Goal: Task Accomplishment & Management: Complete application form

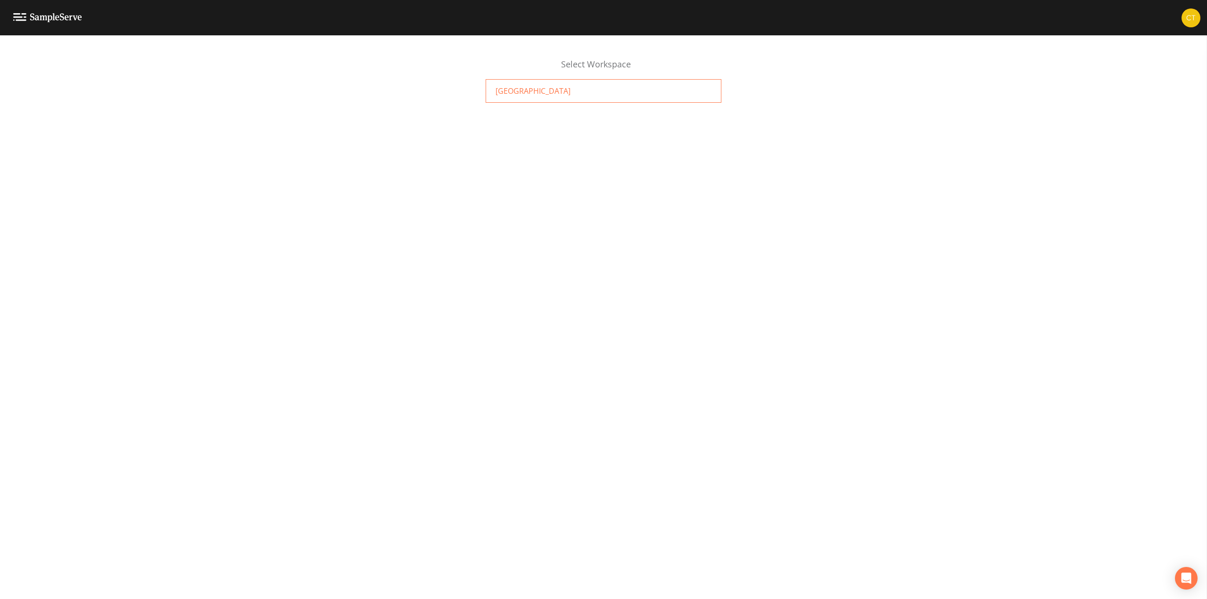
click at [593, 89] on div "[GEOGRAPHIC_DATA]" at bounding box center [604, 91] width 236 height 24
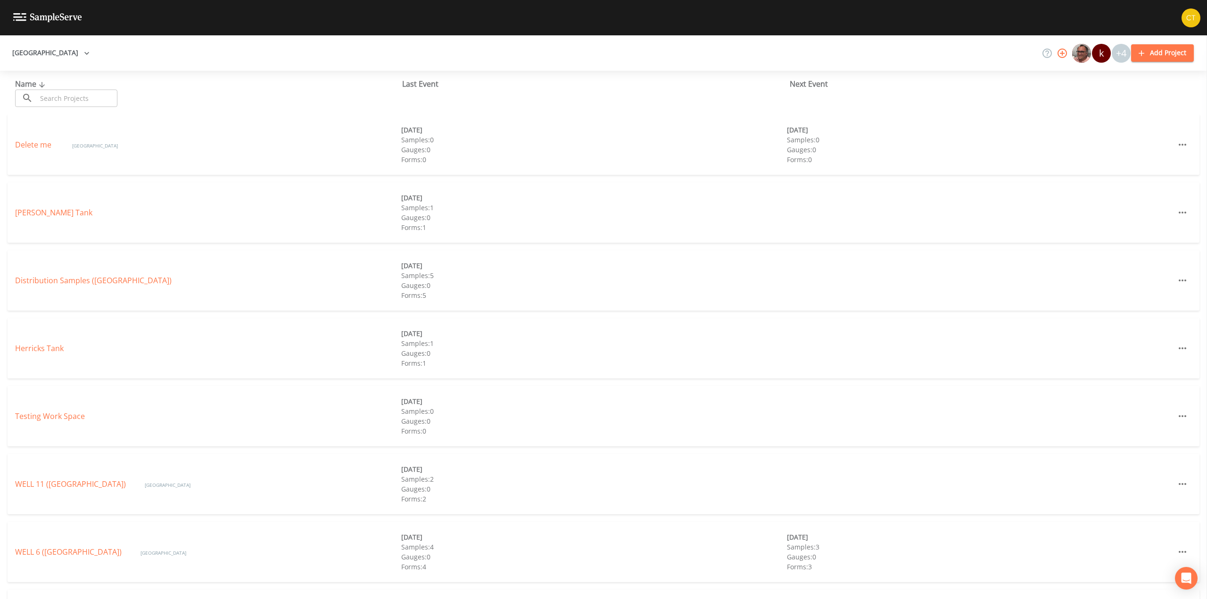
click at [221, 102] on div "Name ​ ​" at bounding box center [208, 92] width 387 height 29
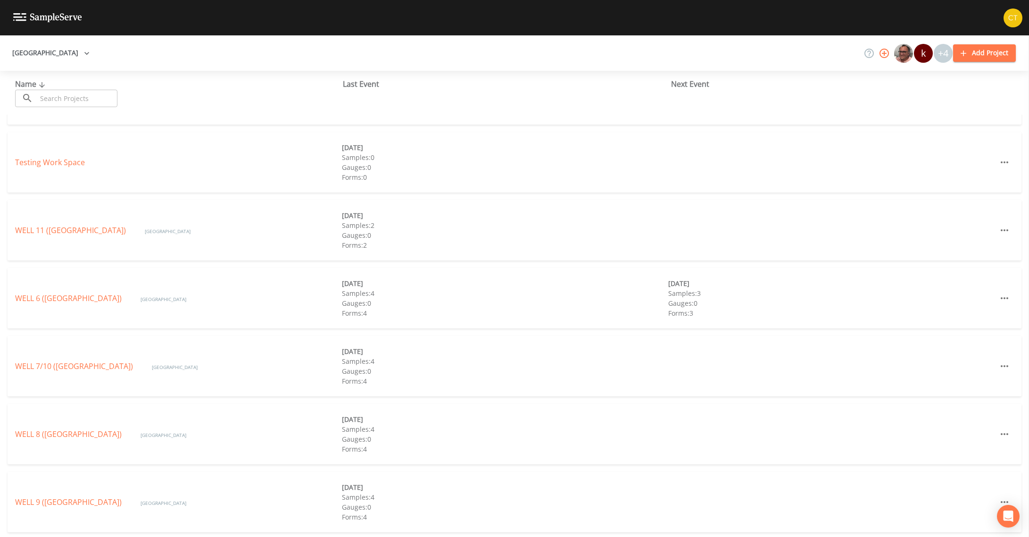
scroll to position [257, 0]
click at [103, 294] on link "WELL 6 (GARDEN CITY PARK WATER DISTRICT)" at bounding box center [68, 295] width 107 height 10
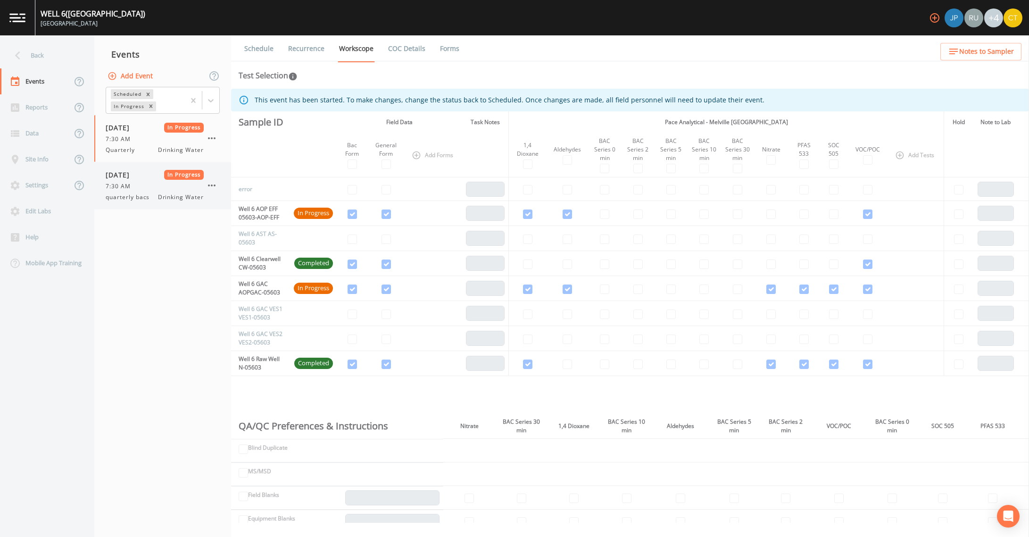
click at [135, 185] on span "7:30 AM" at bounding box center [121, 186] width 31 height 8
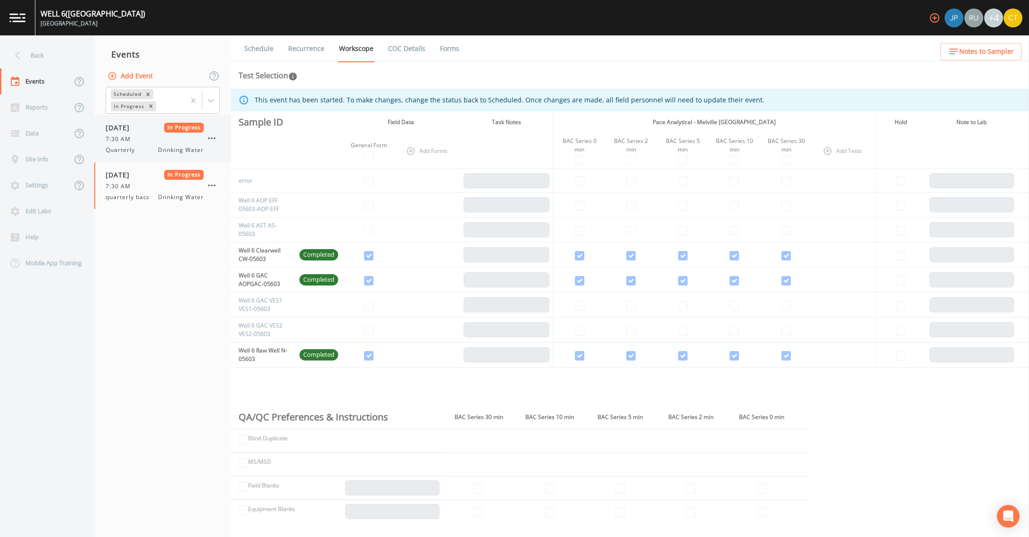
click at [140, 134] on div "[DATE] In Progress 7:30 AM Quarterly Drinking Water" at bounding box center [155, 139] width 98 height 32
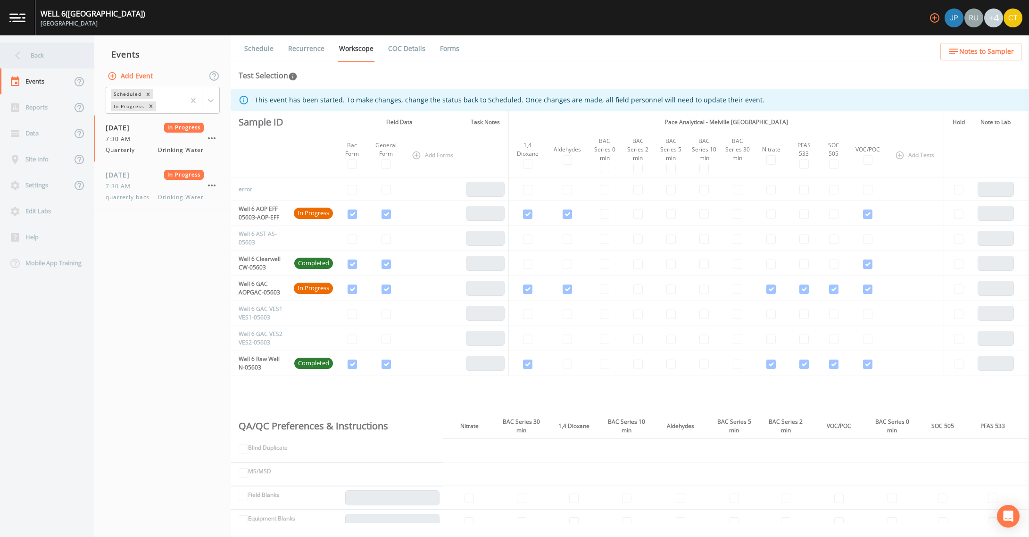
click at [25, 56] on icon at bounding box center [17, 55] width 17 height 17
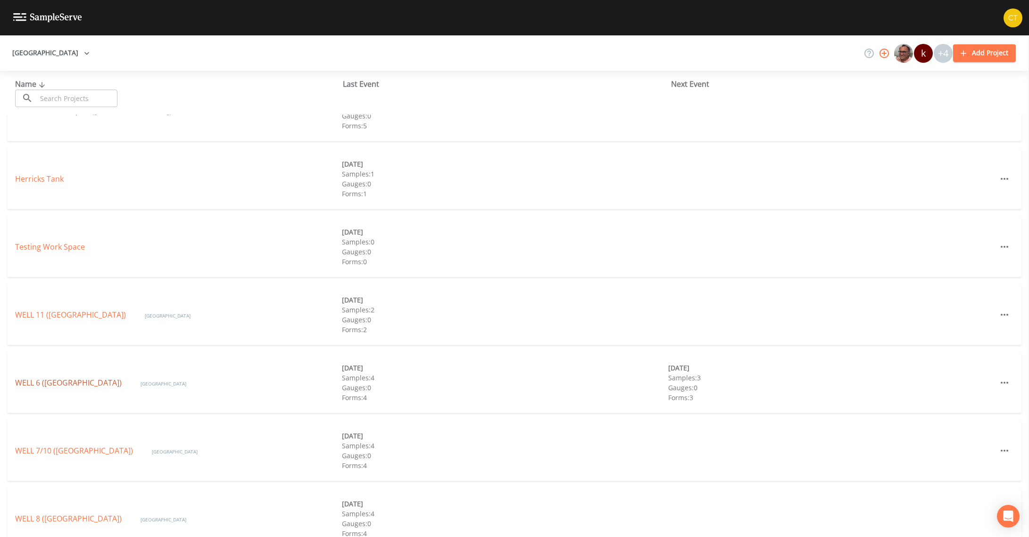
scroll to position [189, 0]
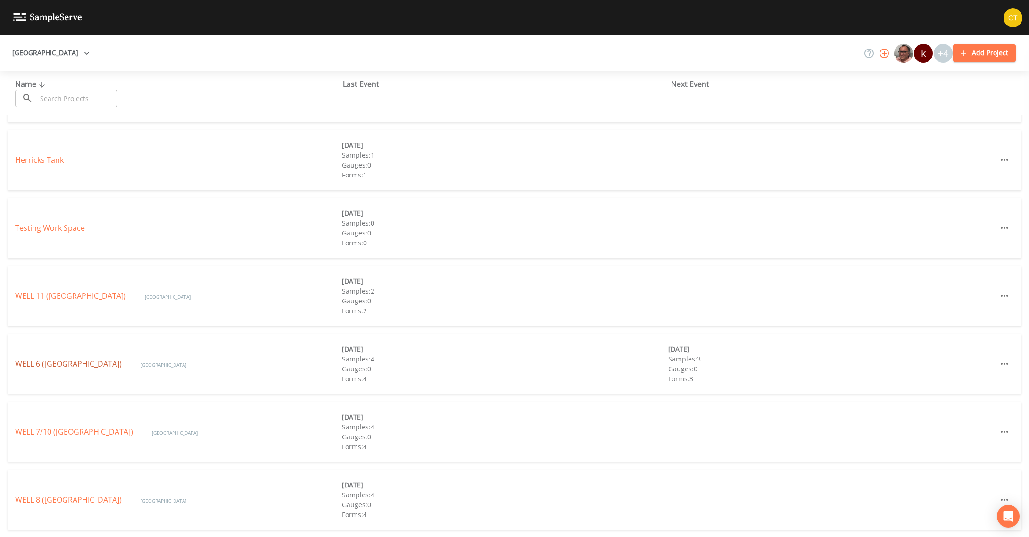
click at [88, 364] on link "WELL 6 ([GEOGRAPHIC_DATA])" at bounding box center [68, 363] width 107 height 10
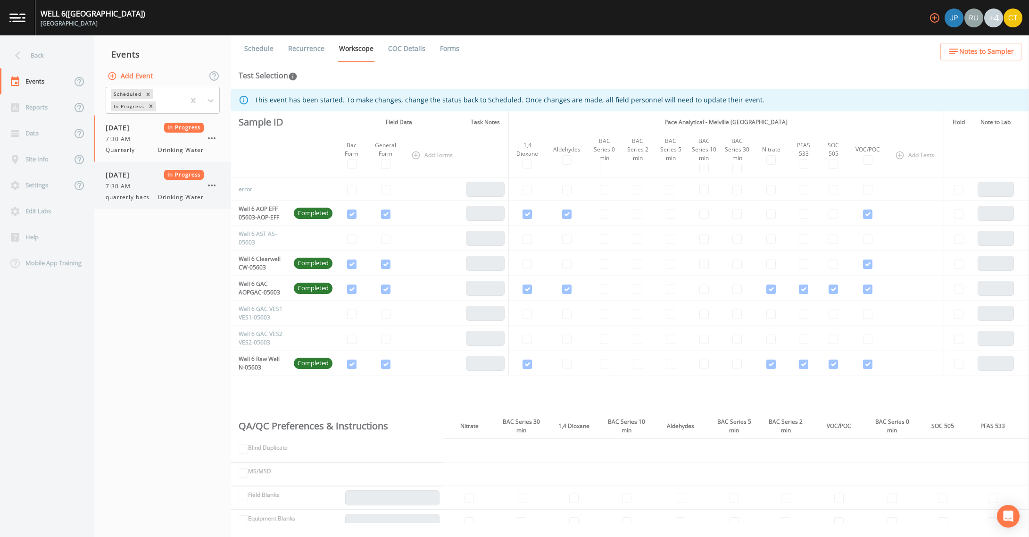
click at [158, 189] on div "7:30 AM" at bounding box center [155, 186] width 98 height 8
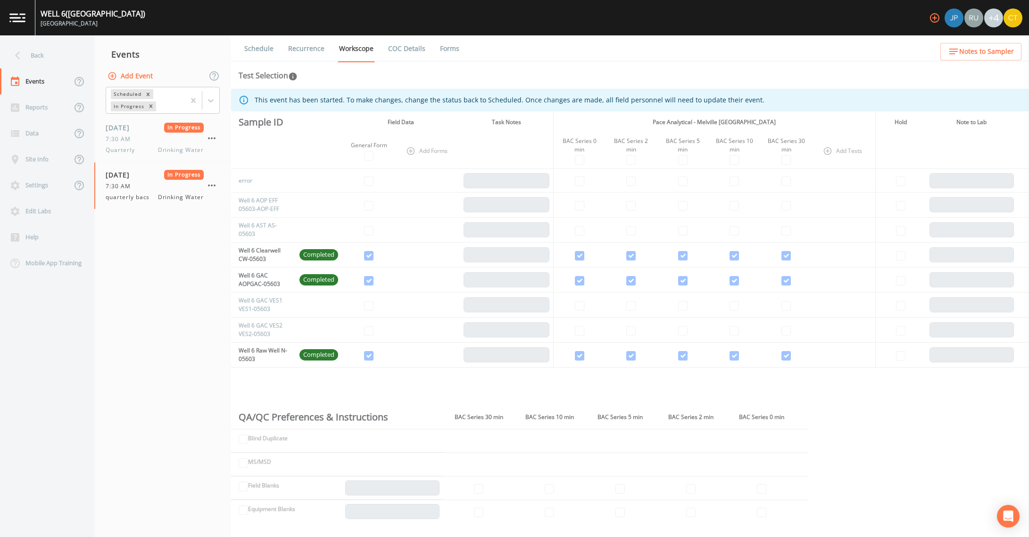
click at [447, 55] on link "Forms" at bounding box center [450, 48] width 22 height 26
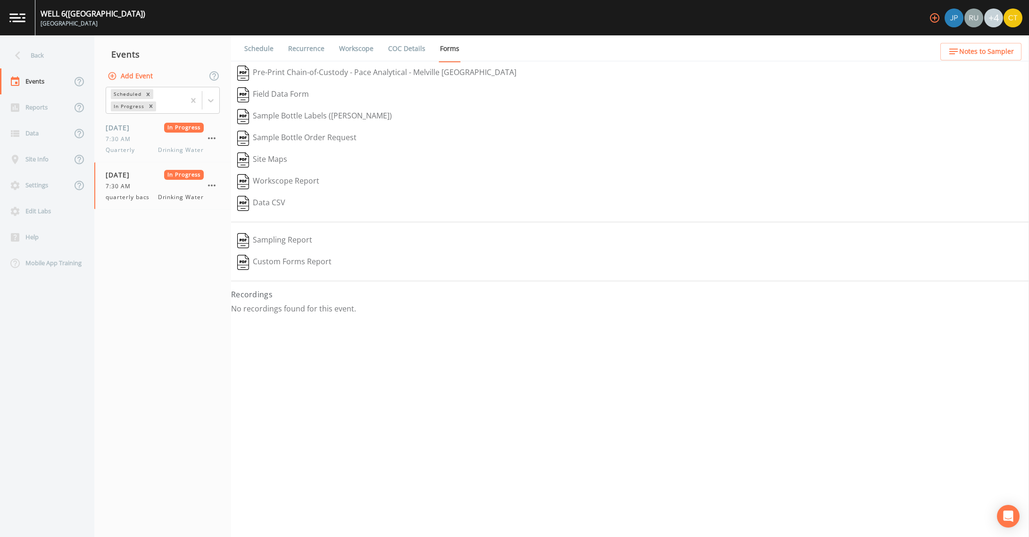
click at [257, 49] on link "Schedule" at bounding box center [259, 48] width 32 height 26
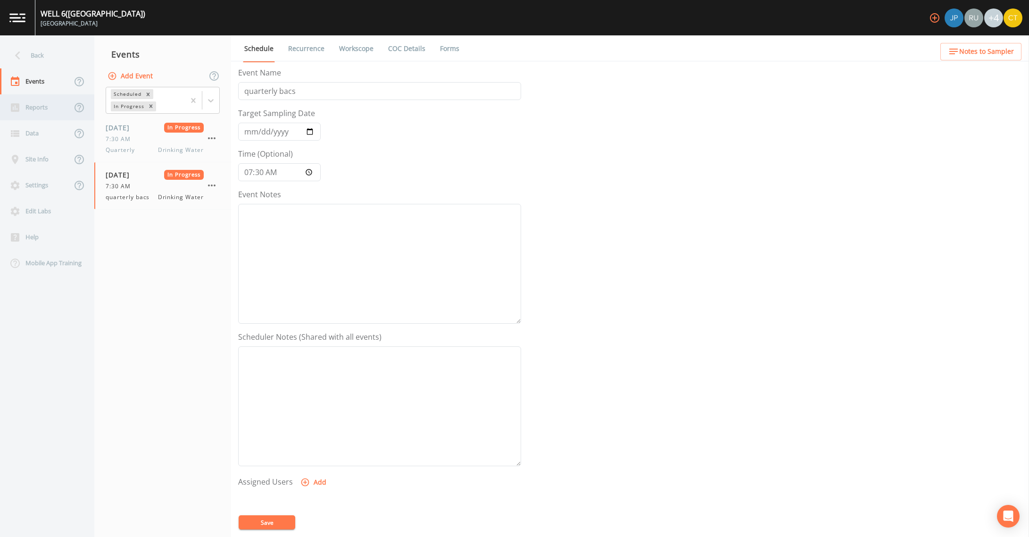
click at [37, 100] on div "Reports" at bounding box center [36, 107] width 72 height 26
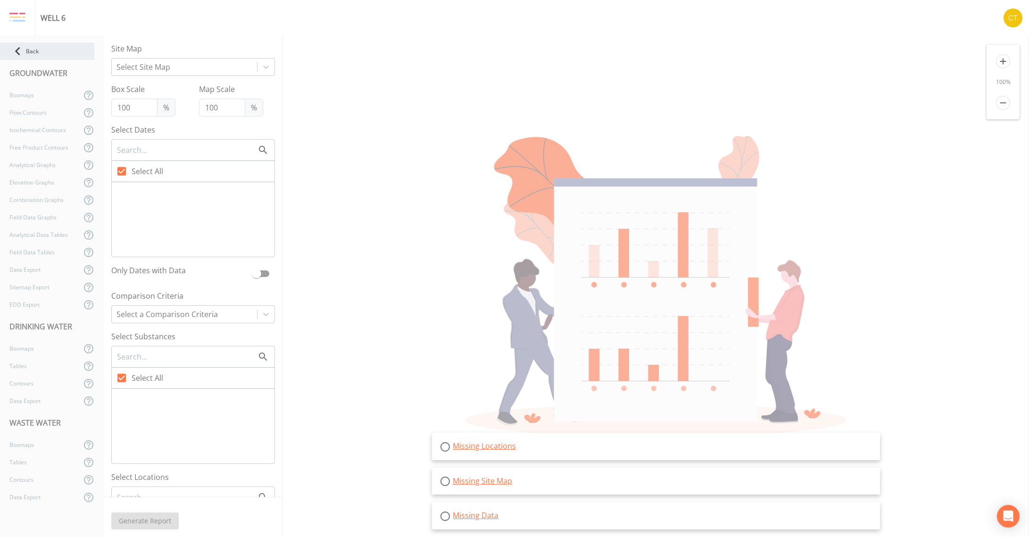
click at [10, 46] on icon at bounding box center [17, 51] width 17 height 17
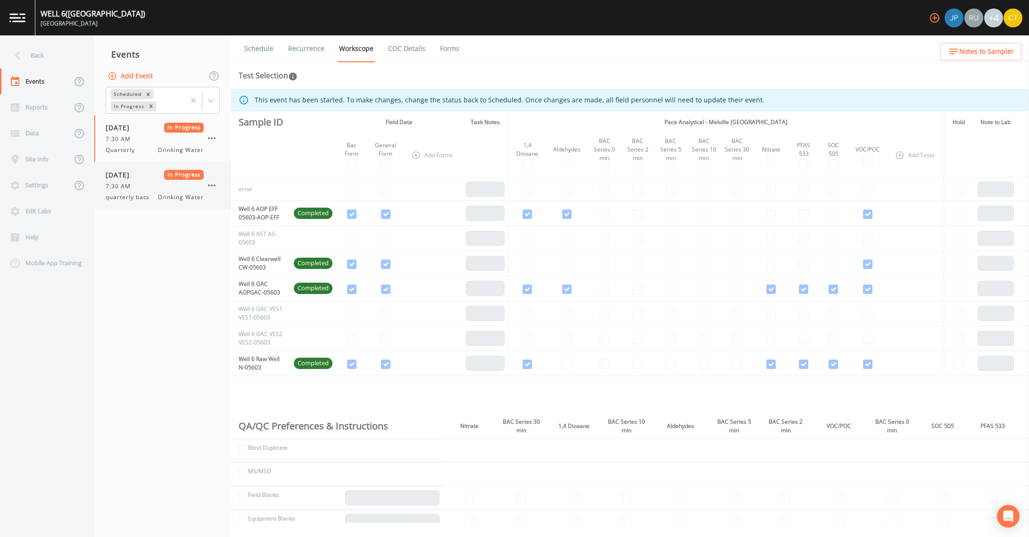
click at [127, 198] on span "quarterly bacs" at bounding box center [131, 197] width 50 height 8
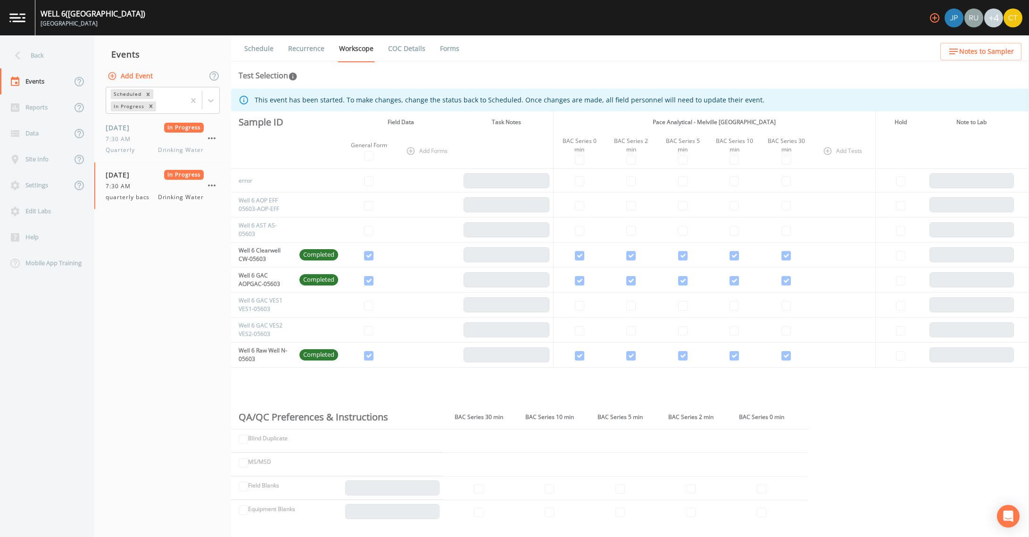
click at [402, 50] on link "COC Details" at bounding box center [407, 48] width 40 height 26
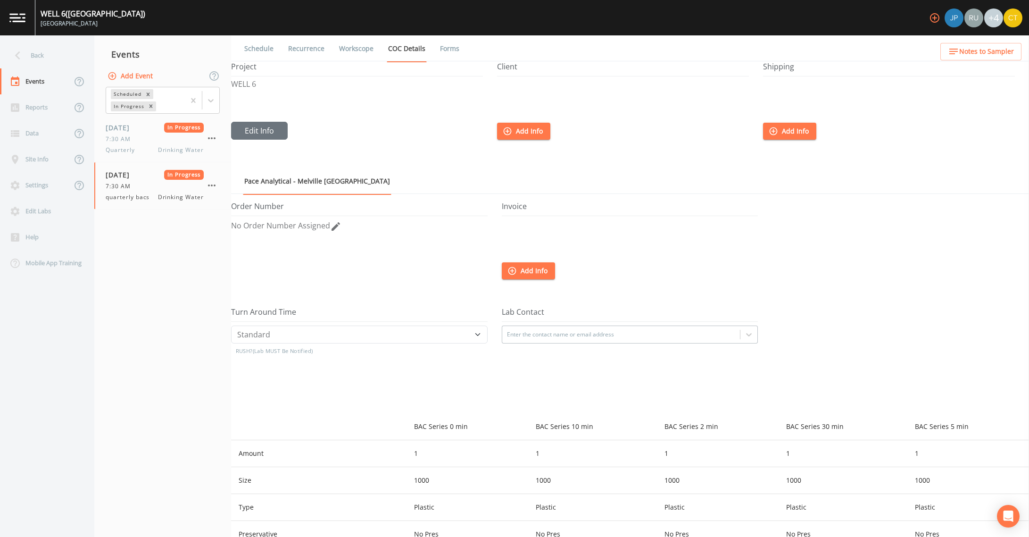
click at [451, 44] on link "Forms" at bounding box center [450, 48] width 22 height 26
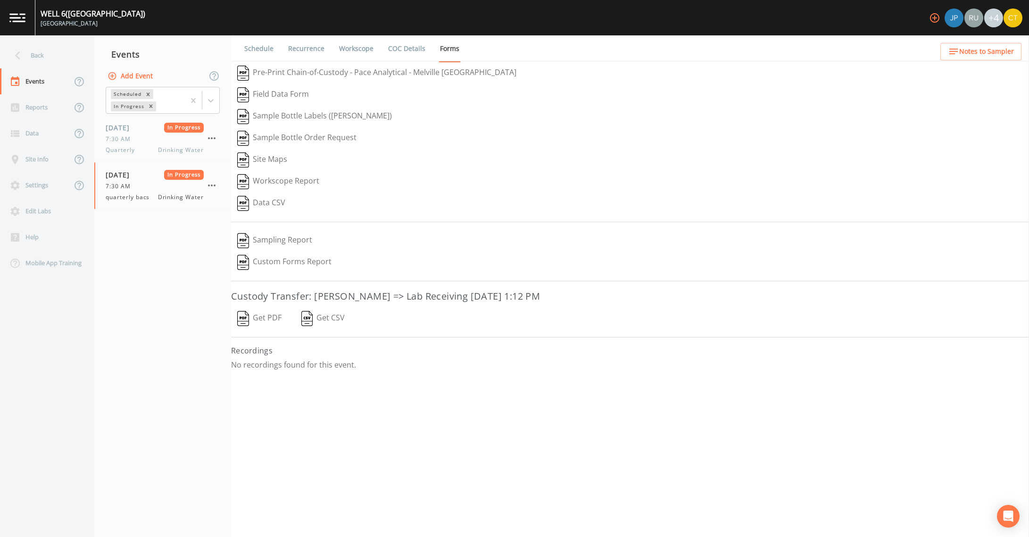
click at [264, 320] on button "Get PDF" at bounding box center [259, 319] width 57 height 22
click at [252, 47] on link "Schedule" at bounding box center [259, 48] width 32 height 26
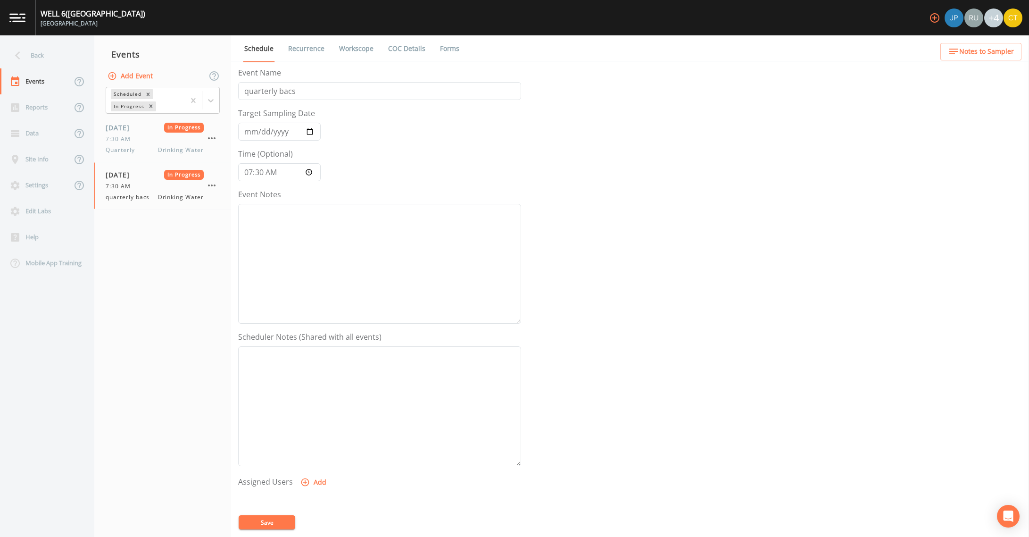
click at [315, 53] on link "Recurrence" at bounding box center [306, 48] width 39 height 26
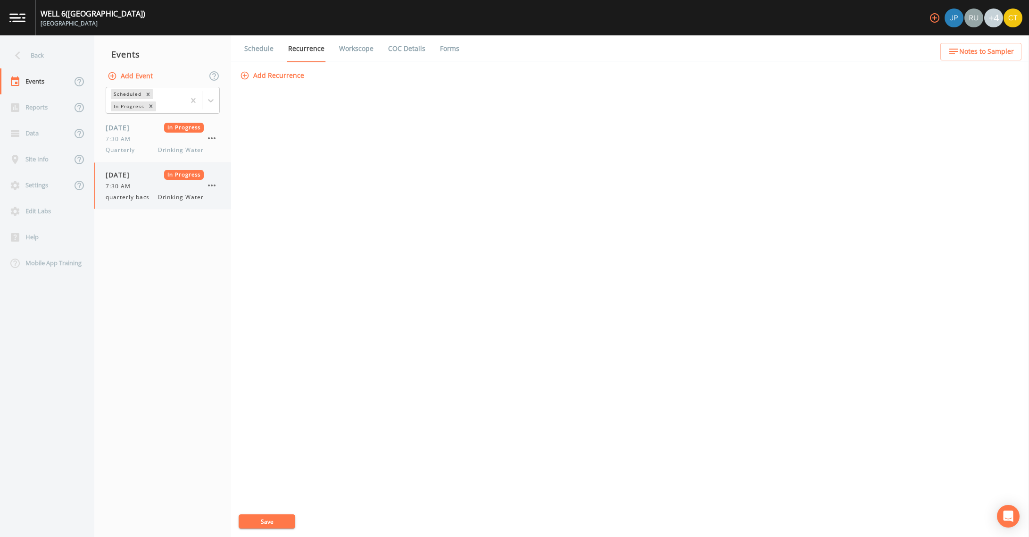
click at [152, 186] on div "7:30 AM" at bounding box center [155, 186] width 98 height 8
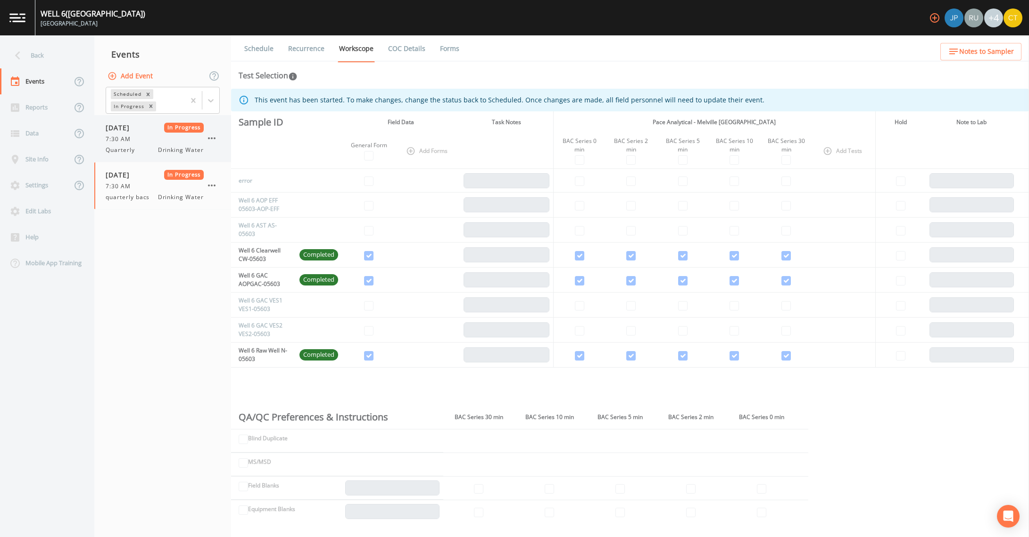
click at [151, 147] on div "Quarterly Drinking Water" at bounding box center [155, 150] width 98 height 8
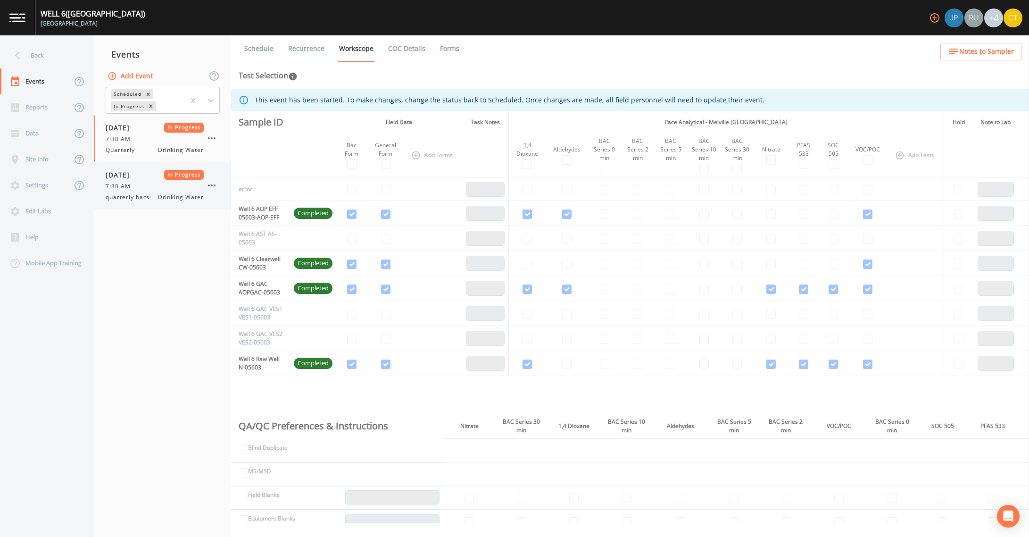
click at [131, 175] on span "[DATE]" at bounding box center [121, 175] width 31 height 10
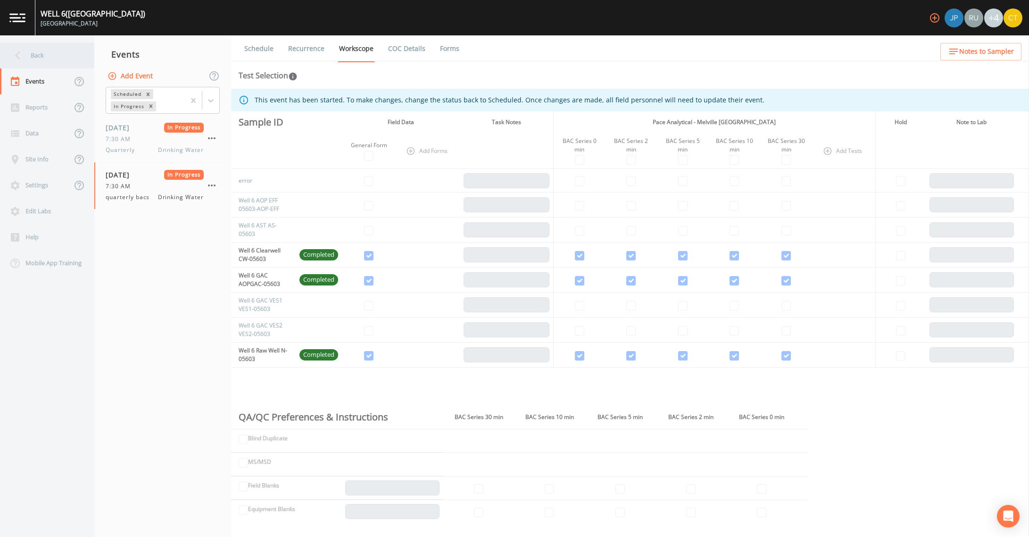
click at [28, 57] on div "Back" at bounding box center [42, 55] width 85 height 26
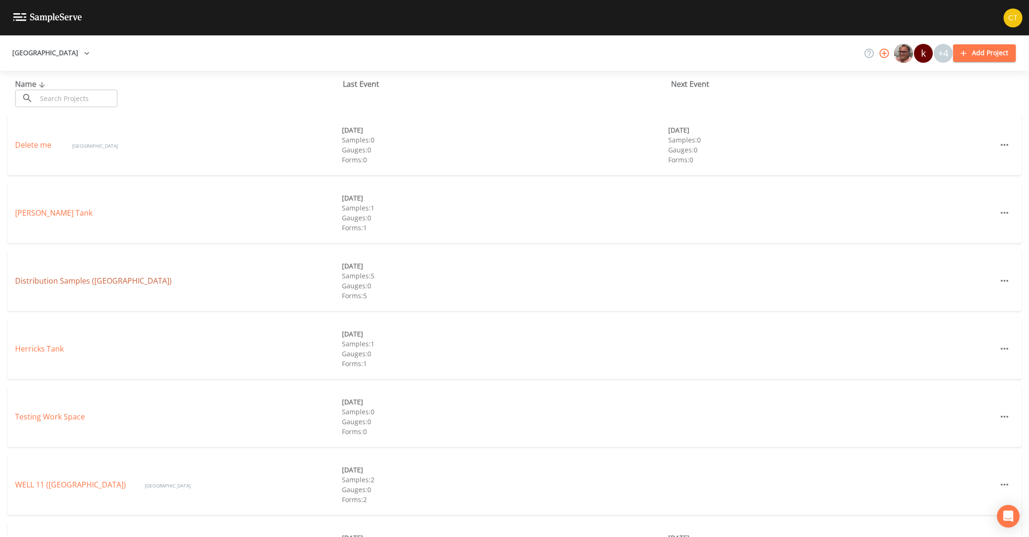
click at [51, 280] on link "Distribution Samples ([GEOGRAPHIC_DATA])" at bounding box center [93, 280] width 157 height 10
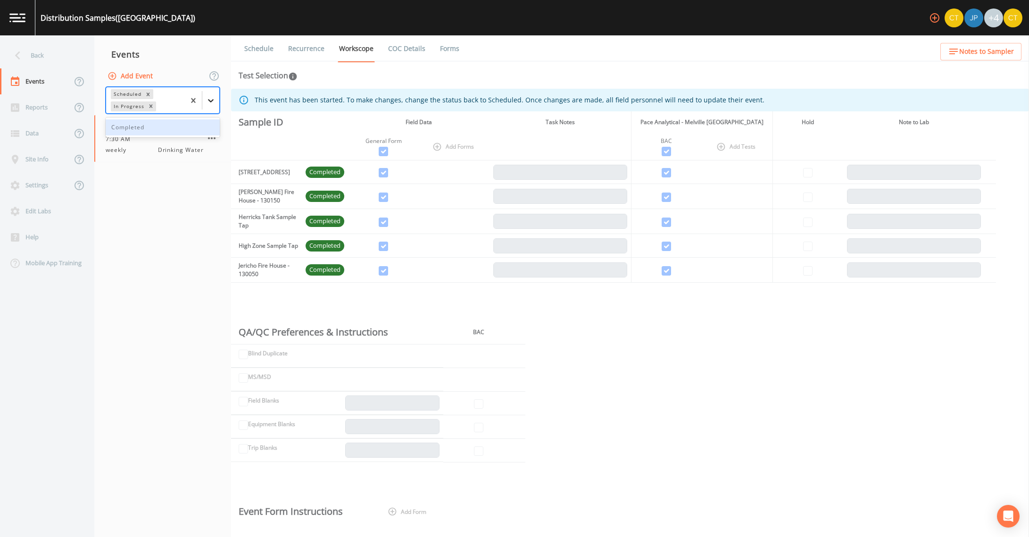
click at [211, 103] on icon at bounding box center [210, 100] width 9 height 9
click at [150, 127] on div "Completed" at bounding box center [163, 127] width 114 height 16
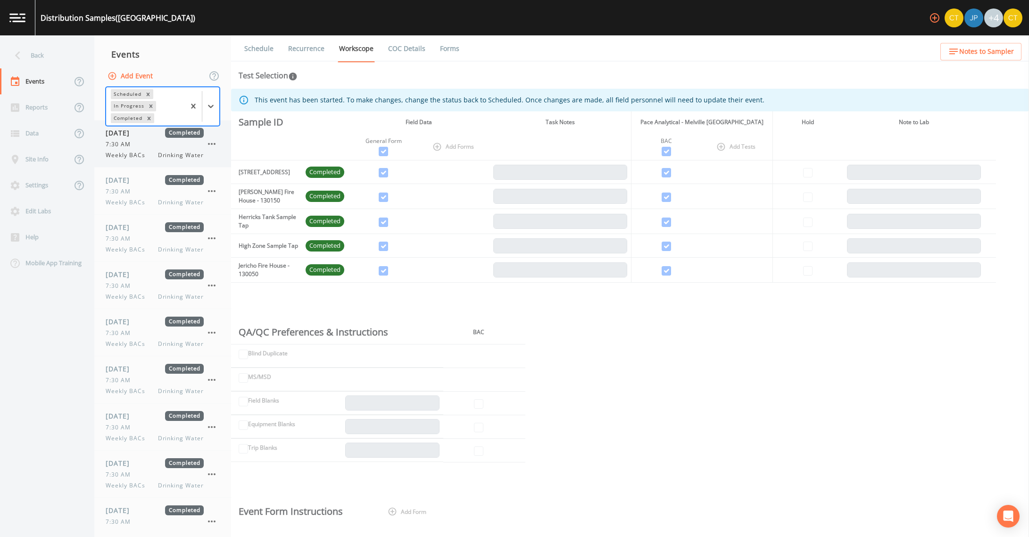
click at [148, 150] on div "[DATE] Completed 7:30 AM Weekly BACs Drinking Water" at bounding box center [155, 144] width 98 height 32
click at [136, 178] on span "[DATE]" at bounding box center [121, 180] width 31 height 10
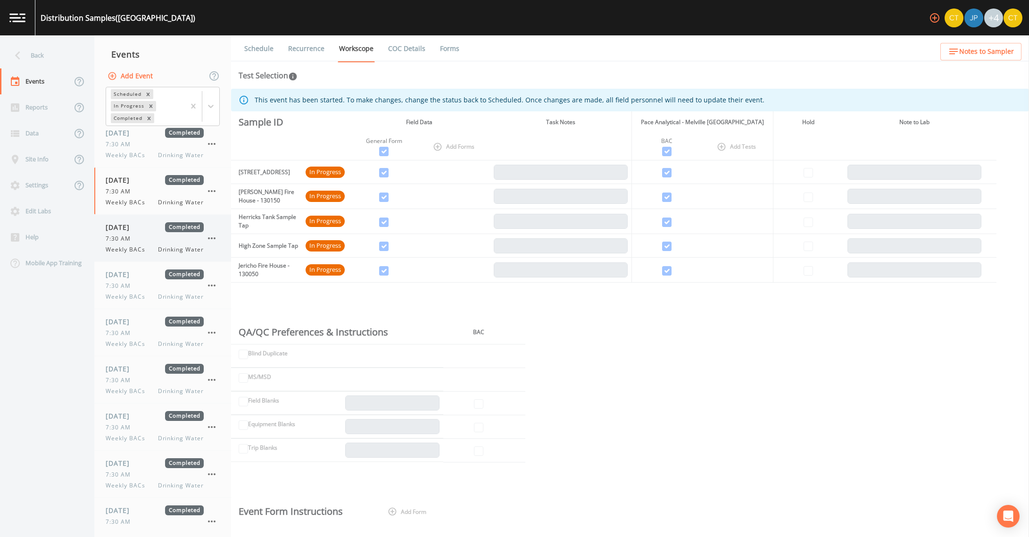
click at [140, 243] on div "[DATE] Completed 7:30 AM Weekly BACs Drinking Water" at bounding box center [155, 238] width 98 height 32
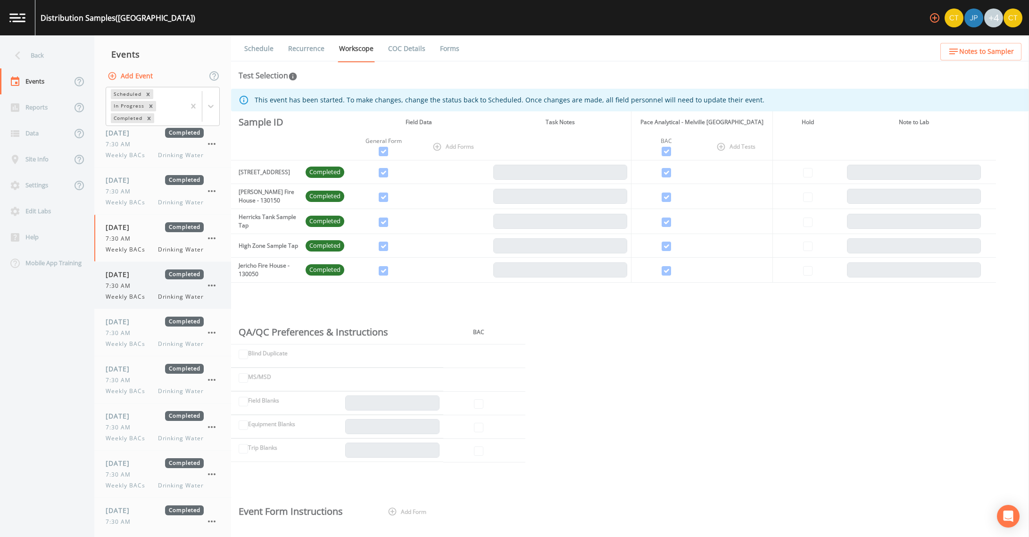
click at [136, 282] on div "7:30 AM" at bounding box center [155, 286] width 98 height 8
click at [131, 328] on div "[DATE] Completed 7:30 AM Weekly BACs Drinking Water" at bounding box center [155, 332] width 98 height 32
click at [424, 50] on link "COC Details" at bounding box center [407, 48] width 40 height 26
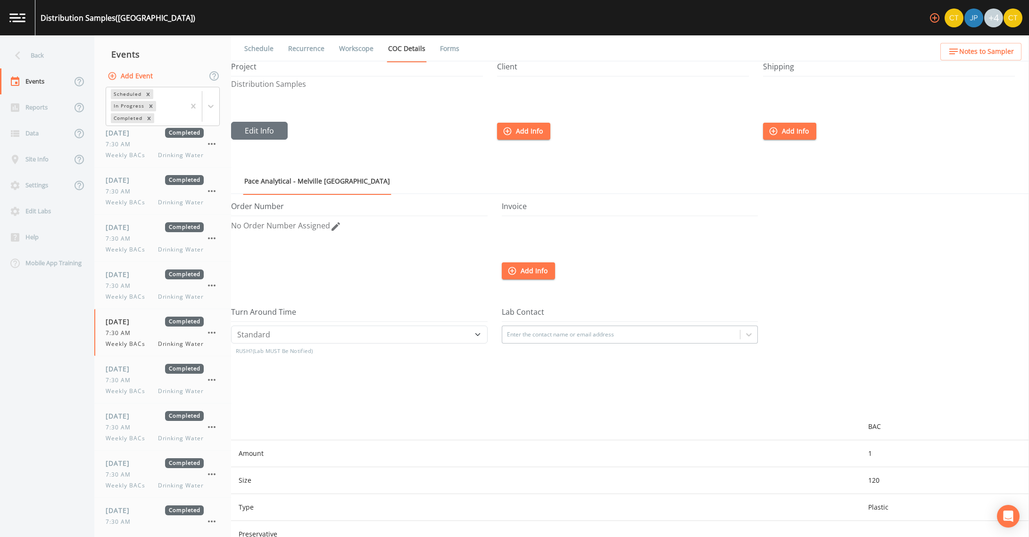
click at [443, 50] on link "Forms" at bounding box center [450, 48] width 22 height 26
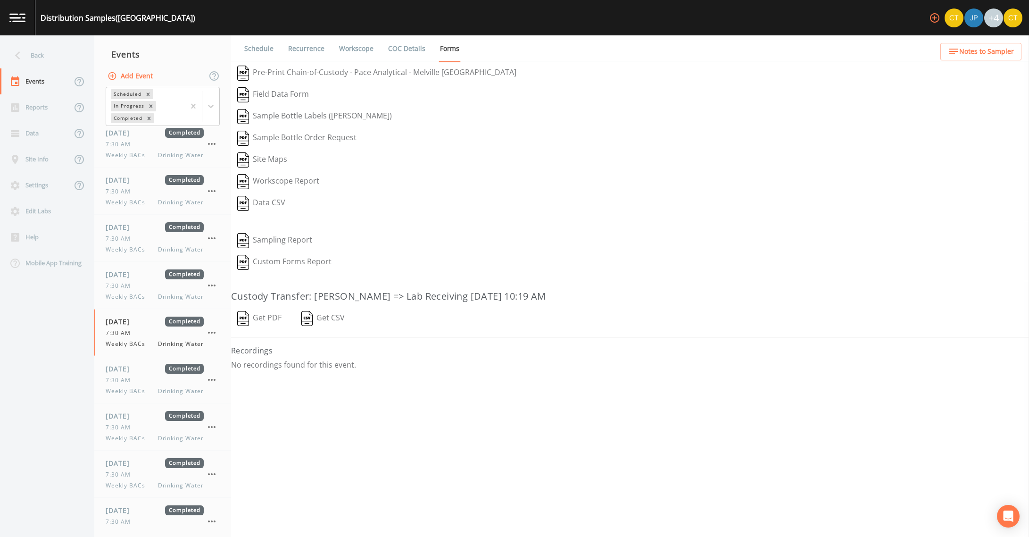
click at [262, 316] on button "Get PDF" at bounding box center [259, 319] width 57 height 22
click at [31, 55] on div "Back" at bounding box center [42, 55] width 85 height 26
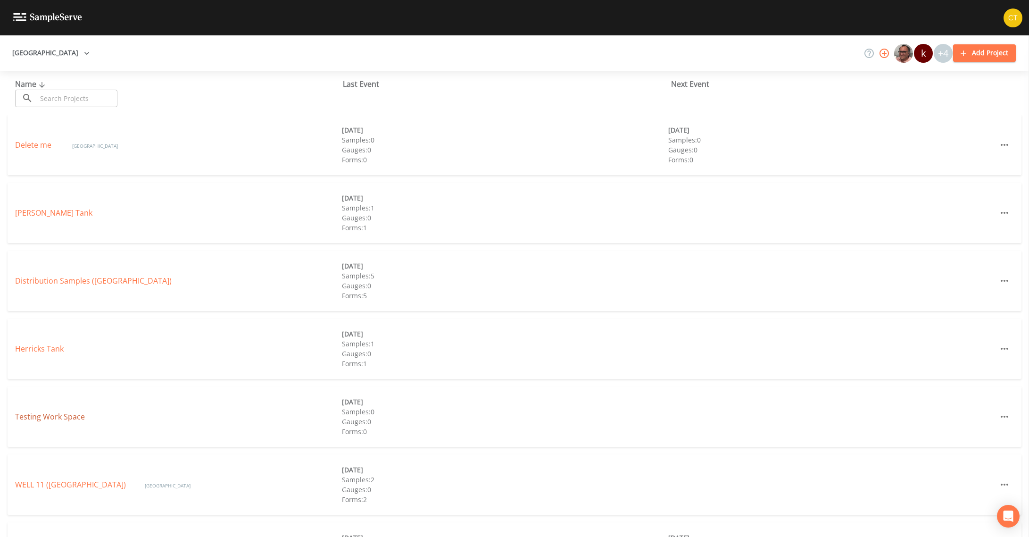
click at [71, 412] on link "Testing Work Space" at bounding box center [50, 416] width 70 height 10
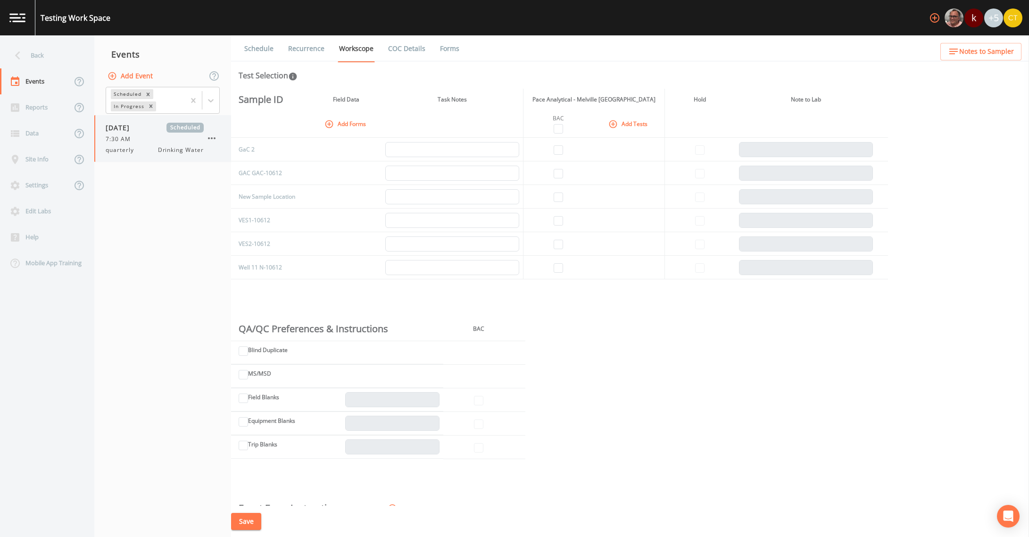
click at [164, 140] on div "7:30 AM" at bounding box center [155, 139] width 98 height 8
click at [298, 44] on link "Recurrence" at bounding box center [306, 48] width 39 height 26
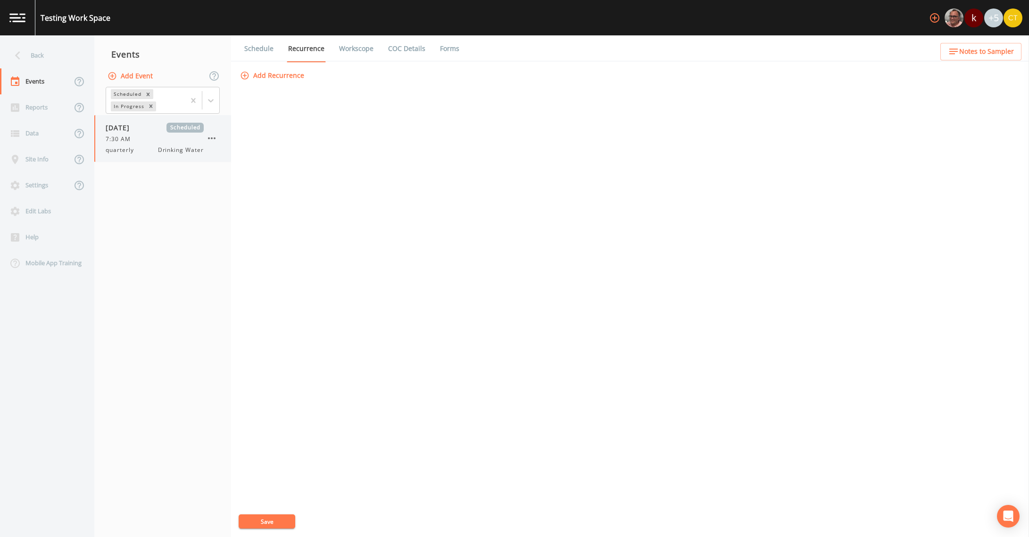
click at [139, 136] on div "7:30 AM" at bounding box center [155, 139] width 98 height 8
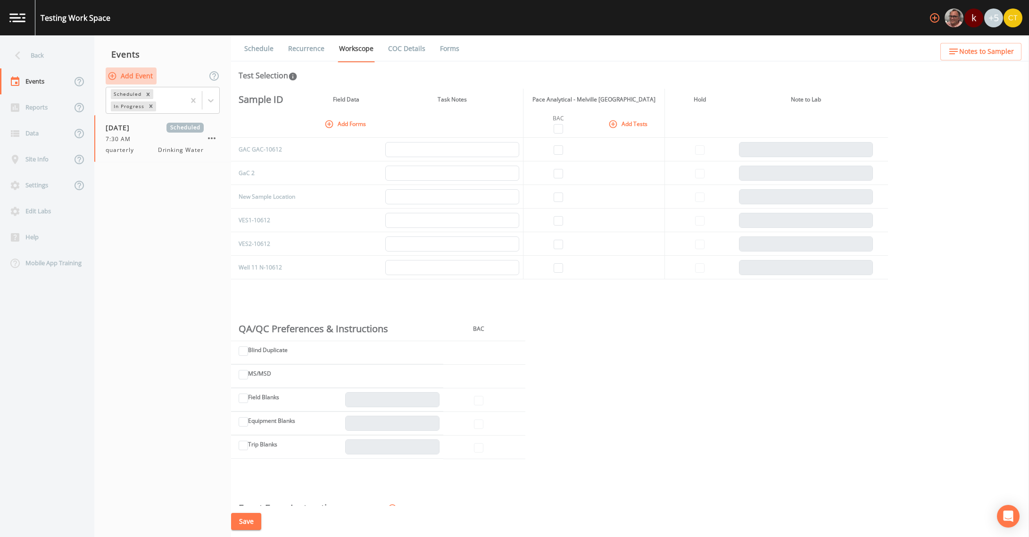
click at [116, 78] on icon "button" at bounding box center [112, 75] width 9 height 9
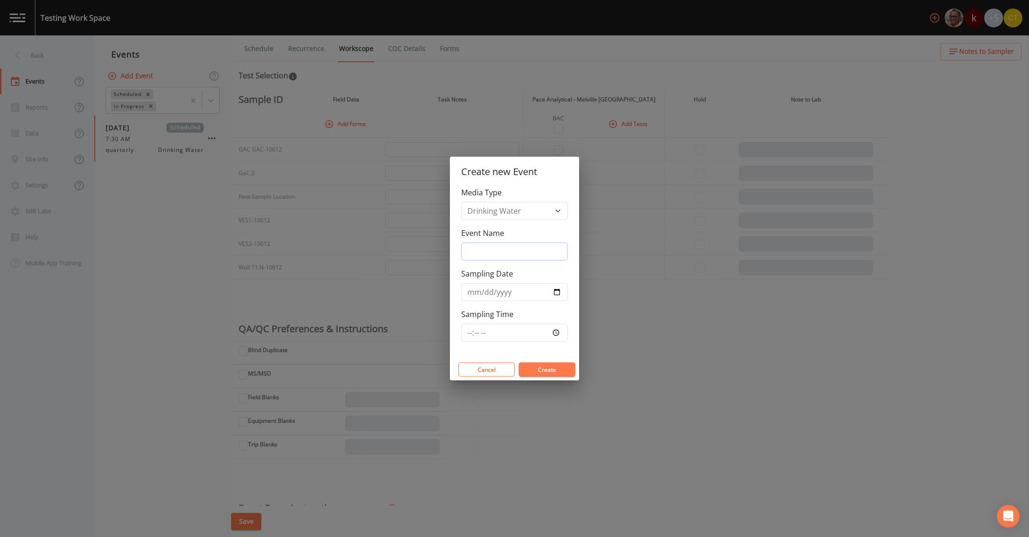
click at [517, 259] on input "Event Name" at bounding box center [514, 251] width 107 height 18
type input "bac no form"
click at [557, 296] on input "Sampling Date" at bounding box center [514, 292] width 107 height 18
type input "[DATE]"
click at [532, 371] on button "Create" at bounding box center [547, 369] width 57 height 14
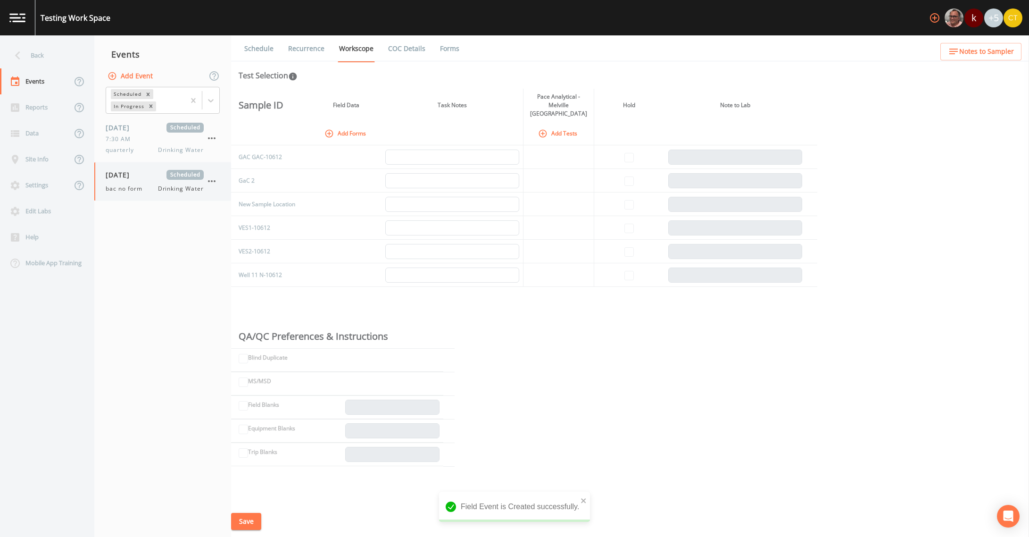
click at [139, 186] on span "bac no form" at bounding box center [127, 188] width 42 height 8
click at [333, 129] on icon "button" at bounding box center [329, 133] width 8 height 8
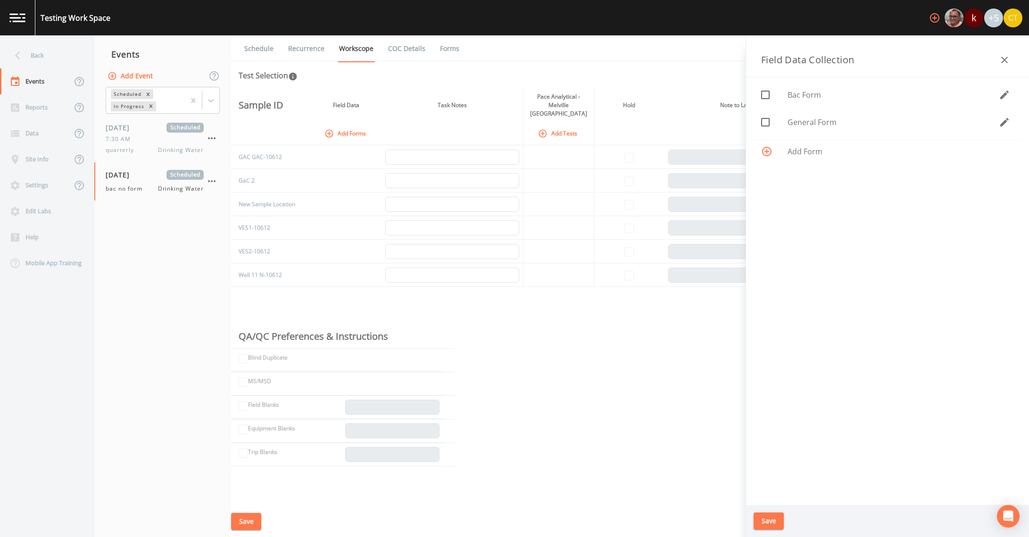
click at [769, 120] on icon at bounding box center [765, 122] width 8 height 8
checkbox input "true"
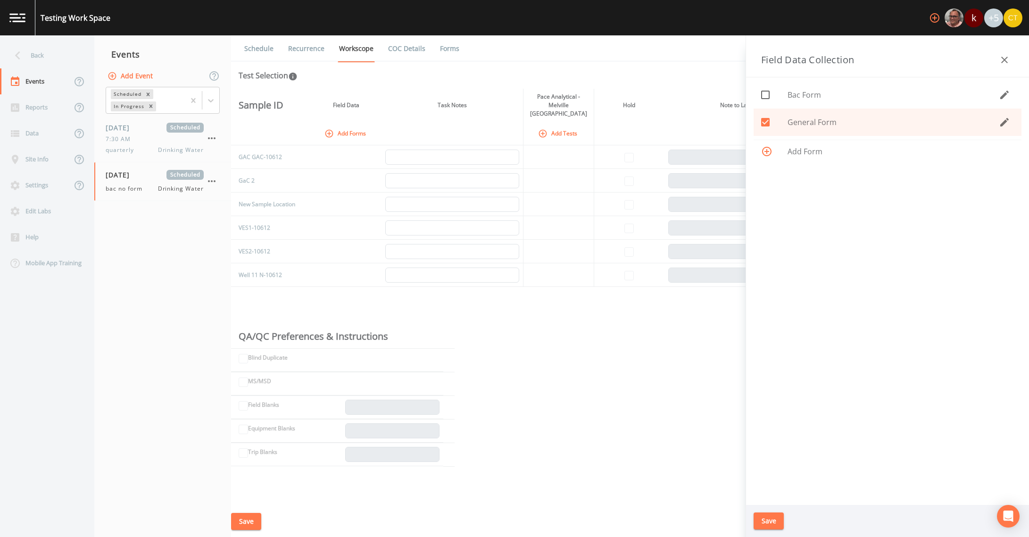
click at [766, 517] on button "Save" at bounding box center [769, 520] width 30 height 17
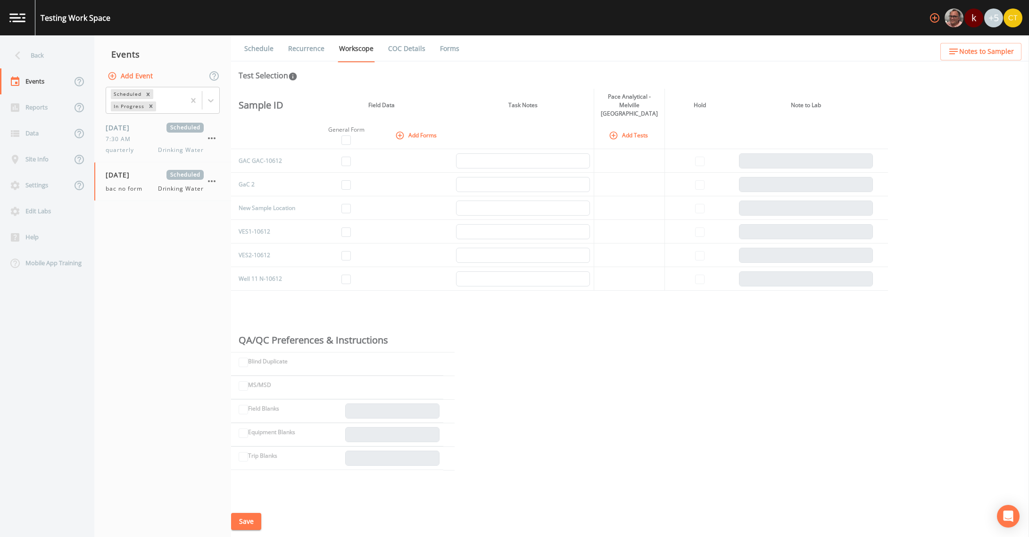
click at [614, 131] on icon "button" at bounding box center [613, 135] width 9 height 9
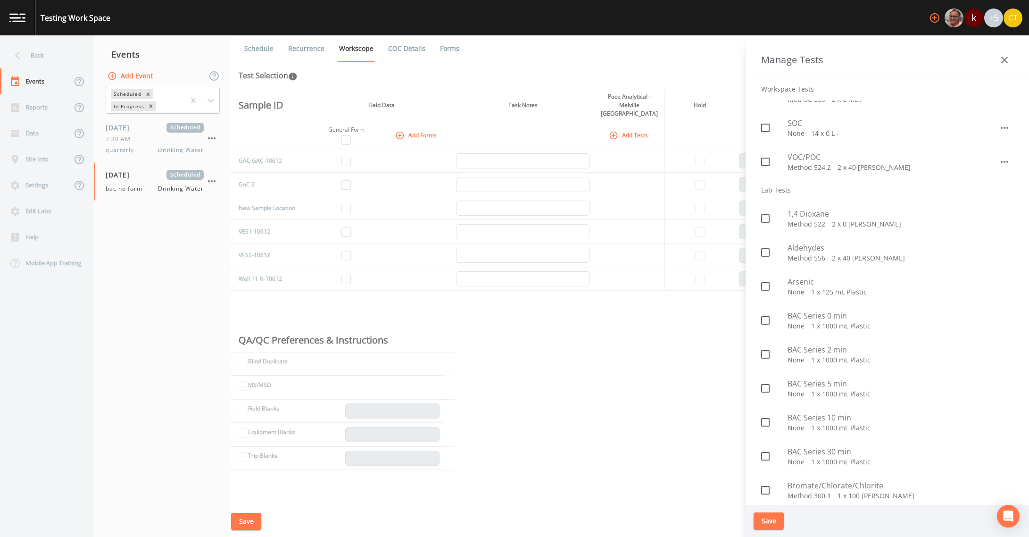
scroll to position [236, 0]
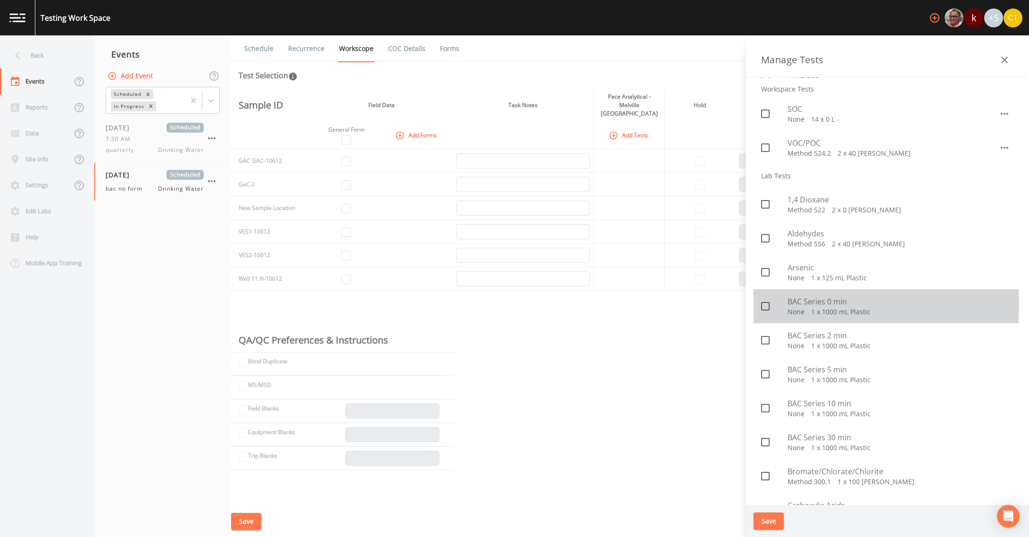
click at [766, 304] on icon at bounding box center [765, 305] width 11 height 11
checkbox input "true"
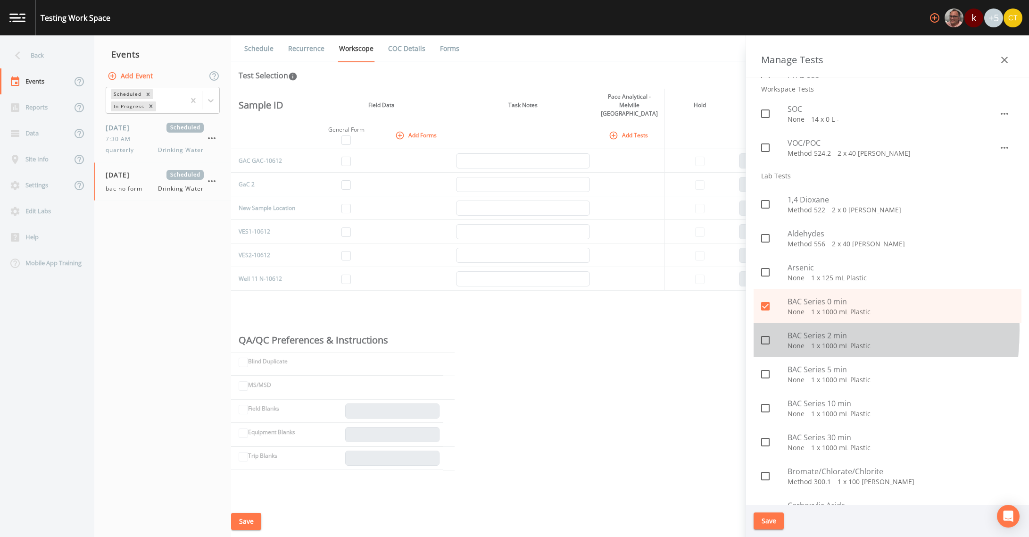
click at [765, 330] on span at bounding box center [766, 340] width 20 height 20
checkbox input "true"
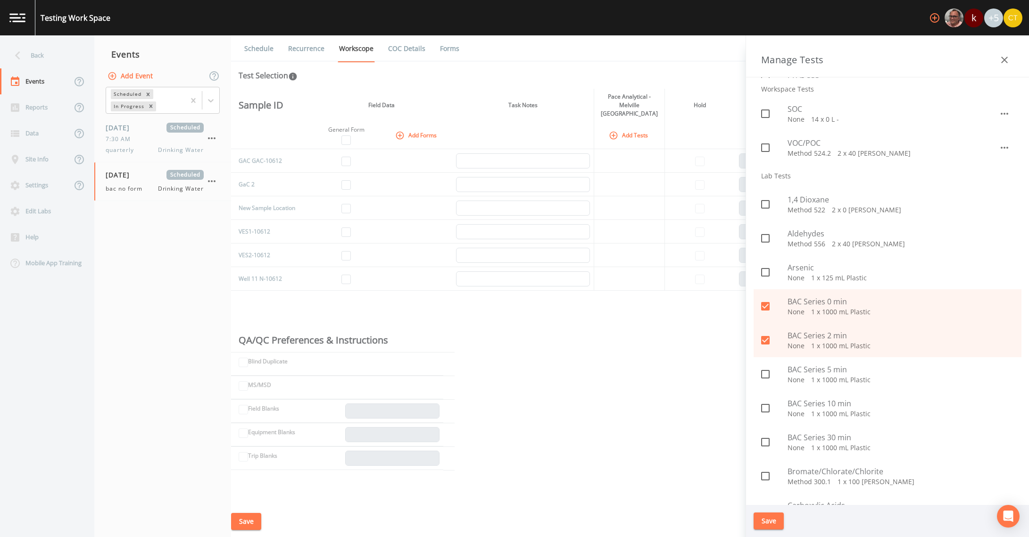
click at [768, 371] on icon at bounding box center [765, 373] width 11 height 11
checkbox input "true"
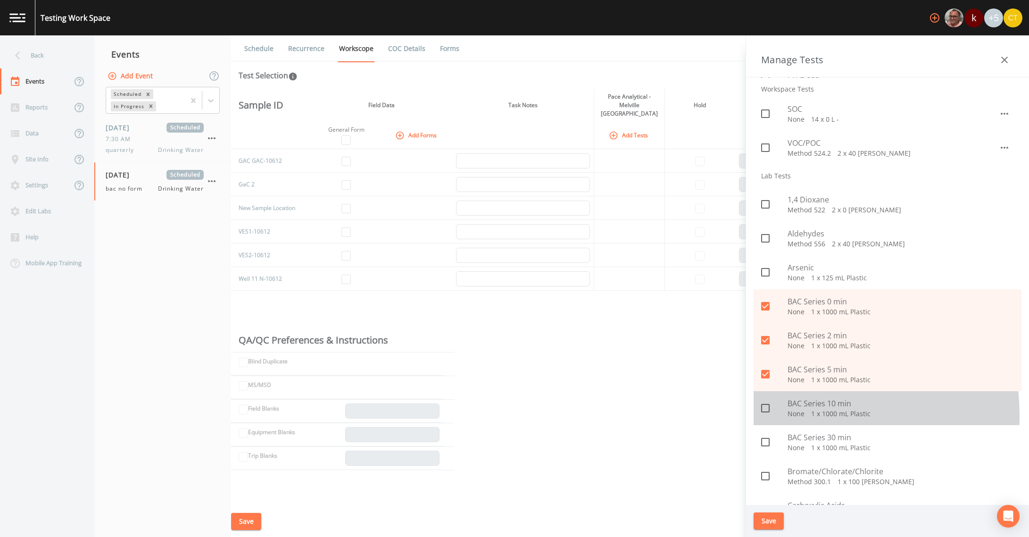
click at [765, 416] on span at bounding box center [766, 408] width 20 height 20
checkbox input "true"
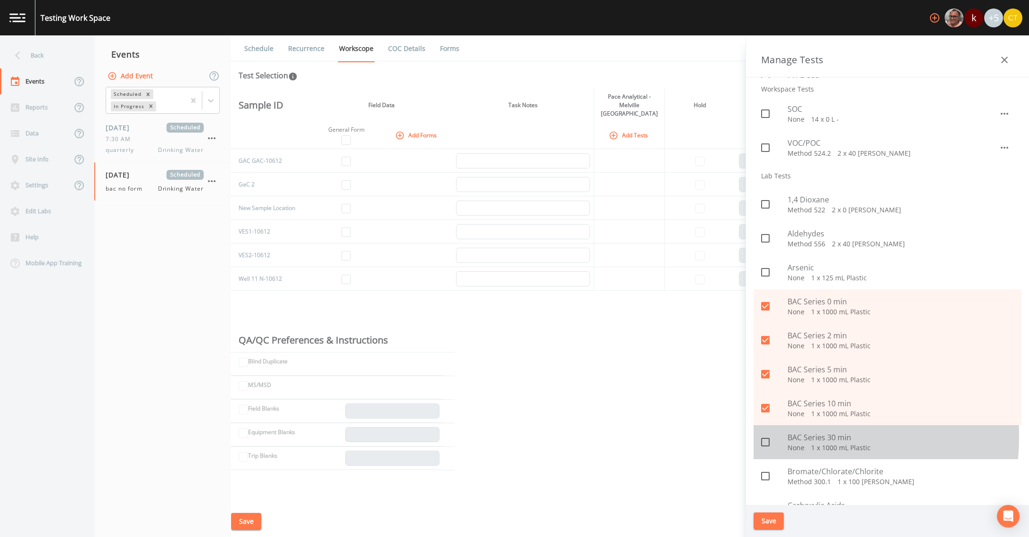
click at [765, 436] on icon at bounding box center [765, 441] width 11 height 11
checkbox input "true"
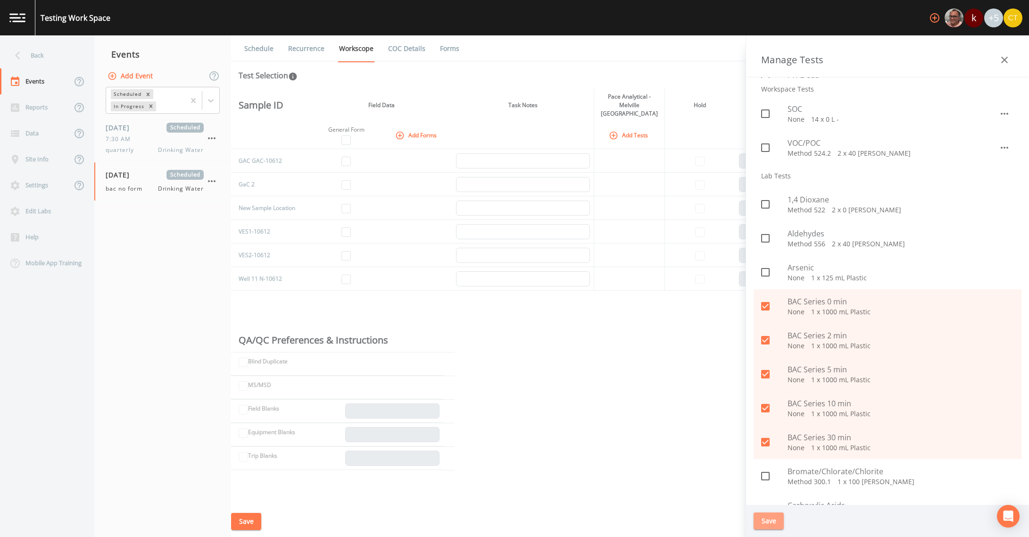
click at [764, 520] on button "Save" at bounding box center [769, 520] width 30 height 17
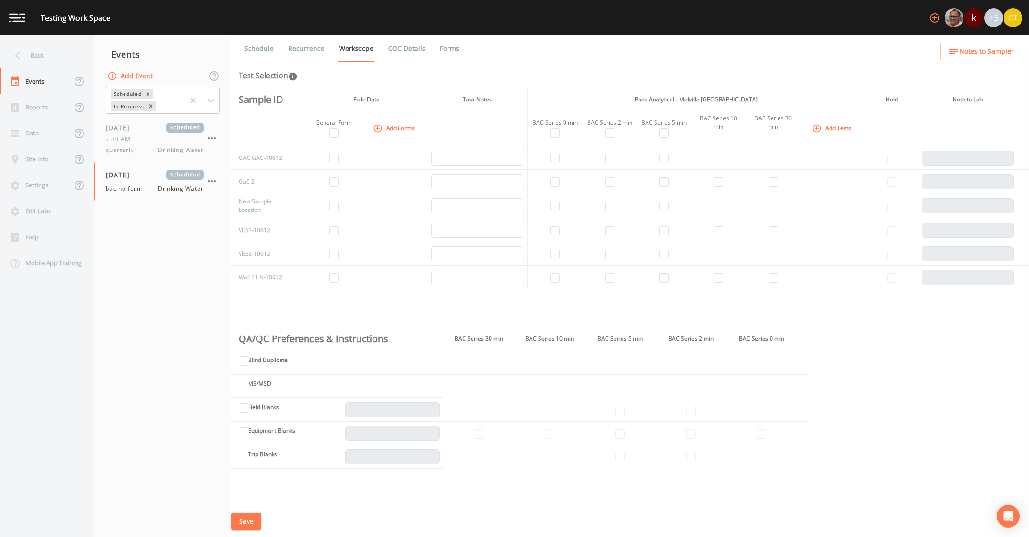
click at [343, 155] on td at bounding box center [334, 158] width 56 height 24
click at [333, 161] on input "checkbox" at bounding box center [333, 158] width 9 height 9
checkbox input "true"
click at [553, 162] on input "checkbox" at bounding box center [554, 158] width 9 height 9
checkbox input "true"
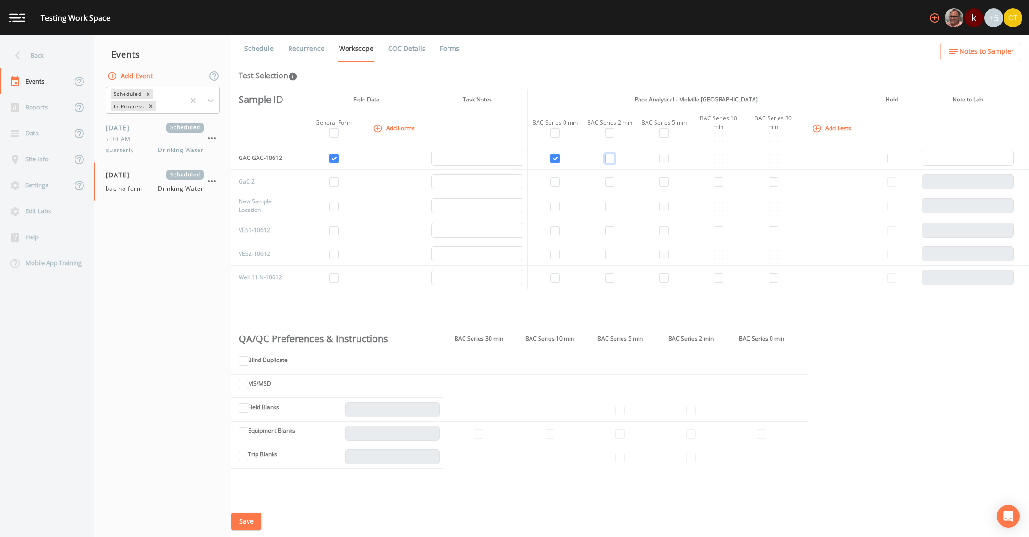
click at [605, 158] on input "checkbox" at bounding box center [609, 158] width 9 height 9
checkbox input "true"
click at [665, 158] on input "checkbox" at bounding box center [663, 158] width 9 height 9
checkbox input "true"
click at [710, 159] on td at bounding box center [718, 158] width 55 height 24
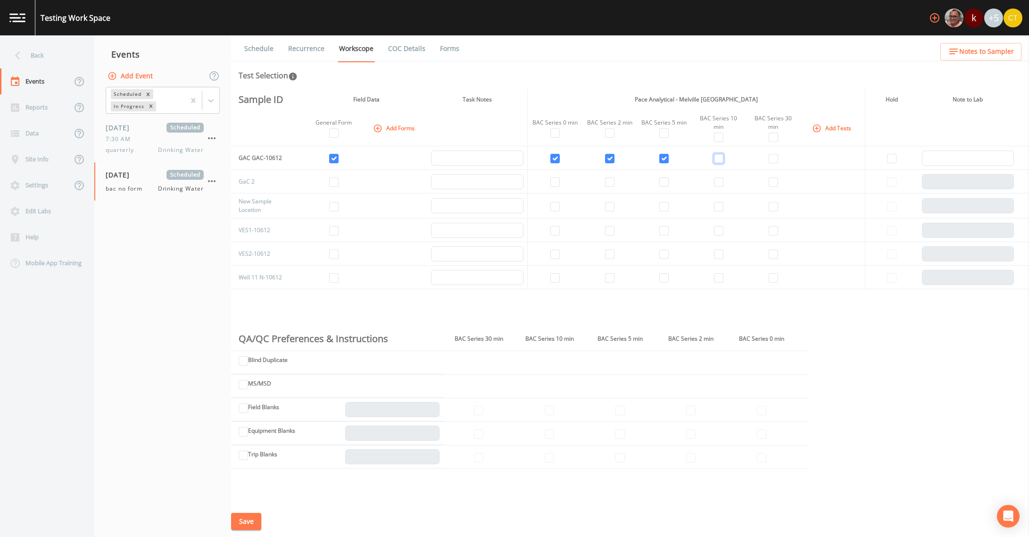
click at [714, 158] on input "checkbox" at bounding box center [718, 158] width 9 height 9
checkbox input "true"
click at [774, 160] on input "checkbox" at bounding box center [773, 158] width 9 height 9
checkbox input "true"
click at [254, 520] on button "Save" at bounding box center [246, 521] width 30 height 17
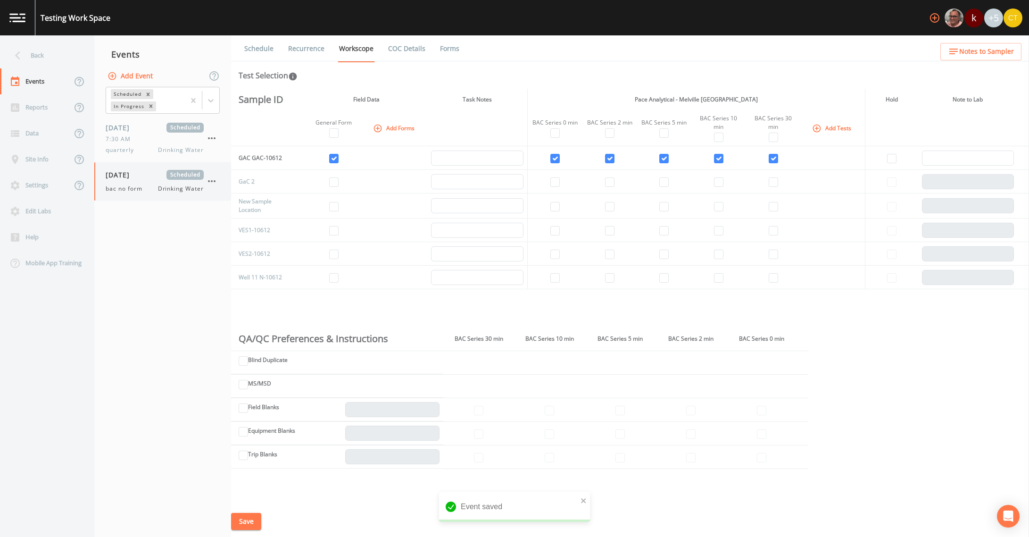
click at [214, 179] on icon "button" at bounding box center [211, 180] width 11 height 11
click at [249, 218] on span "Duplicate" at bounding box center [258, 219] width 61 height 11
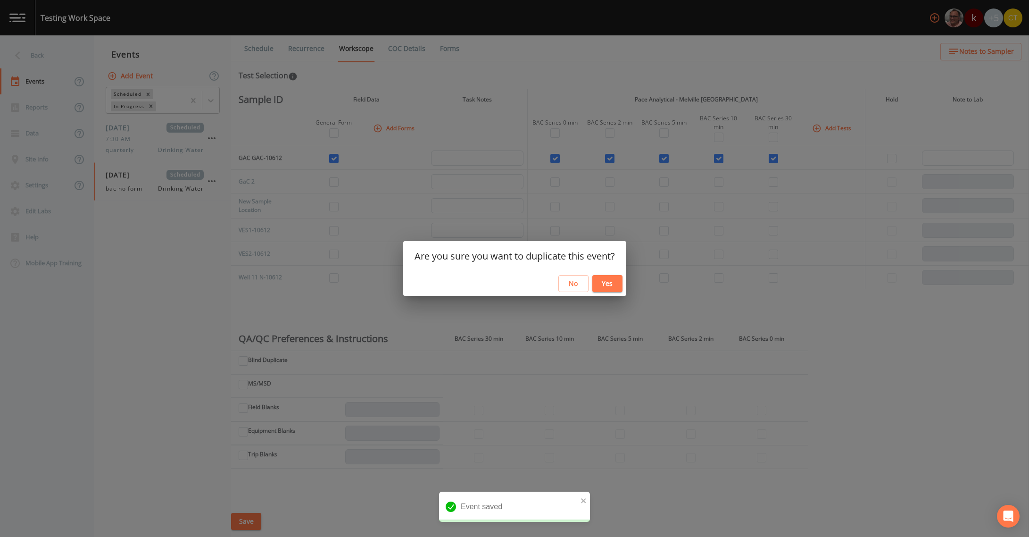
click at [612, 283] on button "Yes" at bounding box center [607, 283] width 30 height 17
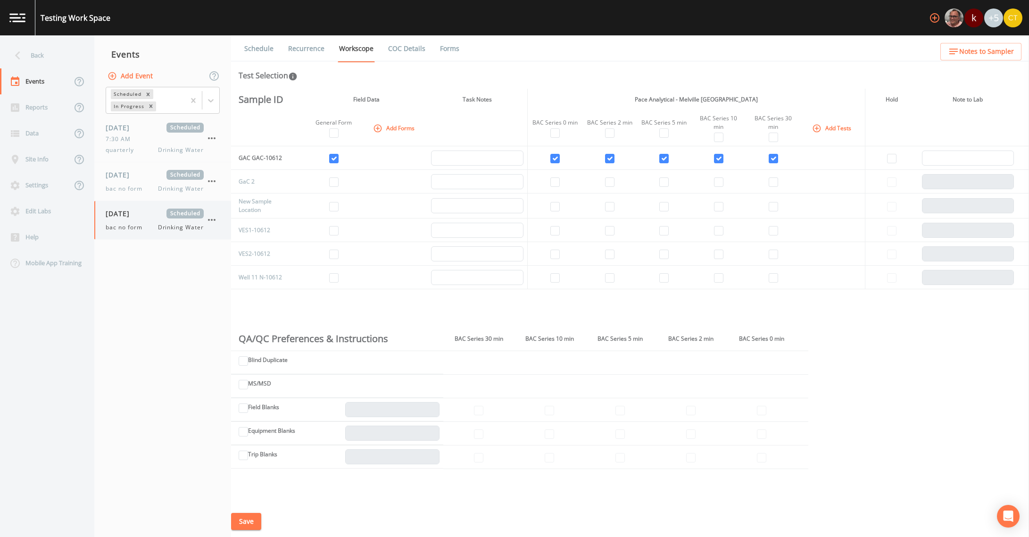
click at [132, 232] on div "[DATE] Scheduled bac no form Drinking Water" at bounding box center [162, 220] width 137 height 38
click at [257, 48] on link "Schedule" at bounding box center [259, 48] width 32 height 26
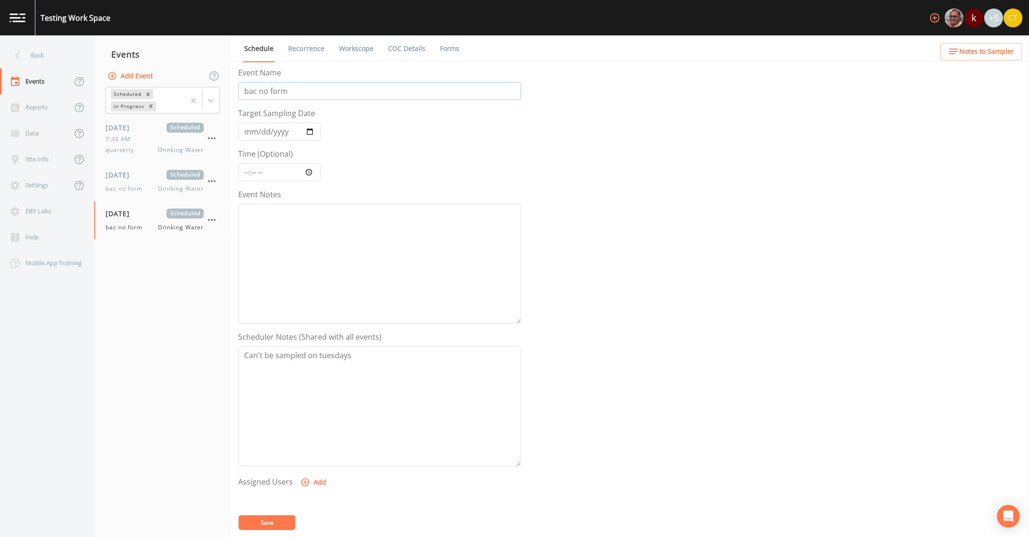
drag, startPoint x: 259, startPoint y: 92, endPoint x: 268, endPoint y: 91, distance: 9.0
click at [268, 91] on input "bac no form" at bounding box center [379, 91] width 283 height 18
type input "bac with form"
click at [312, 51] on link "Recurrence" at bounding box center [306, 48] width 39 height 26
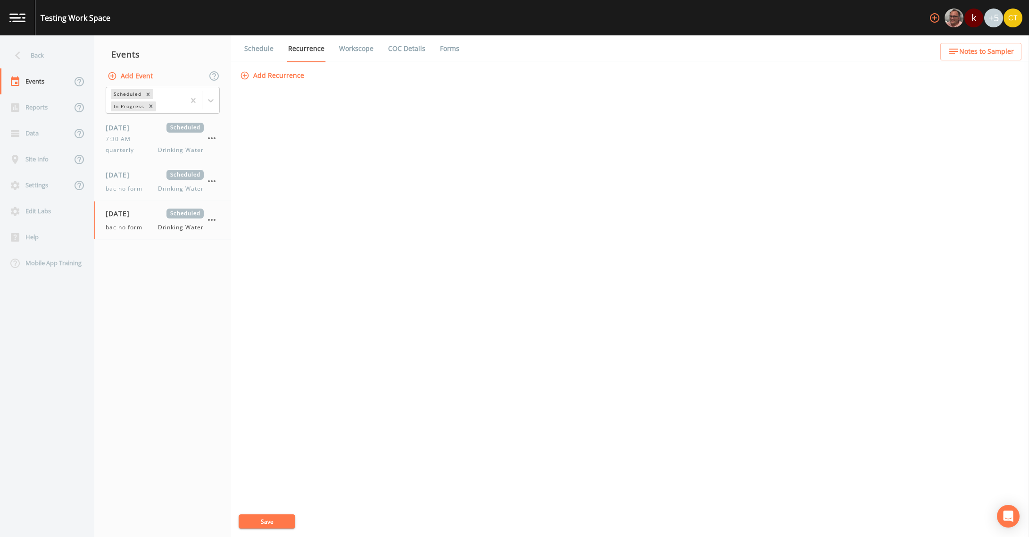
click at [346, 46] on link "Workscope" at bounding box center [356, 48] width 37 height 26
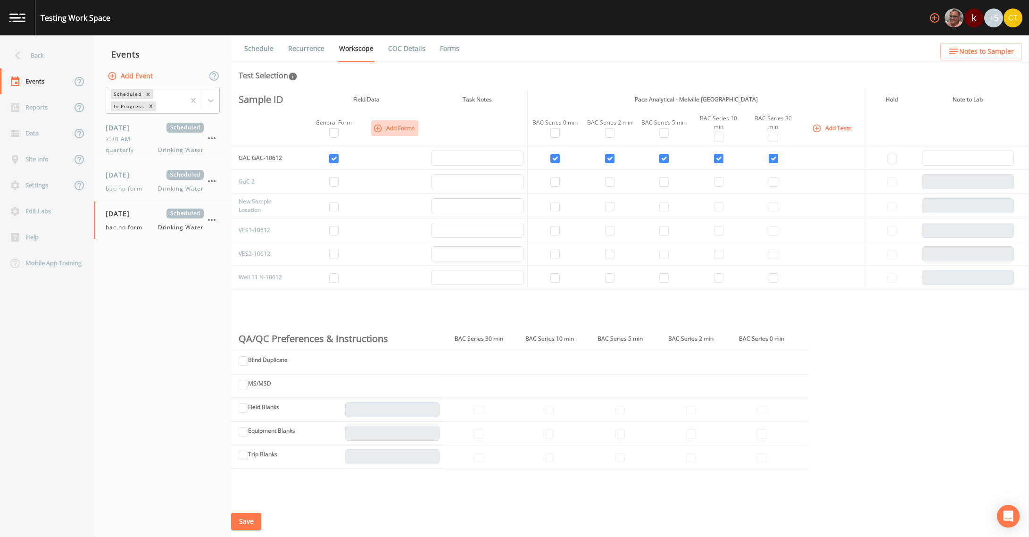
click at [377, 130] on icon "button" at bounding box center [378, 128] width 8 height 8
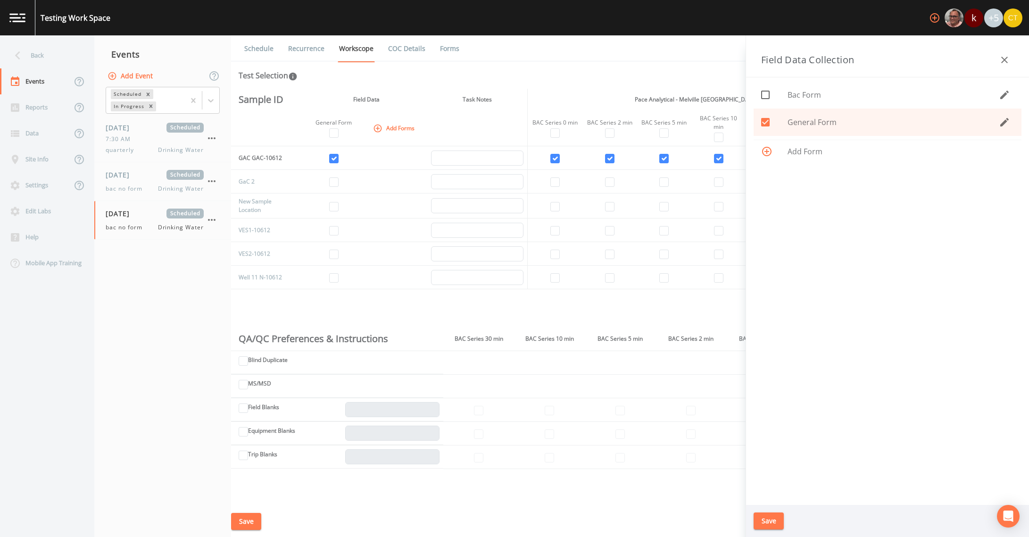
click at [760, 92] on input "checkbox" at bounding box center [760, 89] width 9 height 9
checkbox input "true"
click at [775, 515] on button "Save" at bounding box center [769, 520] width 30 height 17
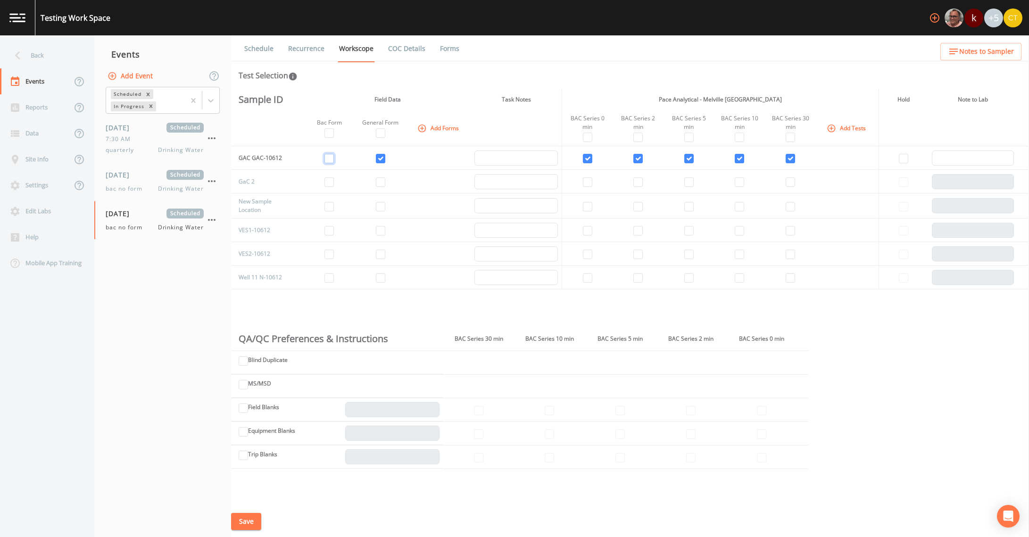
click at [331, 161] on input "checkbox" at bounding box center [328, 158] width 9 height 9
checkbox input "true"
click at [254, 525] on button "Save" at bounding box center [246, 521] width 30 height 17
click at [257, 51] on link "Schedule" at bounding box center [259, 48] width 32 height 26
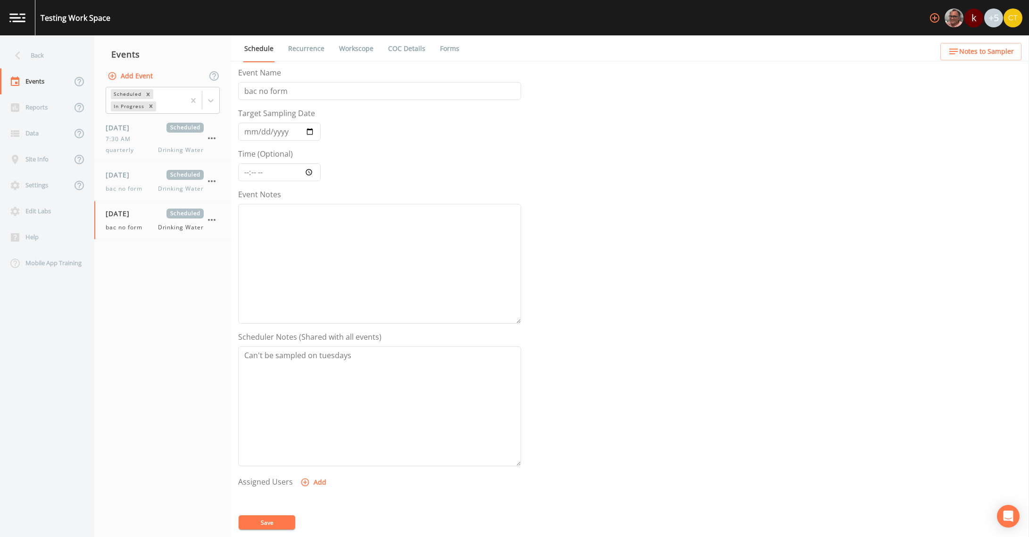
click at [355, 49] on link "Workscope" at bounding box center [356, 48] width 37 height 26
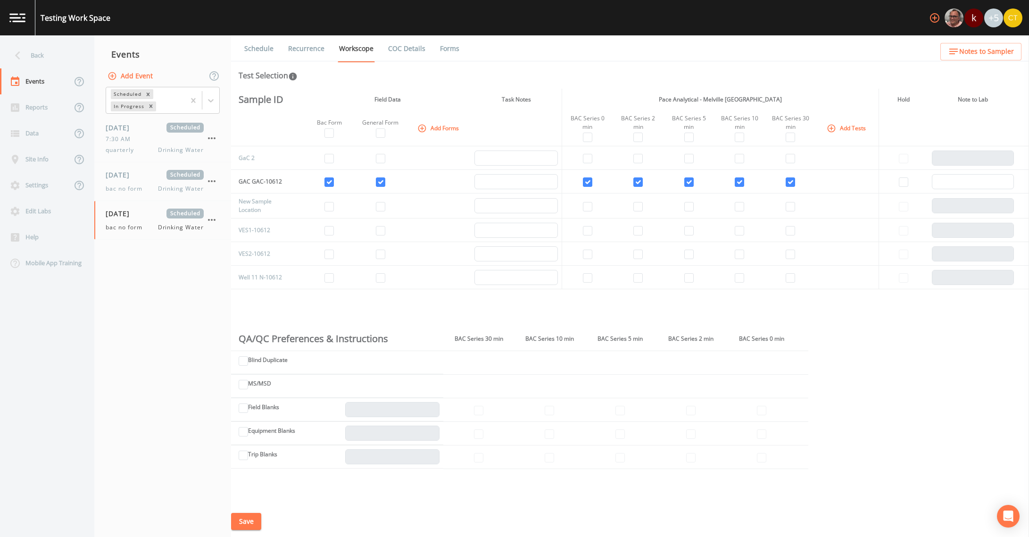
click at [261, 54] on link "Schedule" at bounding box center [259, 48] width 32 height 26
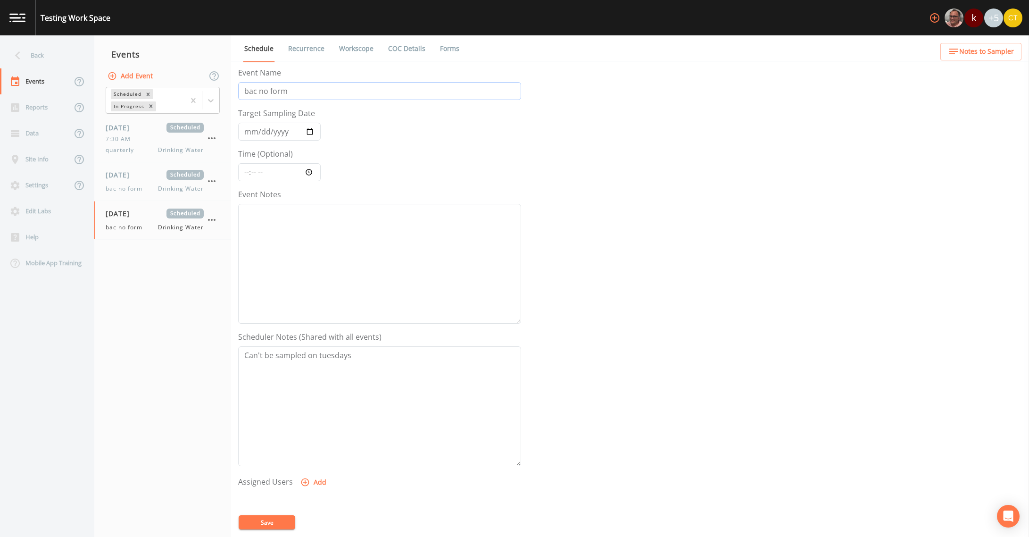
click at [264, 94] on input "bac no form" at bounding box center [379, 91] width 283 height 18
type input "bac with form"
click at [261, 518] on button "Save" at bounding box center [267, 522] width 57 height 14
click at [21, 51] on icon at bounding box center [17, 55] width 17 height 17
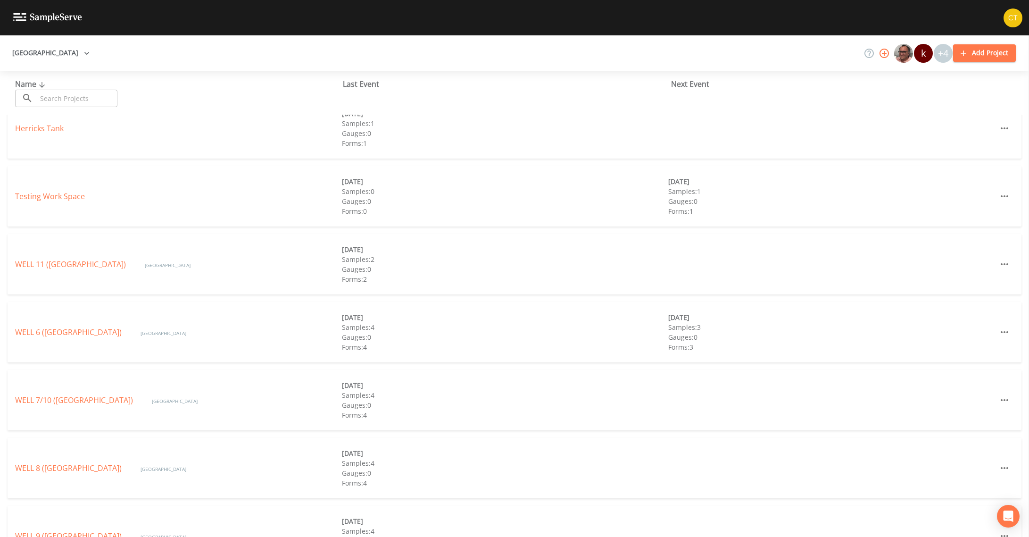
scroll to position [236, 0]
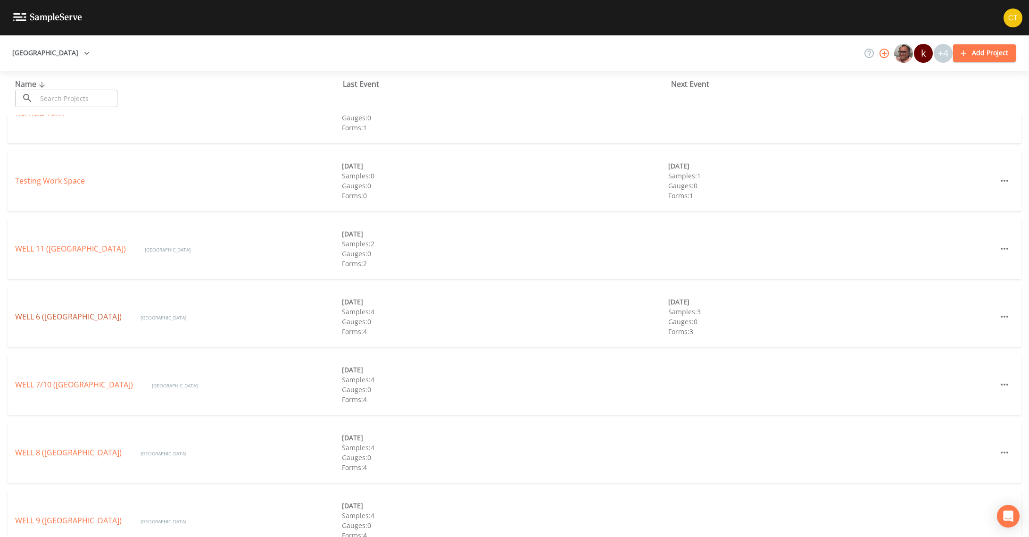
click at [102, 316] on link "WELL 6 ([GEOGRAPHIC_DATA])" at bounding box center [68, 316] width 107 height 10
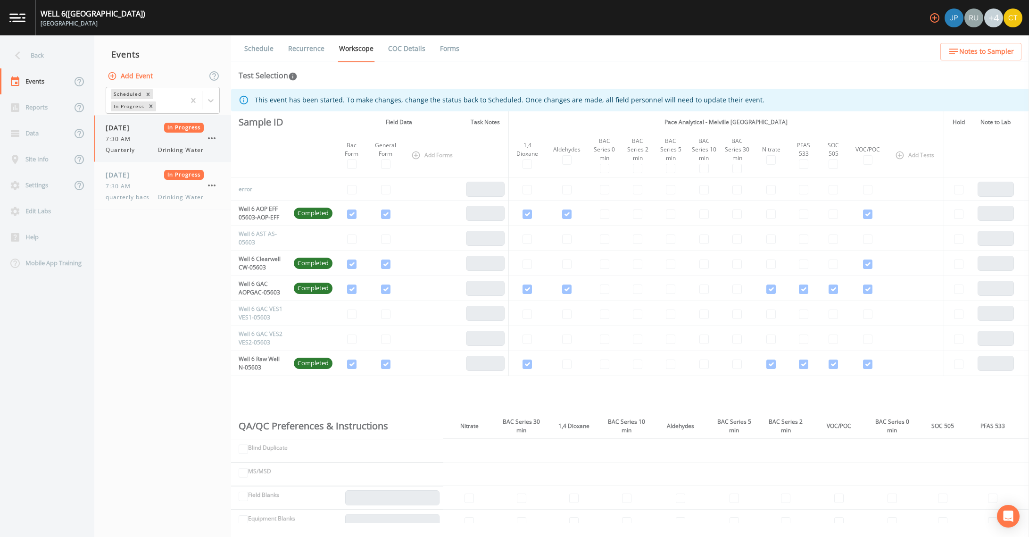
click at [153, 143] on div "[DATE] In Progress 7:30 AM Quarterly Drinking Water" at bounding box center [155, 139] width 98 height 32
click at [405, 48] on link "COC Details" at bounding box center [407, 48] width 40 height 26
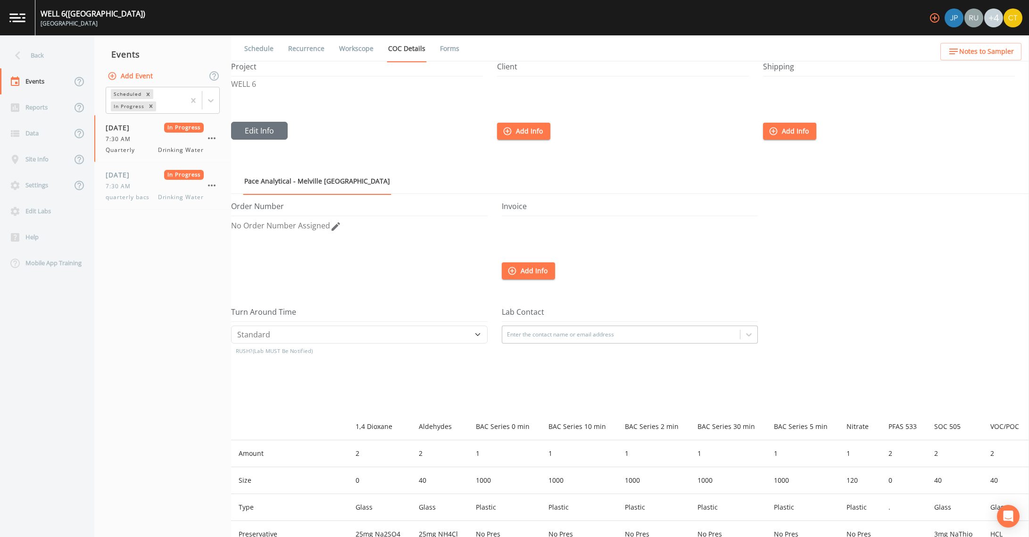
click at [444, 48] on link "Forms" at bounding box center [450, 48] width 22 height 26
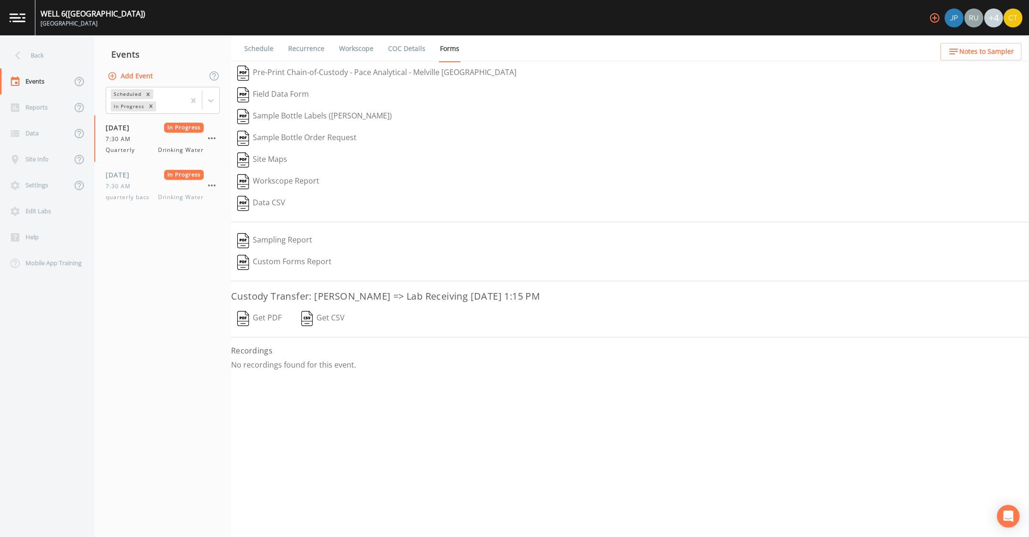
click at [273, 321] on button "Get PDF" at bounding box center [259, 319] width 57 height 22
click at [309, 52] on link "Recurrence" at bounding box center [306, 48] width 39 height 26
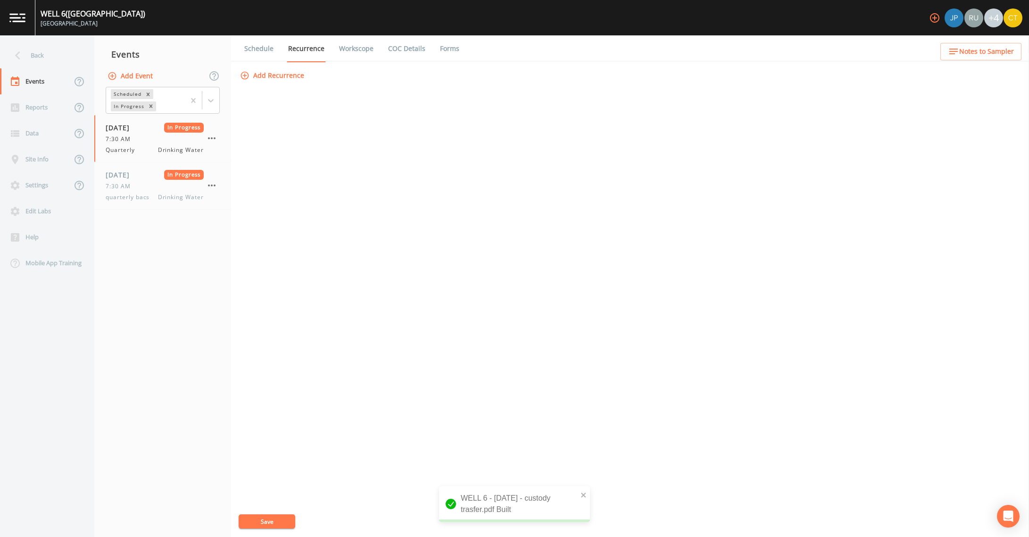
click at [345, 50] on link "Workscope" at bounding box center [356, 48] width 37 height 26
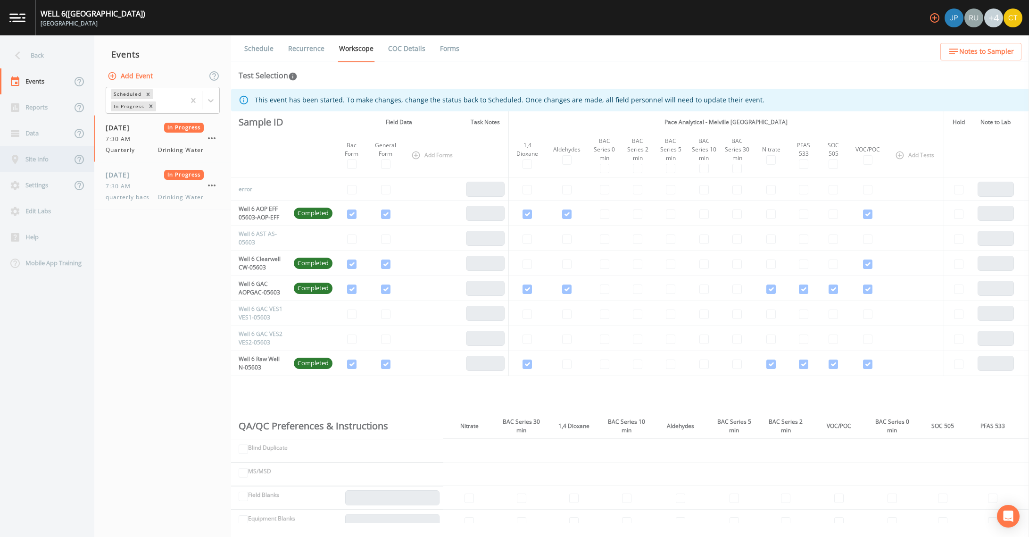
click at [51, 157] on div "Site Info" at bounding box center [36, 159] width 72 height 26
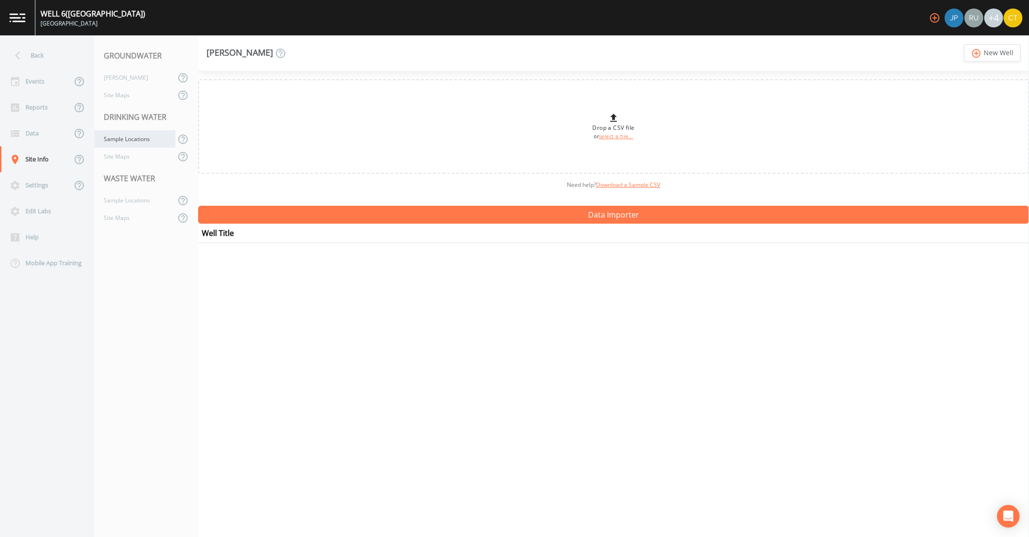
click at [139, 139] on div "Sample Locations" at bounding box center [134, 138] width 81 height 17
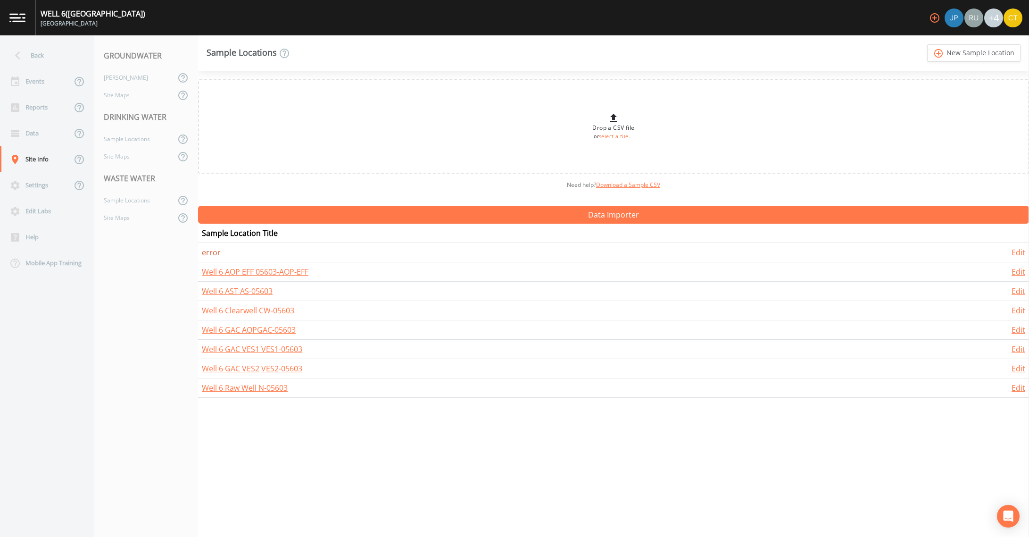
click at [216, 252] on link "error" at bounding box center [211, 252] width 19 height 10
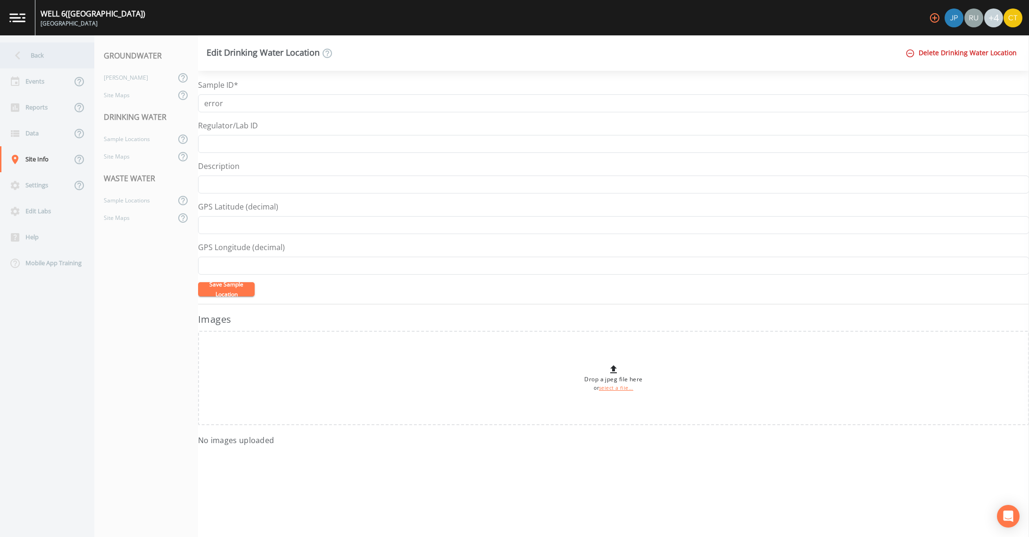
click at [27, 60] on div "Back" at bounding box center [42, 55] width 85 height 26
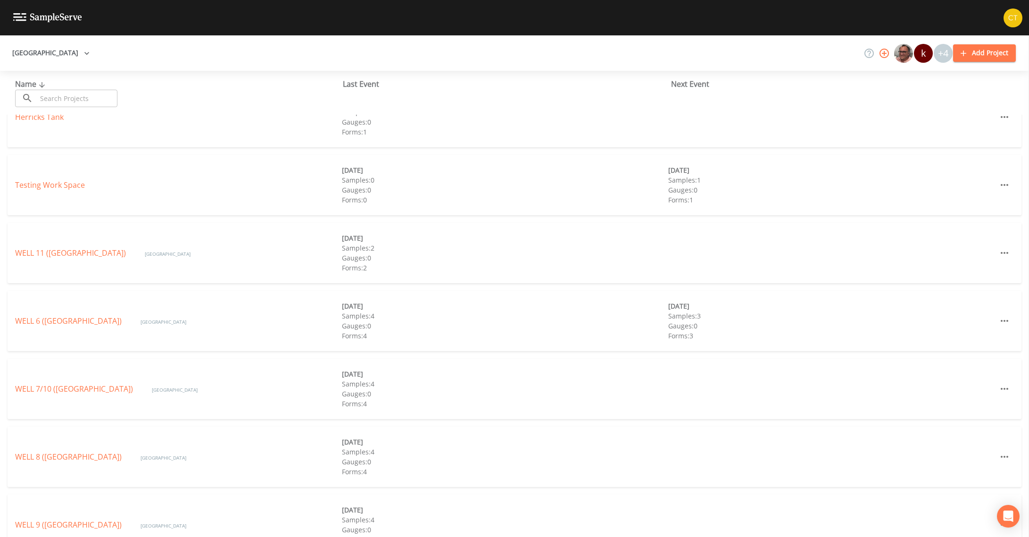
scroll to position [236, 0]
click at [68, 315] on link "WELL 6 ([GEOGRAPHIC_DATA])" at bounding box center [68, 316] width 107 height 10
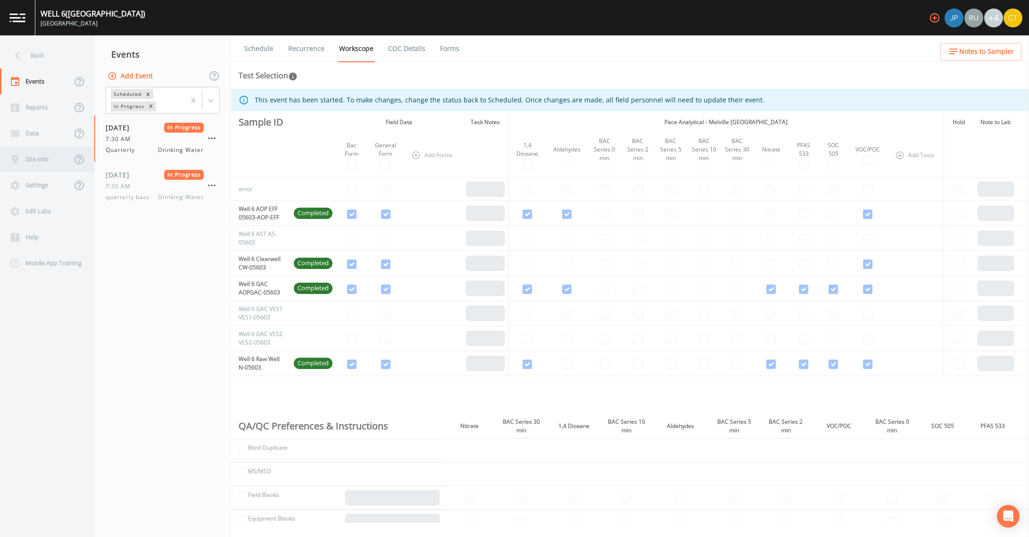
click at [36, 157] on div "Site Info" at bounding box center [36, 159] width 72 height 26
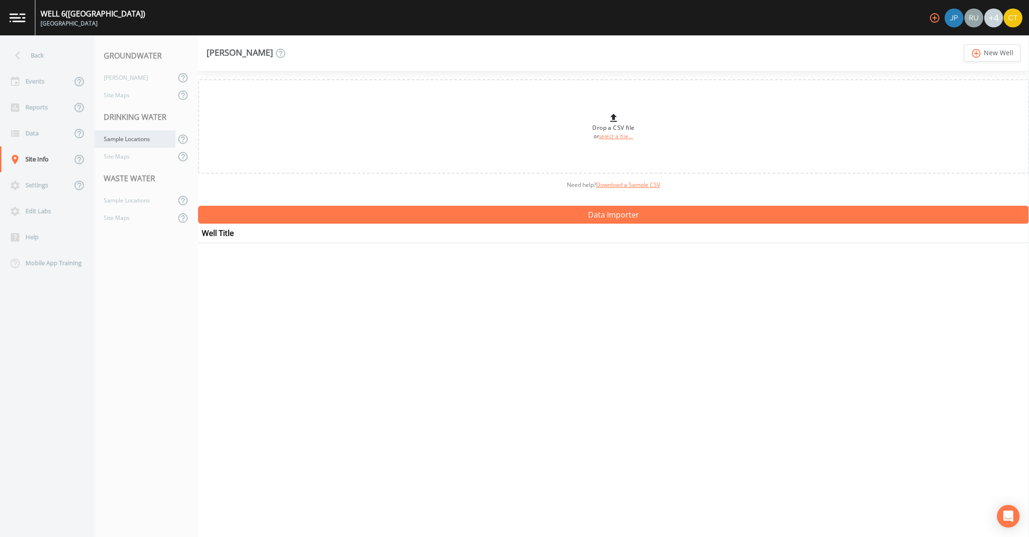
click at [132, 136] on div "Sample Locations" at bounding box center [134, 138] width 81 height 17
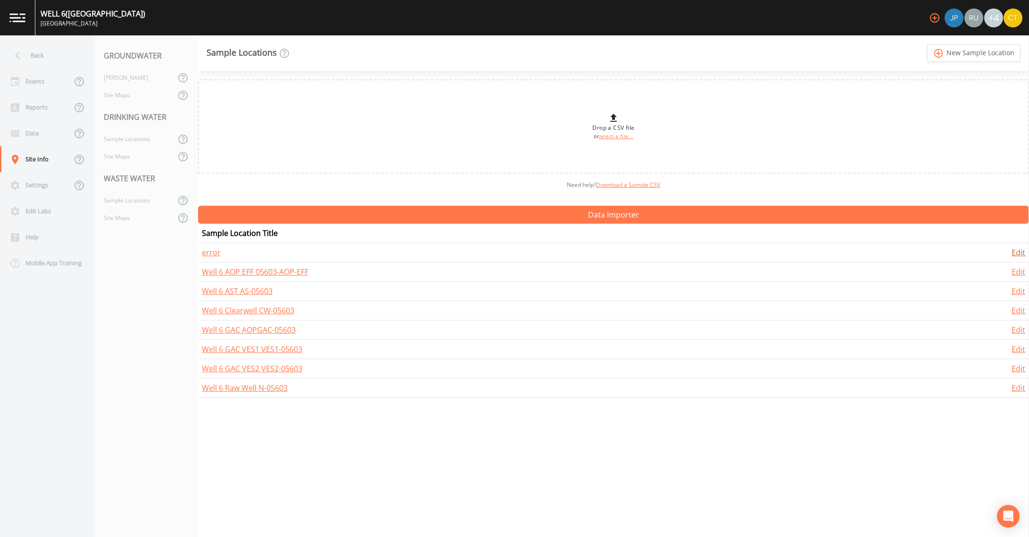
click at [1014, 251] on link "Edit" at bounding box center [1019, 252] width 14 height 10
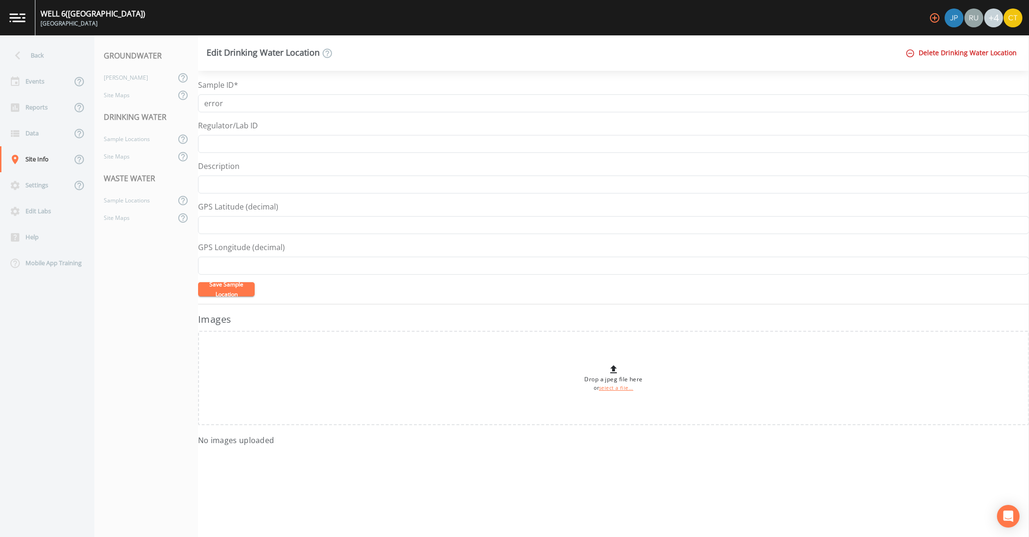
click at [943, 54] on button "Delete Drinking Water Location" at bounding box center [962, 52] width 117 height 17
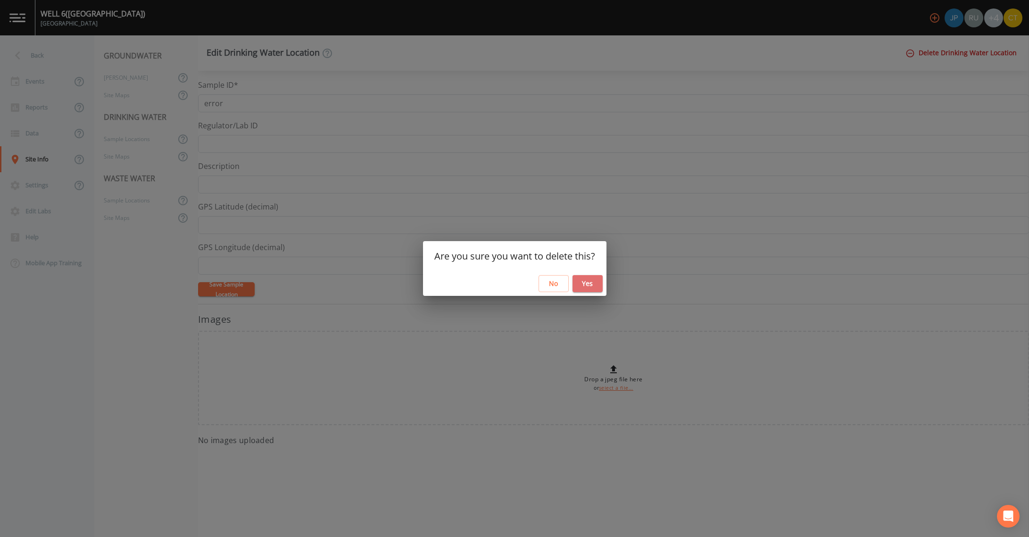
click at [594, 287] on button "Yes" at bounding box center [588, 283] width 30 height 17
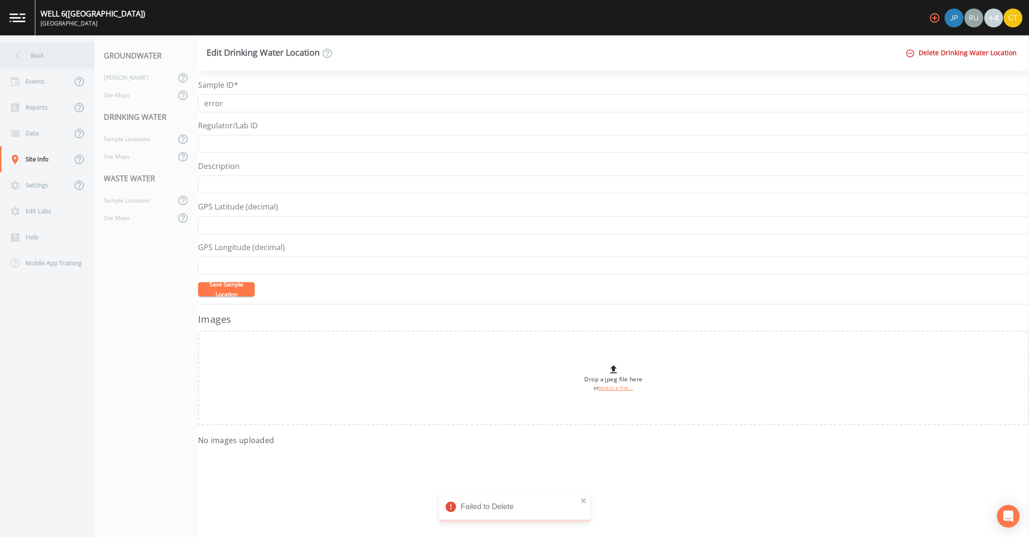
click at [33, 57] on div "Back" at bounding box center [42, 55] width 85 height 26
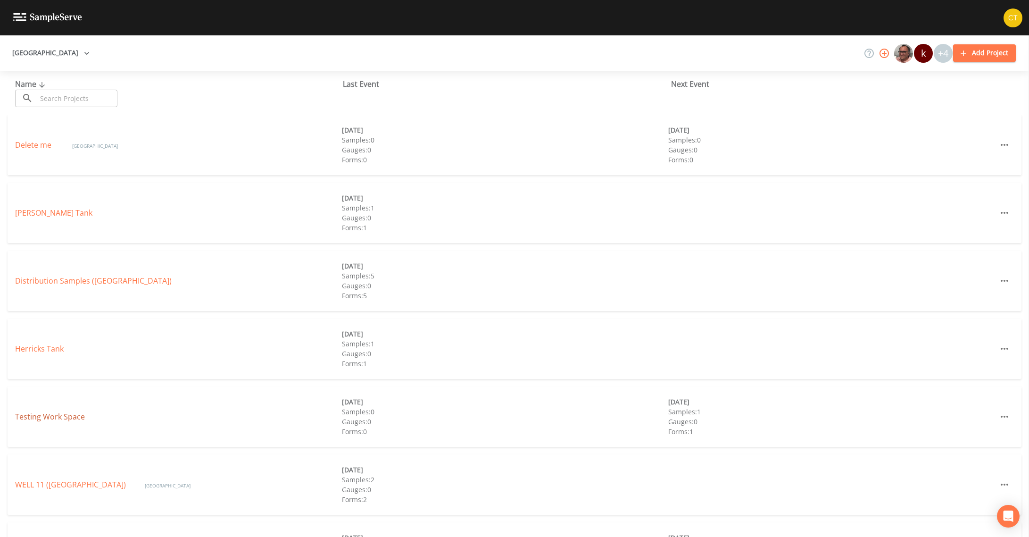
click at [51, 415] on link "Testing Work Space" at bounding box center [50, 416] width 70 height 10
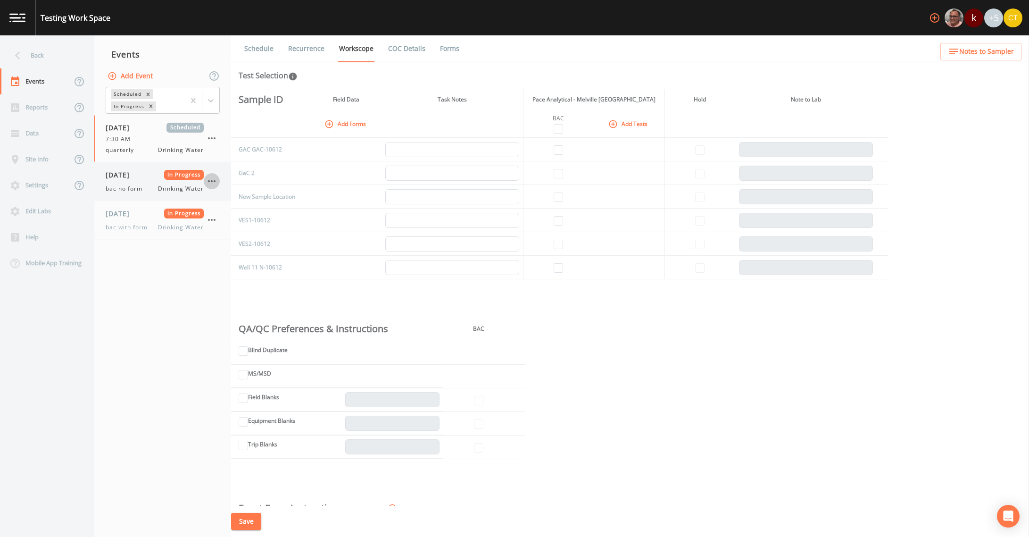
click at [215, 176] on icon "button" at bounding box center [211, 180] width 11 height 11
click at [227, 236] on div at bounding box center [219, 236] width 17 height 9
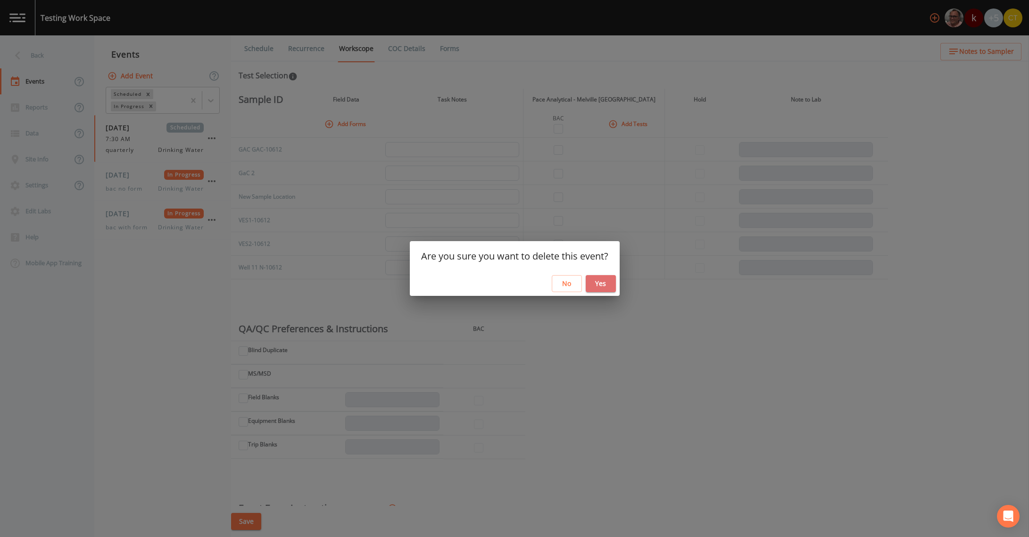
click at [591, 280] on button "Yes" at bounding box center [601, 283] width 30 height 17
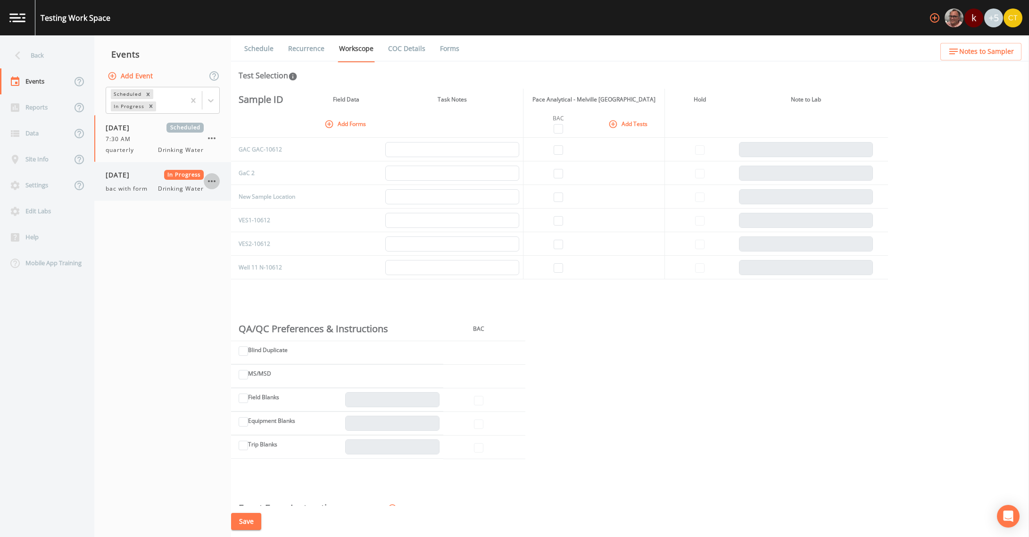
click at [216, 184] on icon "button" at bounding box center [211, 180] width 11 height 11
click at [248, 234] on p "Delete" at bounding box center [259, 236] width 63 height 11
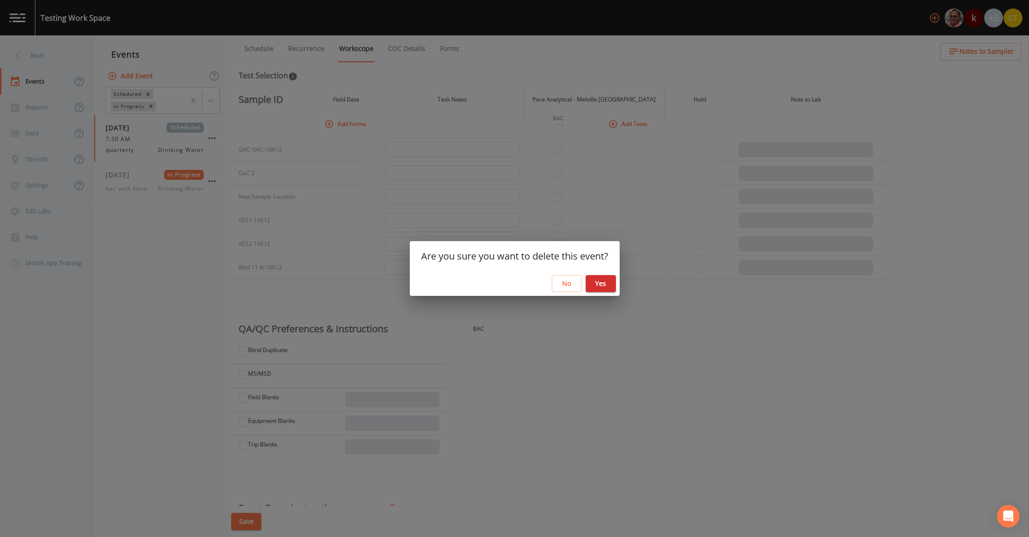
click at [595, 283] on button "Yes" at bounding box center [601, 283] width 30 height 17
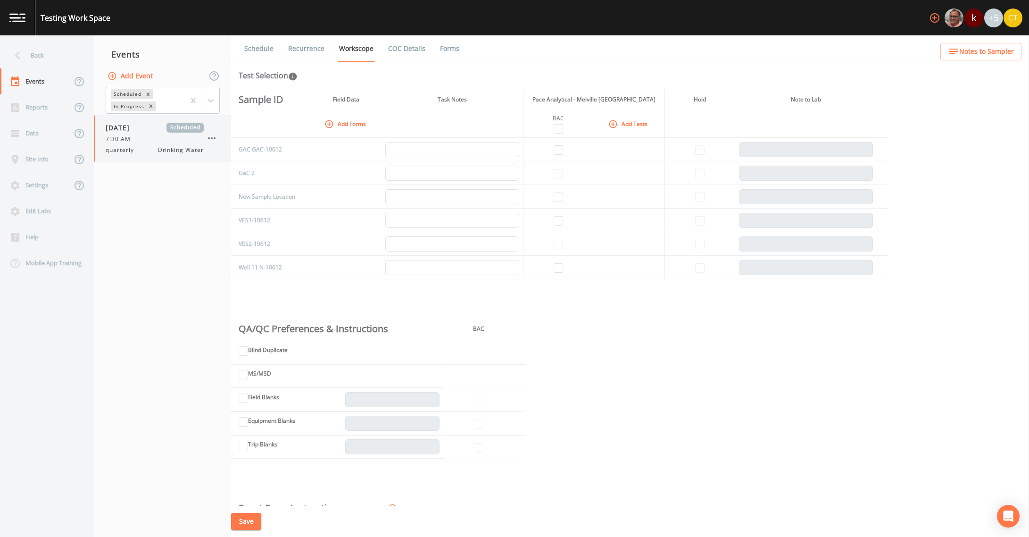
click at [213, 133] on icon "button" at bounding box center [211, 138] width 11 height 11
click at [247, 189] on p "Delete" at bounding box center [258, 193] width 61 height 11
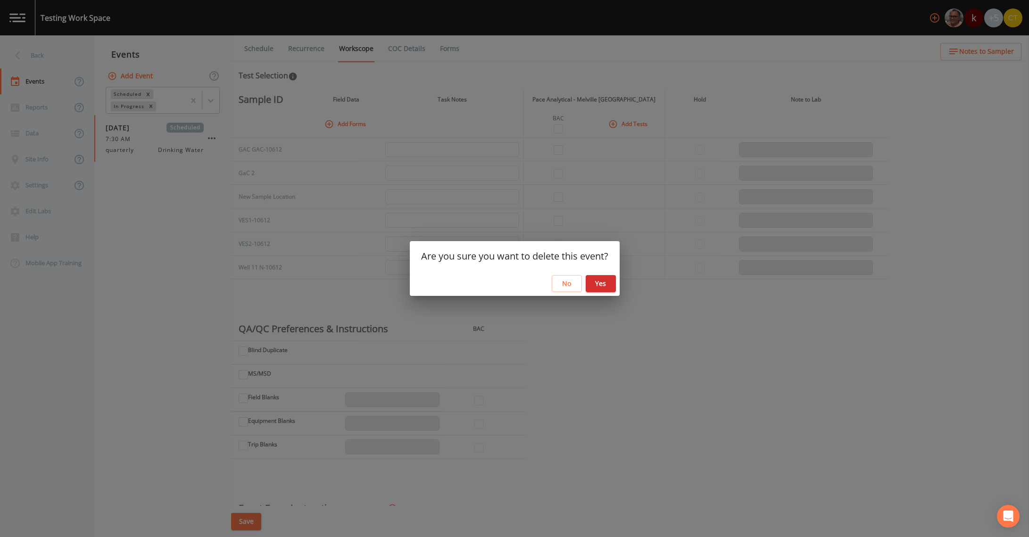
click at [612, 289] on button "Yes" at bounding box center [601, 283] width 30 height 17
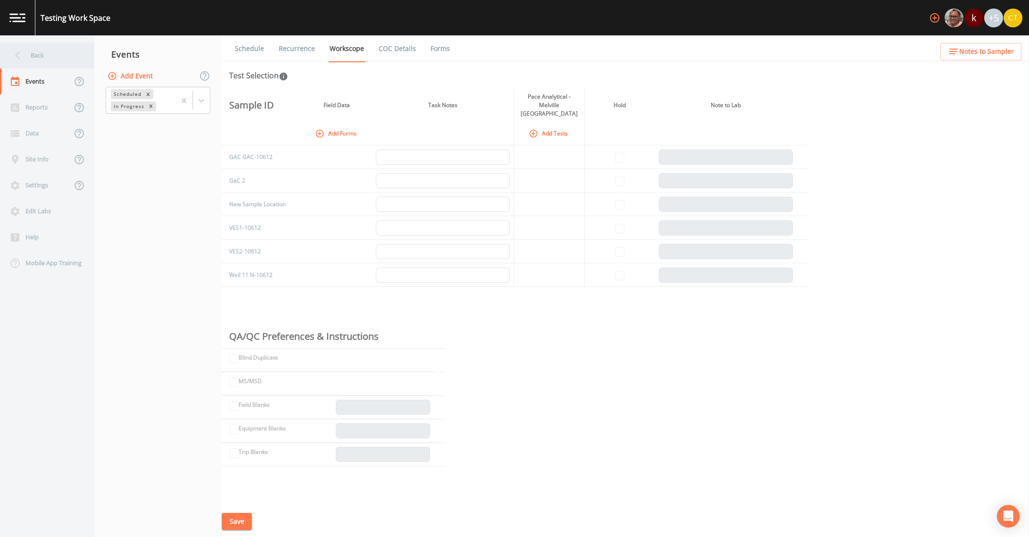
click at [27, 52] on div "Back" at bounding box center [42, 55] width 85 height 26
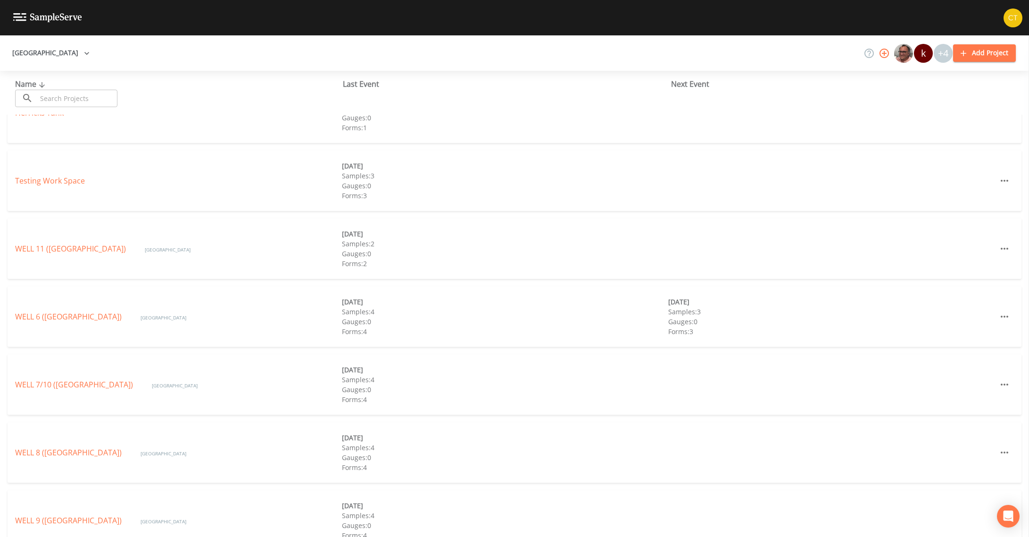
scroll to position [257, 0]
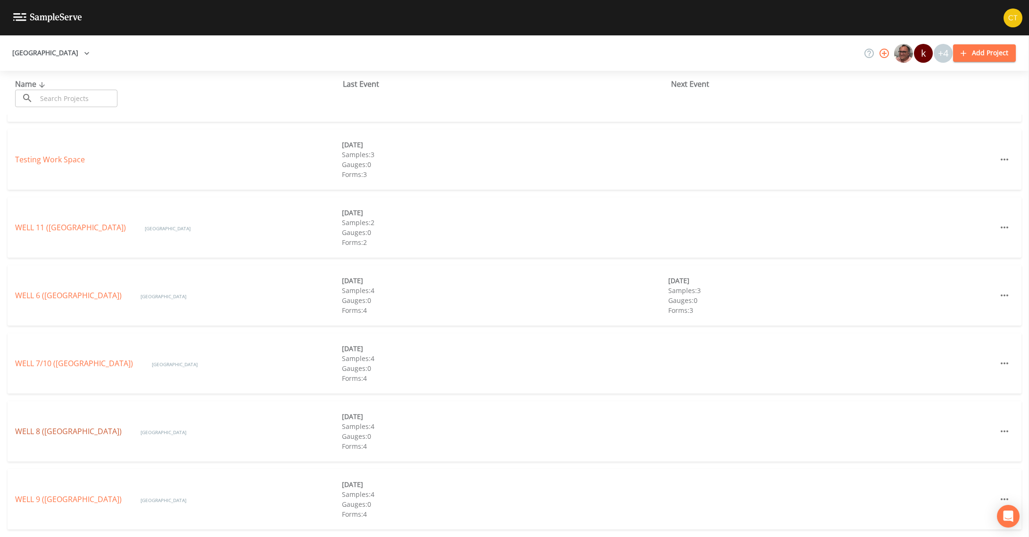
click at [77, 432] on link "WELL 8 ([GEOGRAPHIC_DATA])" at bounding box center [68, 431] width 107 height 10
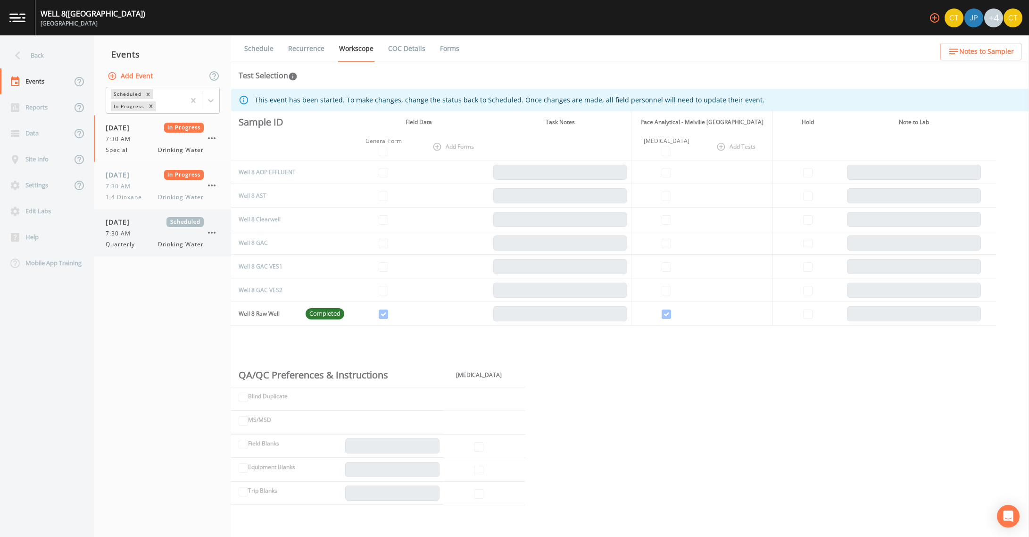
click at [129, 236] on span "7:30 AM" at bounding box center [121, 233] width 31 height 8
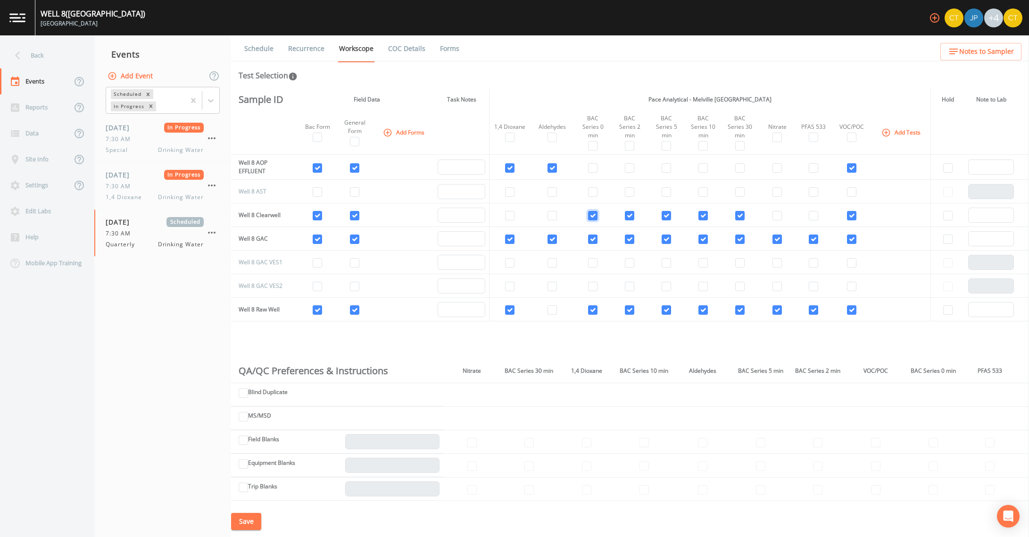
click at [592, 211] on input "checkbox" at bounding box center [592, 215] width 9 height 9
checkbox input "false"
click at [632, 211] on input "checkbox" at bounding box center [629, 215] width 9 height 9
checkbox input "false"
click at [669, 208] on td at bounding box center [666, 215] width 37 height 24
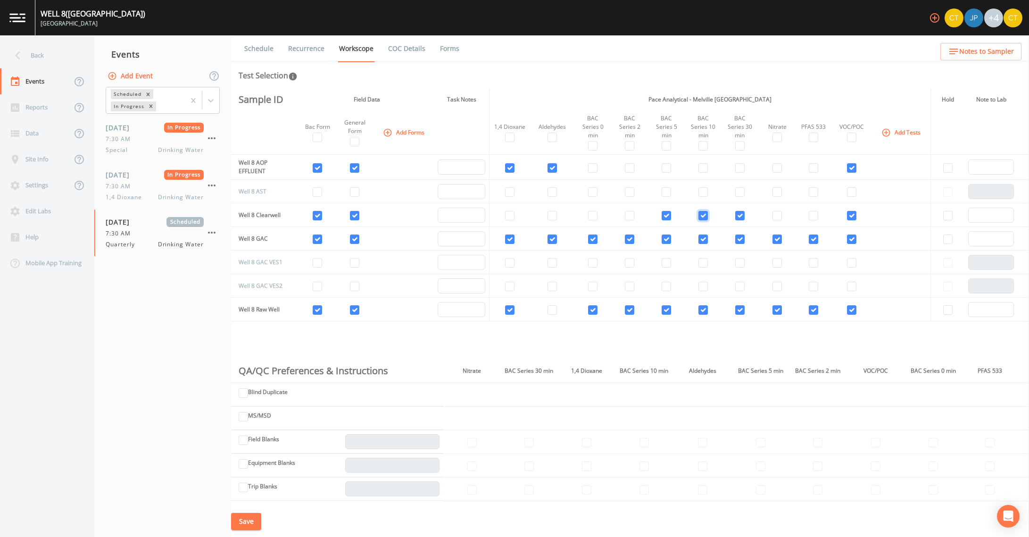
click at [702, 211] on input "checkbox" at bounding box center [703, 215] width 9 height 9
checkbox input "false"
click at [737, 211] on input "checkbox" at bounding box center [739, 215] width 9 height 9
checkbox input "false"
drag, startPoint x: 735, startPoint y: 231, endPoint x: 701, endPoint y: 235, distance: 34.8
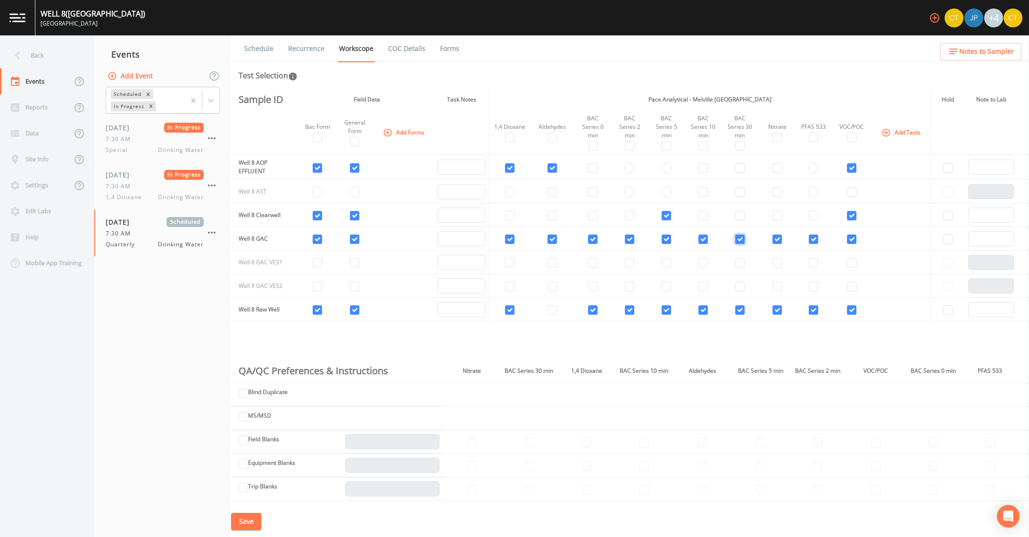
click at [735, 234] on input "checkbox" at bounding box center [739, 238] width 9 height 9
checkbox input "false"
drag, startPoint x: 701, startPoint y: 229, endPoint x: 684, endPoint y: 221, distance: 19.0
click at [699, 234] on input "checkbox" at bounding box center [703, 238] width 9 height 9
checkbox input "false"
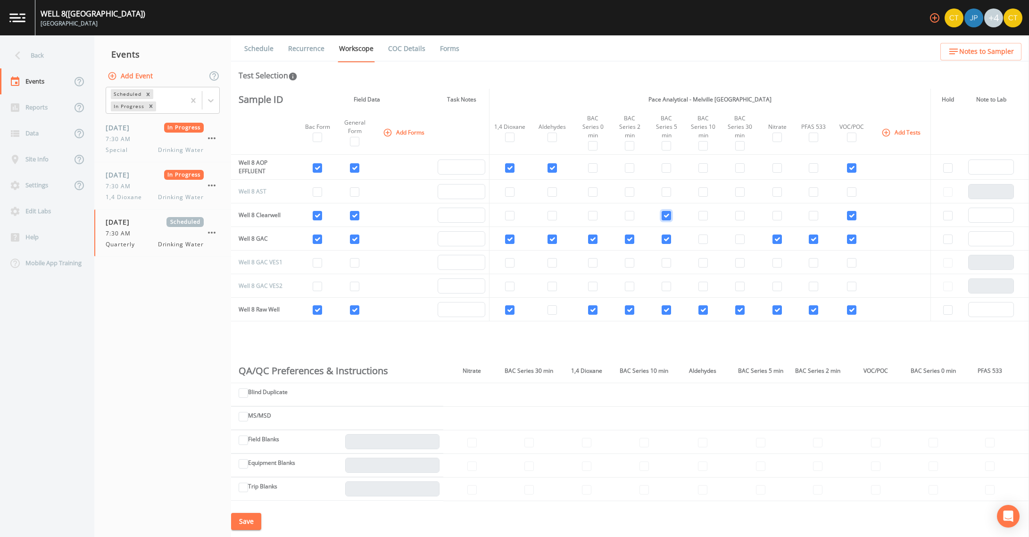
click at [666, 211] on input "checkbox" at bounding box center [666, 215] width 9 height 9
checkbox input "false"
click at [666, 234] on input "checkbox" at bounding box center [666, 238] width 9 height 9
checkbox input "false"
click at [631, 234] on input "checkbox" at bounding box center [629, 238] width 9 height 9
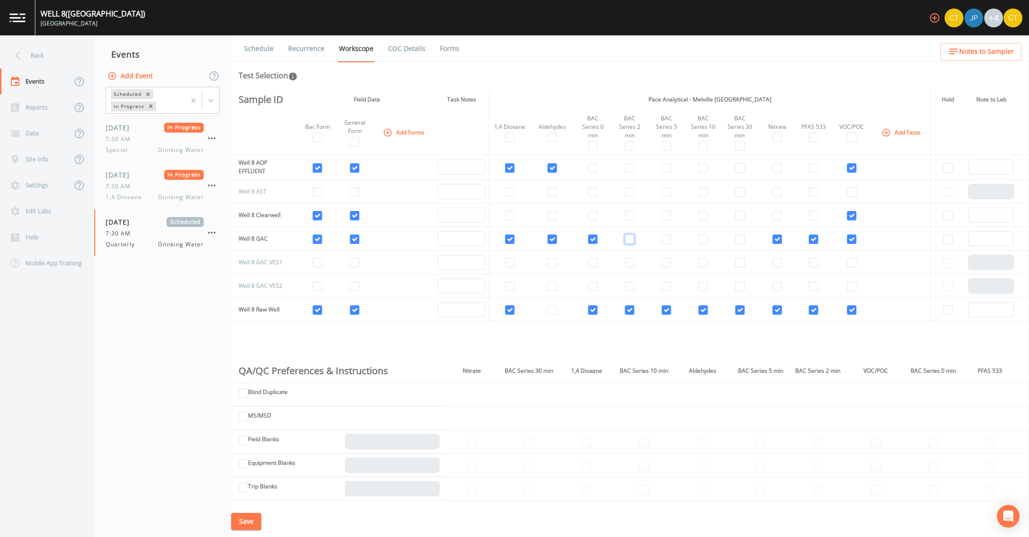
checkbox input "false"
click at [592, 234] on input "checkbox" at bounding box center [592, 238] width 9 height 9
checkbox input "false"
click at [592, 305] on input "checkbox" at bounding box center [592, 309] width 9 height 9
checkbox input "false"
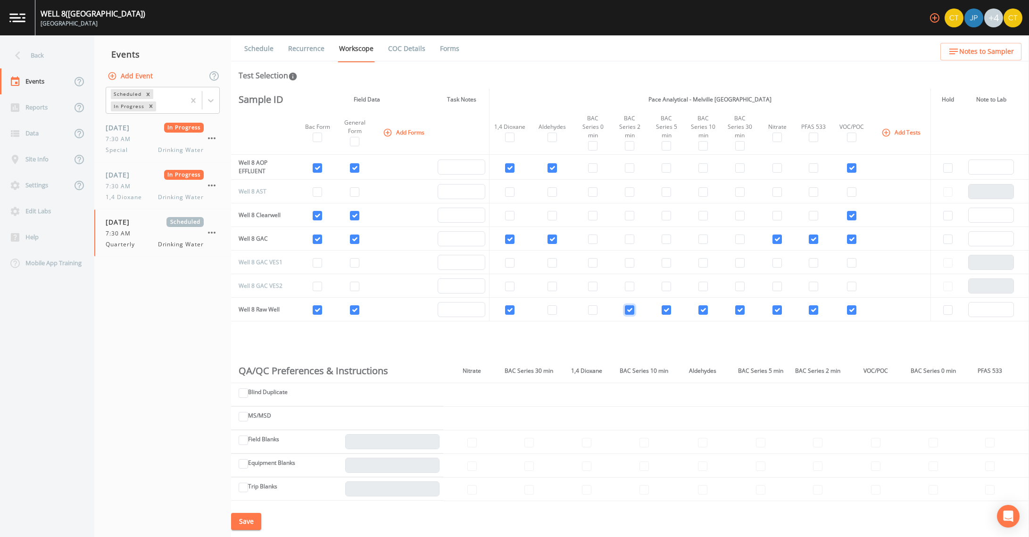
click at [627, 305] on input "checkbox" at bounding box center [629, 309] width 9 height 9
checkbox input "false"
click at [669, 305] on input "checkbox" at bounding box center [666, 309] width 9 height 9
checkbox input "false"
click at [699, 305] on input "checkbox" at bounding box center [703, 309] width 9 height 9
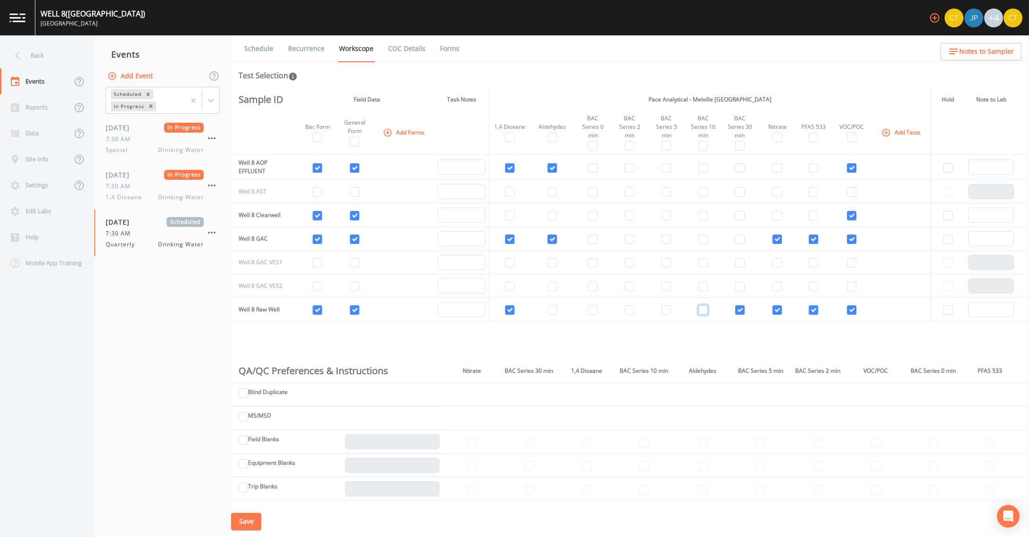
checkbox input "false"
click at [737, 305] on input "checkbox" at bounding box center [739, 309] width 9 height 9
checkbox input "false"
click at [882, 131] on icon "button" at bounding box center [886, 132] width 9 height 9
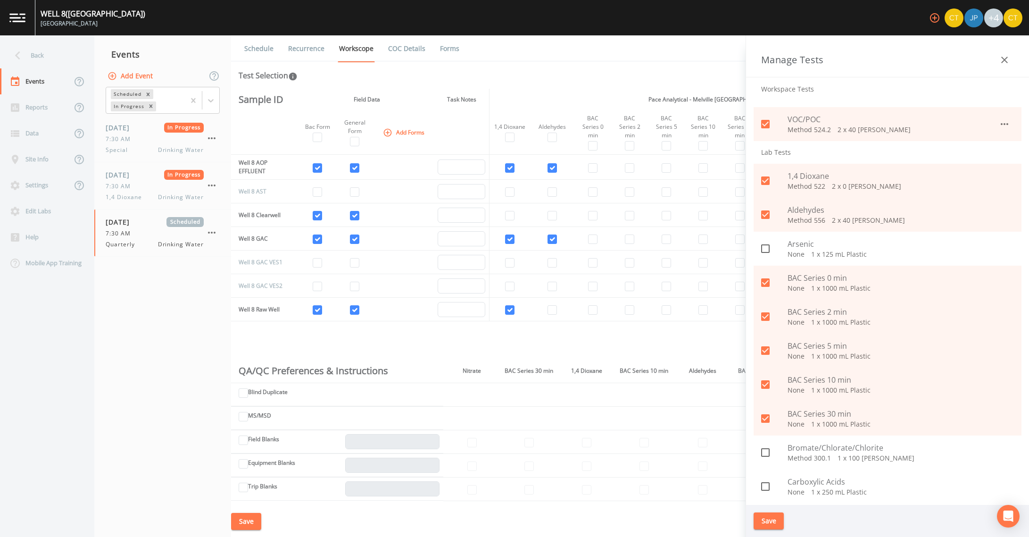
scroll to position [283, 0]
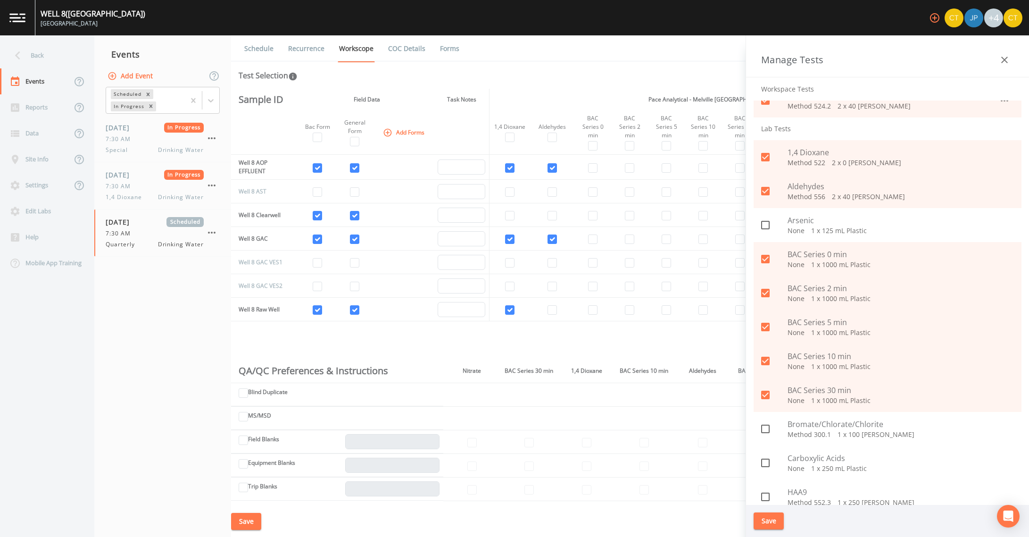
click at [769, 260] on icon at bounding box center [765, 259] width 8 height 8
checkbox input "false"
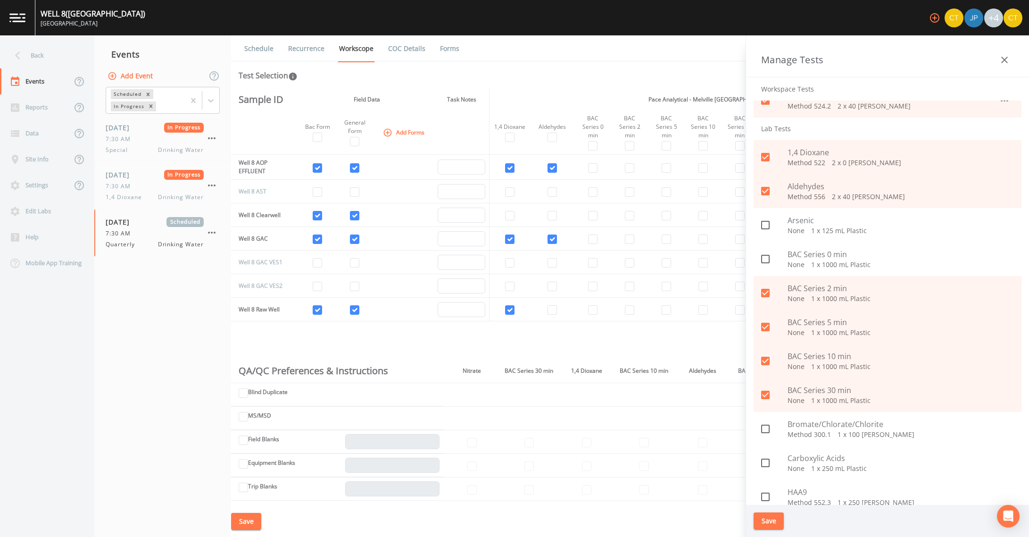
click at [765, 294] on icon at bounding box center [765, 293] width 8 height 8
checkbox input "false"
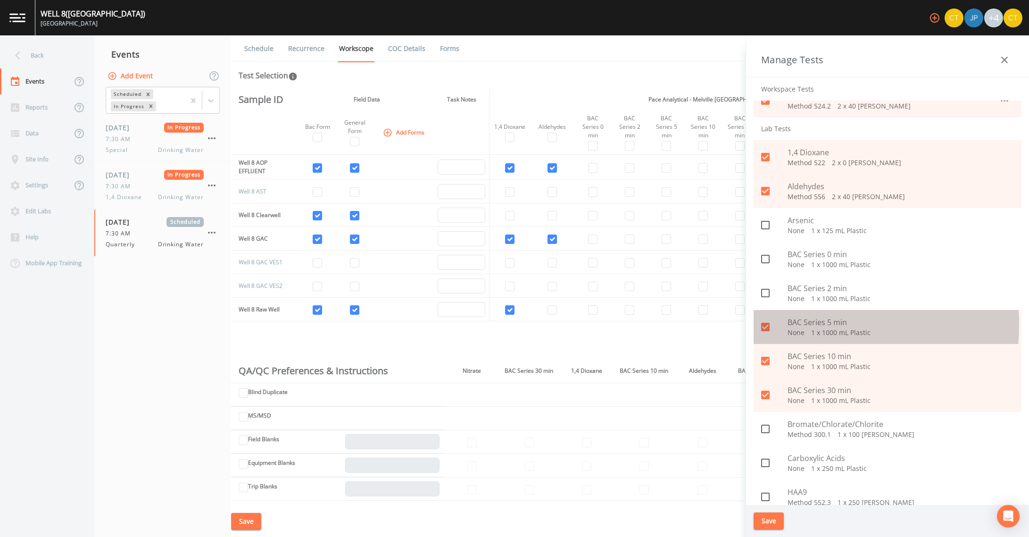
click at [765, 325] on icon at bounding box center [765, 327] width 8 height 8
checkbox input "false"
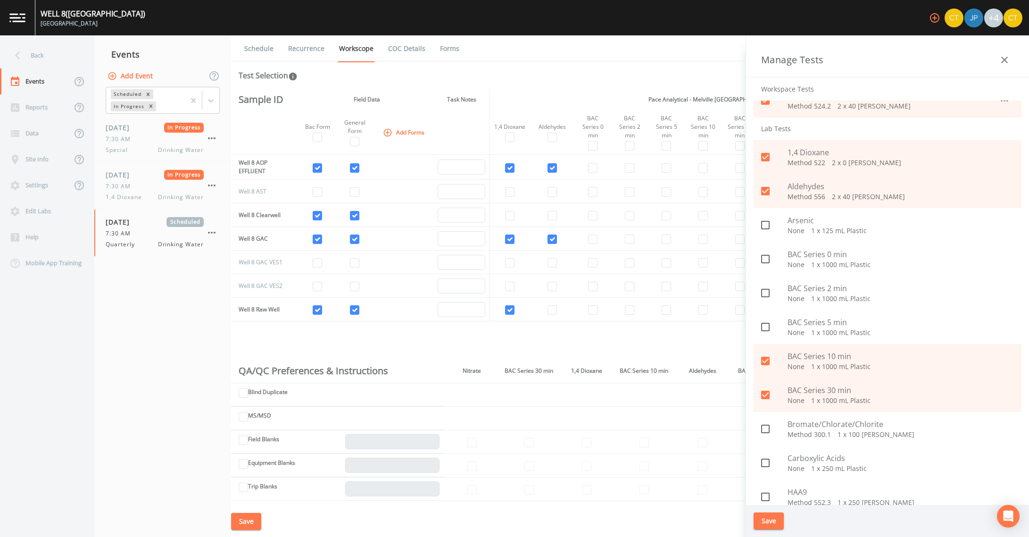
click at [766, 362] on icon at bounding box center [765, 361] width 8 height 8
checkbox input "false"
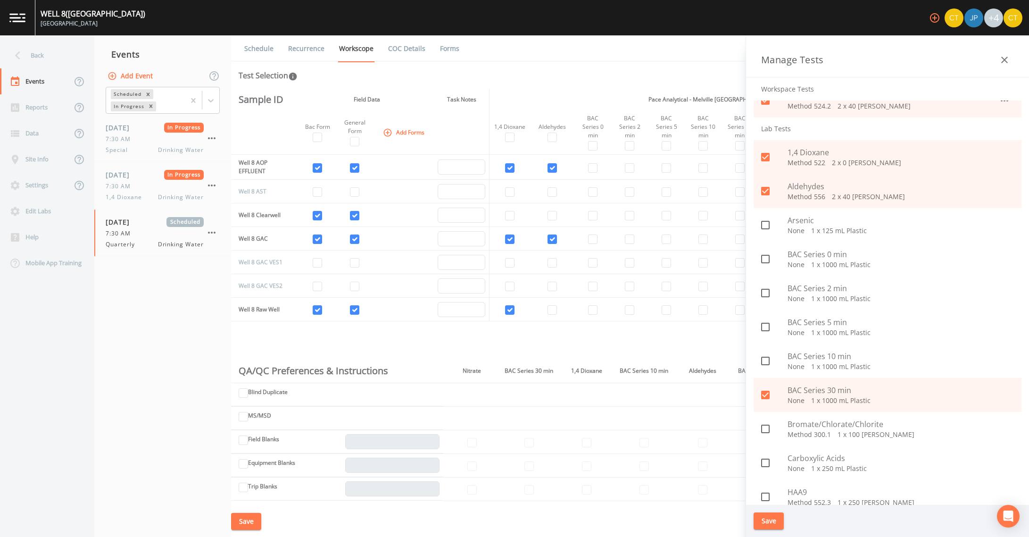
click at [765, 397] on icon at bounding box center [765, 395] width 8 height 8
checkbox input "false"
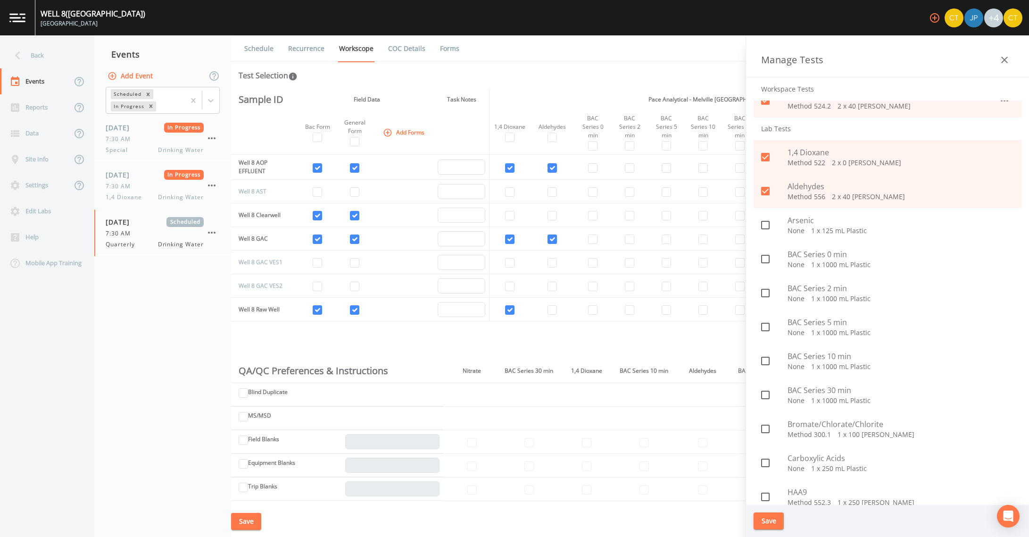
click at [763, 524] on button "Save" at bounding box center [769, 520] width 30 height 17
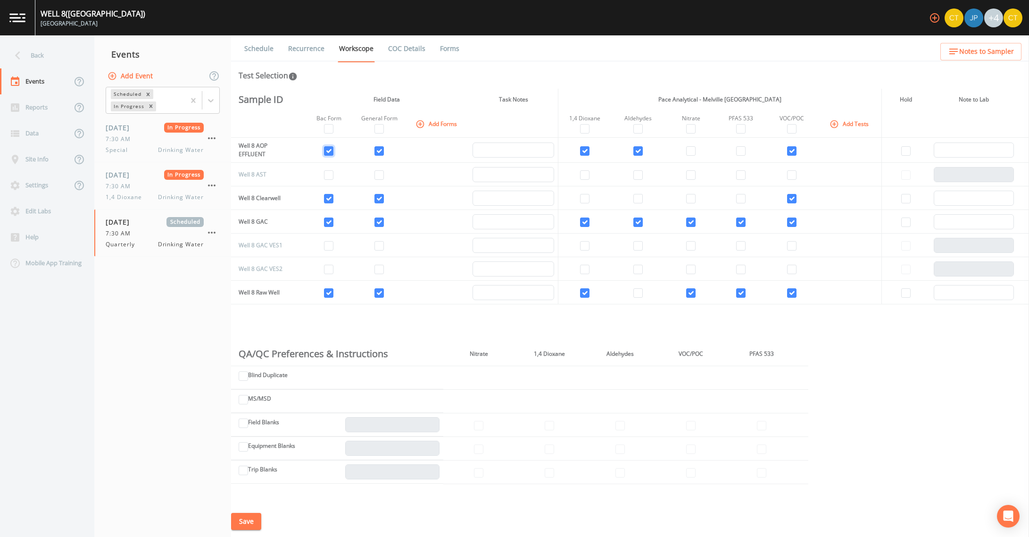
click at [326, 150] on input "checkbox" at bounding box center [328, 150] width 9 height 9
checkbox input "false"
click at [331, 199] on input "checkbox" at bounding box center [328, 198] width 9 height 9
checkbox input "false"
click at [331, 222] on input "checkbox" at bounding box center [328, 221] width 9 height 9
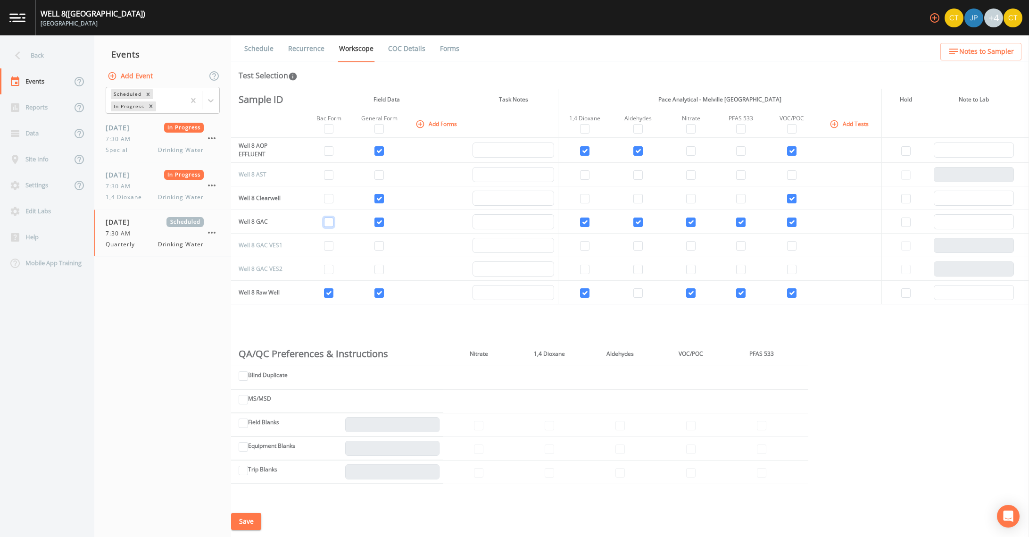
checkbox input "false"
click at [328, 297] on input "checkbox" at bounding box center [328, 292] width 9 height 9
checkbox input "false"
click at [255, 522] on button "Save" at bounding box center [246, 521] width 30 height 17
click at [114, 77] on icon "button" at bounding box center [112, 75] width 9 height 9
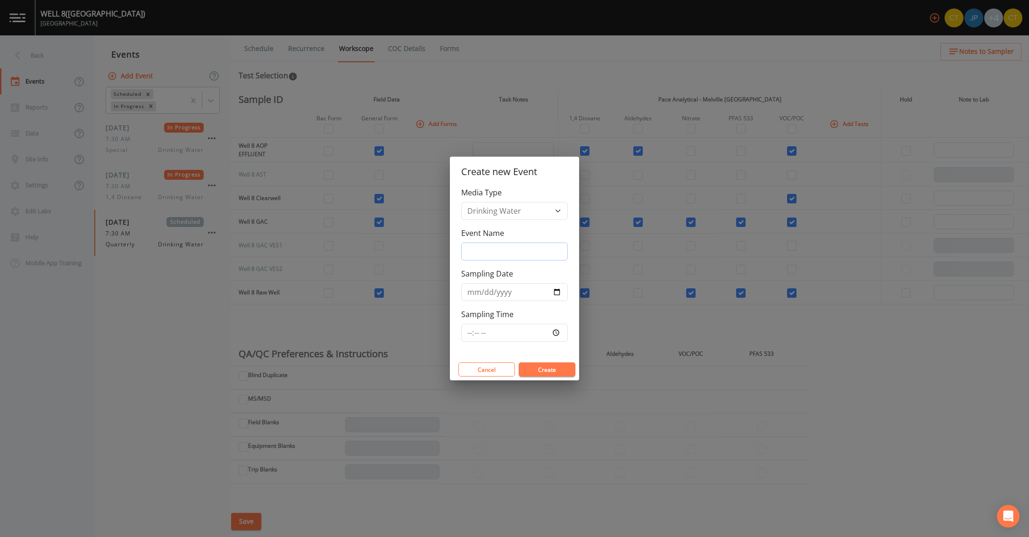
click at [491, 254] on input "Event Name" at bounding box center [514, 251] width 107 height 18
type input "Quarterly BACs"
click at [553, 291] on input "Sampling Date" at bounding box center [514, 292] width 107 height 18
type input "[DATE]"
click at [468, 327] on input "Sampling Time" at bounding box center [514, 333] width 107 height 18
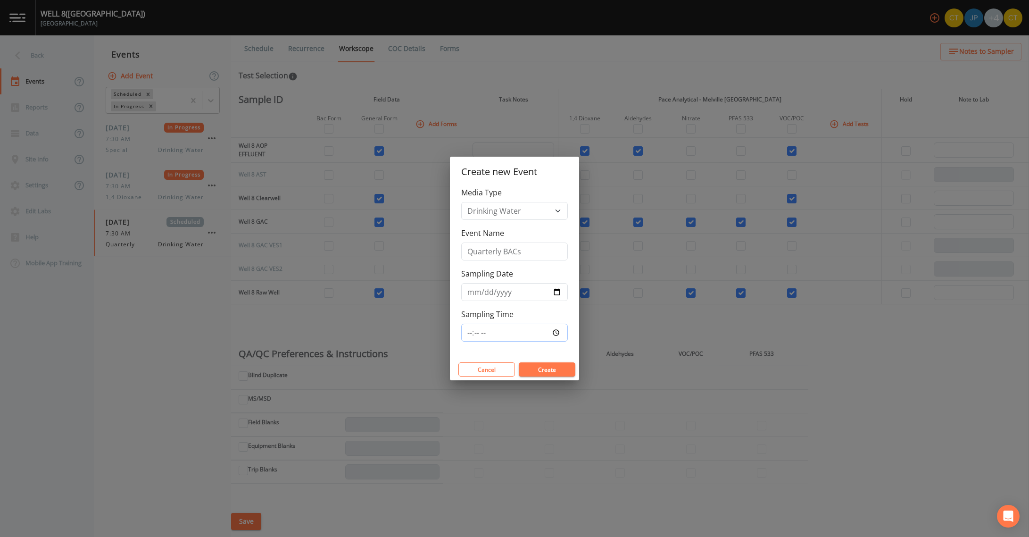
click at [482, 336] on input "Sampling Time" at bounding box center [514, 333] width 107 height 18
type input "07:30"
click at [561, 370] on button "Create" at bounding box center [547, 369] width 57 height 14
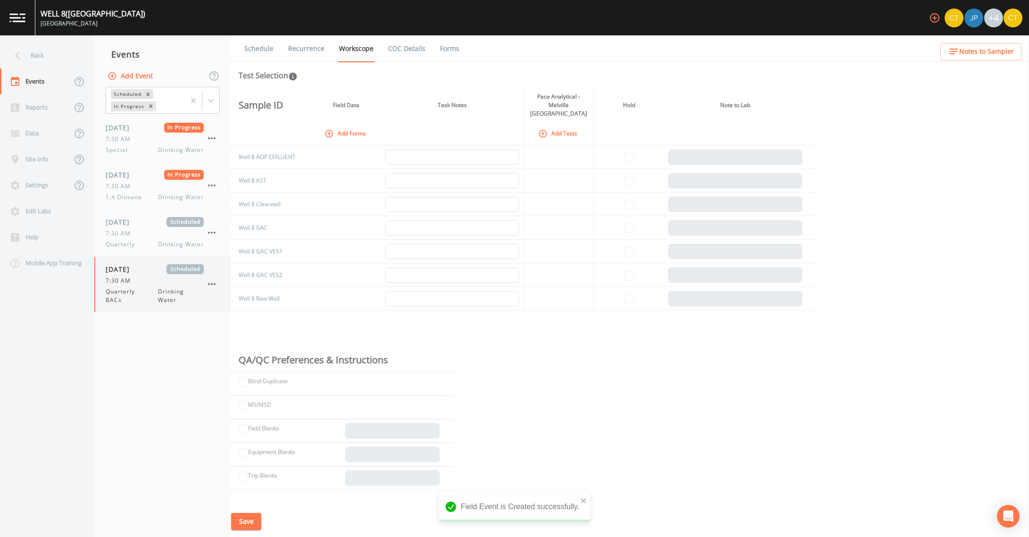
click at [142, 287] on span "Quarterly BACs" at bounding box center [132, 295] width 52 height 17
click at [330, 129] on icon "button" at bounding box center [328, 133] width 9 height 9
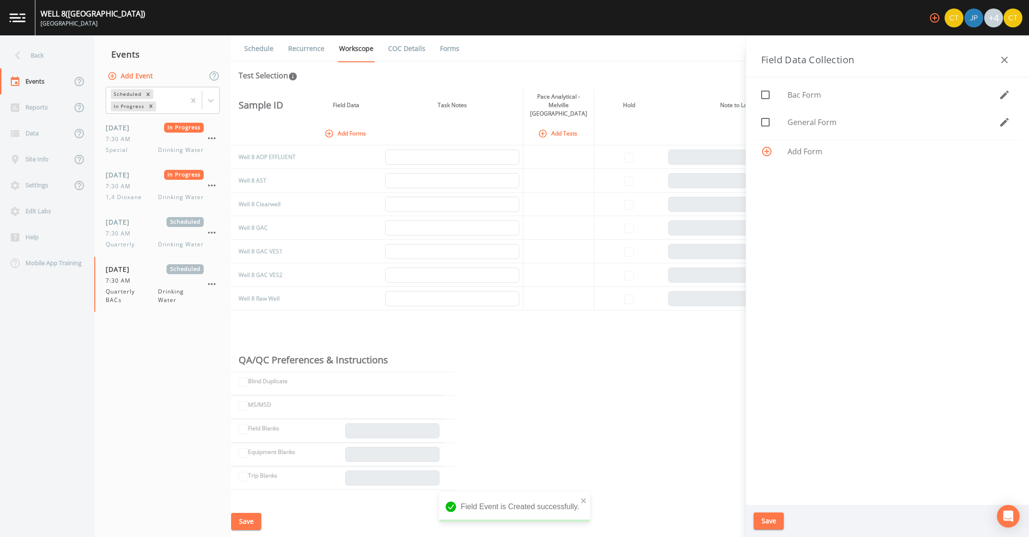
click at [768, 98] on icon at bounding box center [765, 94] width 11 height 11
checkbox input "true"
click at [765, 123] on icon at bounding box center [765, 121] width 11 height 11
checkbox input "true"
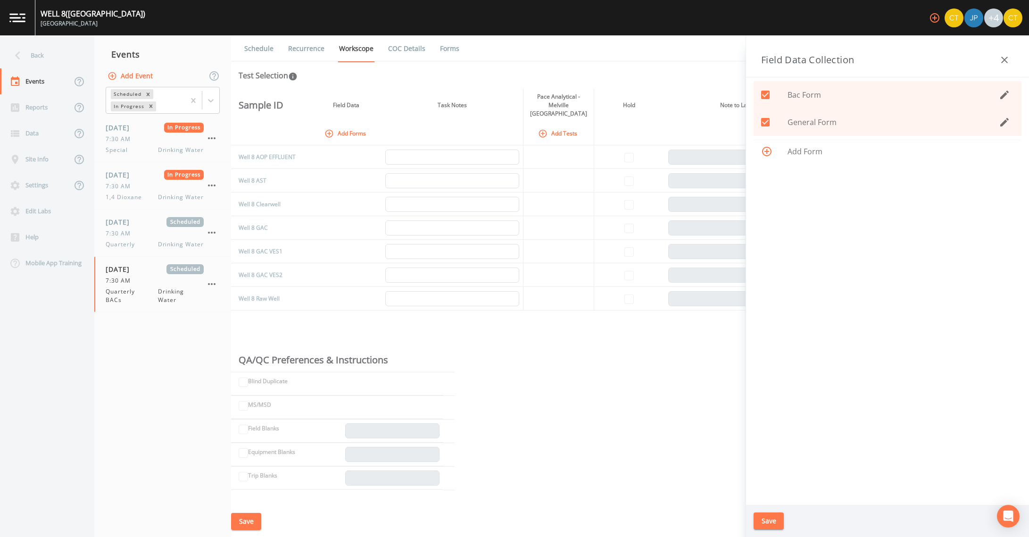
click at [763, 520] on button "Save" at bounding box center [769, 520] width 30 height 17
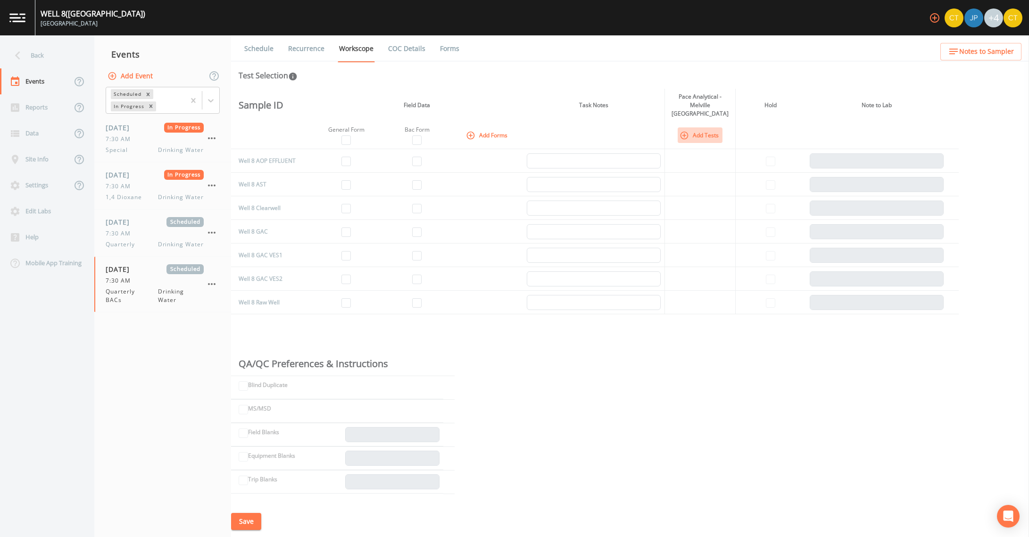
click at [686, 131] on icon "button" at bounding box center [684, 135] width 9 height 9
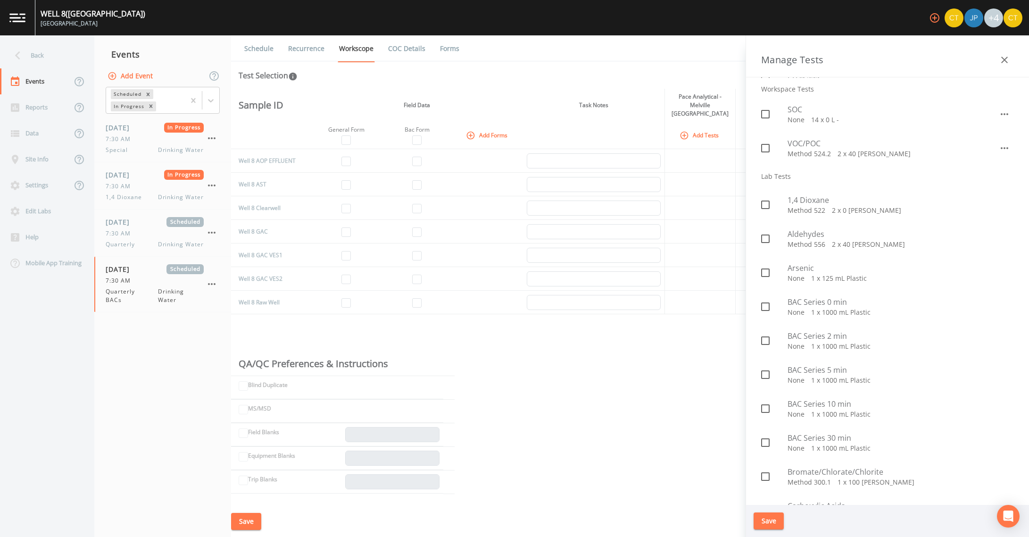
scroll to position [236, 0]
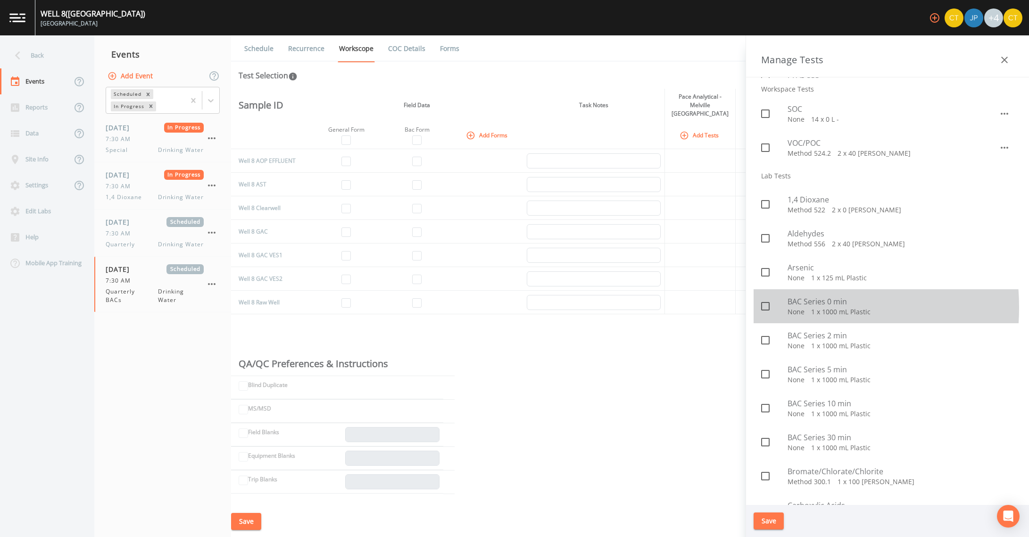
click at [768, 308] on icon at bounding box center [765, 305] width 11 height 11
checkbox input "true"
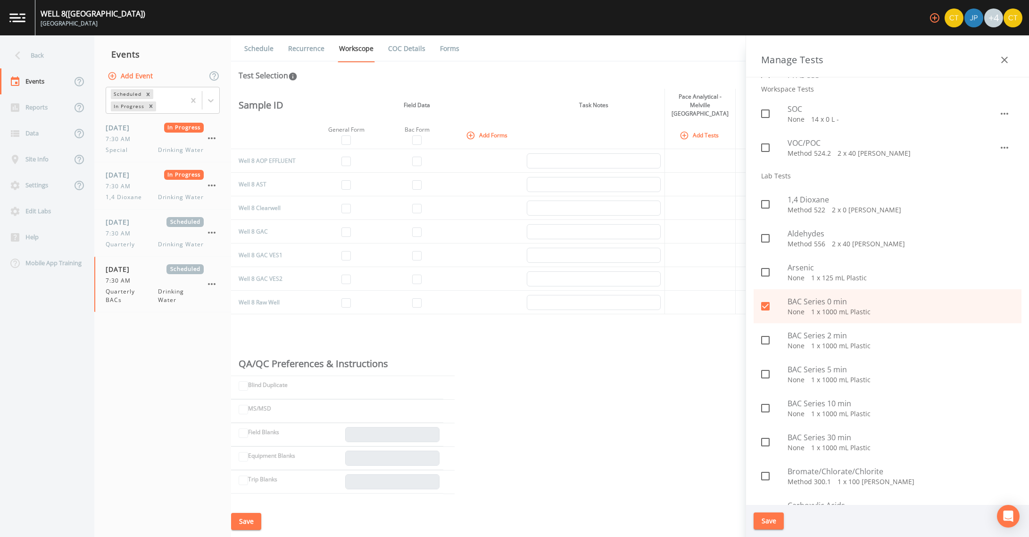
click at [767, 344] on icon at bounding box center [765, 340] width 8 height 8
checkbox input "true"
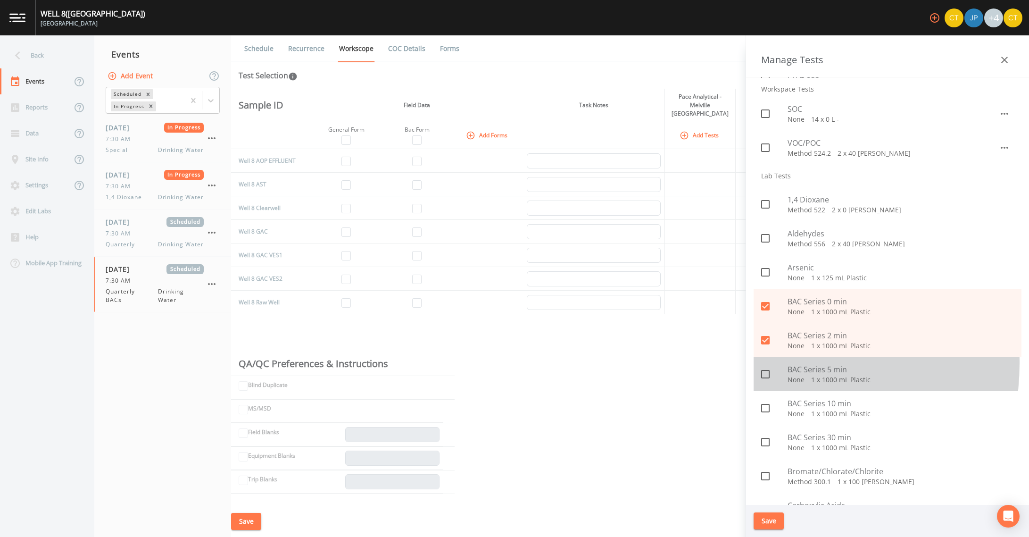
click at [766, 363] on div "BAC Series 5 min None   1 x 1000 mL Plastic" at bounding box center [888, 374] width 268 height 34
checkbox input "true"
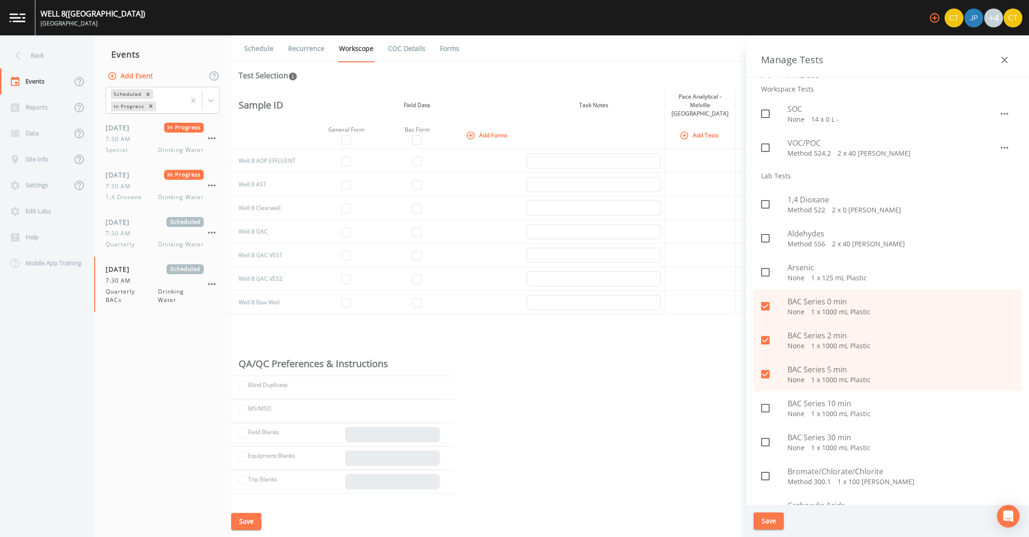
click at [767, 406] on icon at bounding box center [765, 407] width 11 height 11
checkbox input "true"
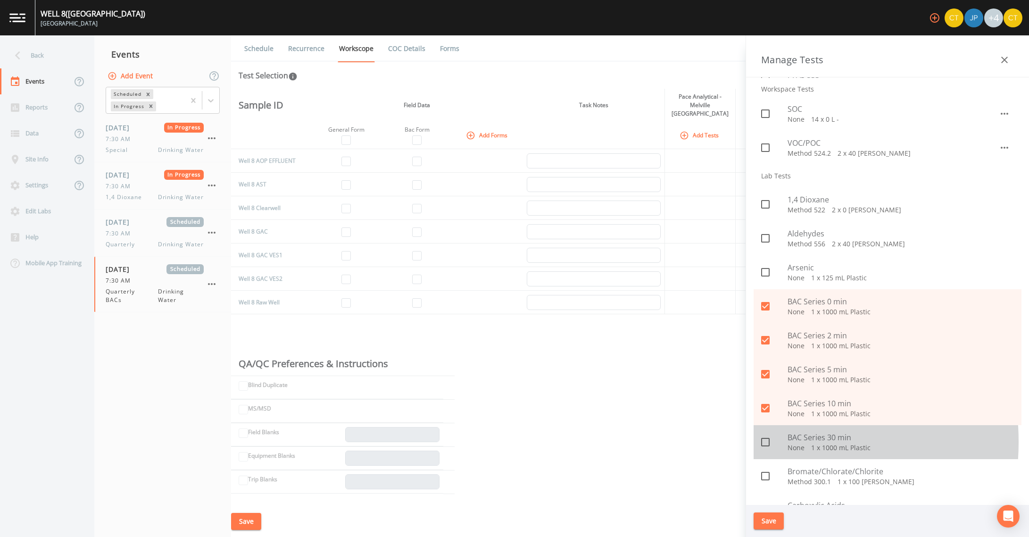
click at [763, 442] on icon at bounding box center [765, 441] width 11 height 11
checkbox input "true"
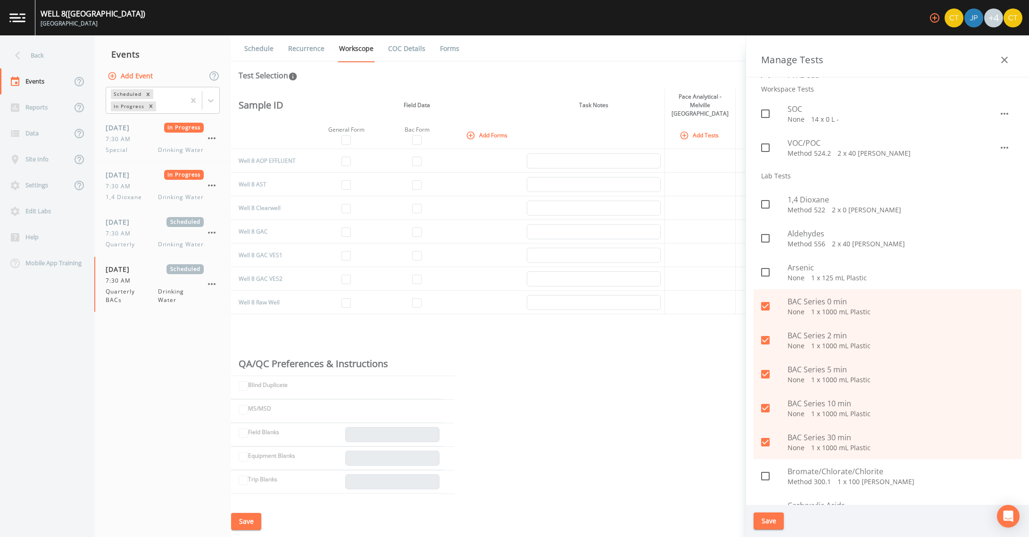
click at [778, 522] on button "Save" at bounding box center [769, 520] width 30 height 17
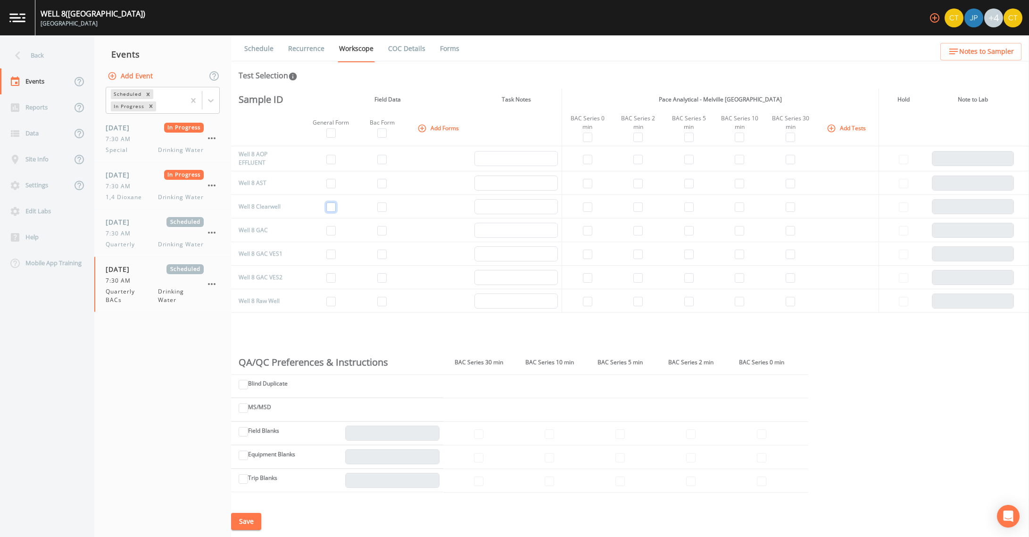
click at [333, 208] on input "checkbox" at bounding box center [330, 206] width 9 height 9
checkbox input "true"
click at [380, 209] on input "checkbox" at bounding box center [381, 206] width 9 height 9
checkbox input "true"
click at [329, 231] on input "checkbox" at bounding box center [330, 230] width 9 height 9
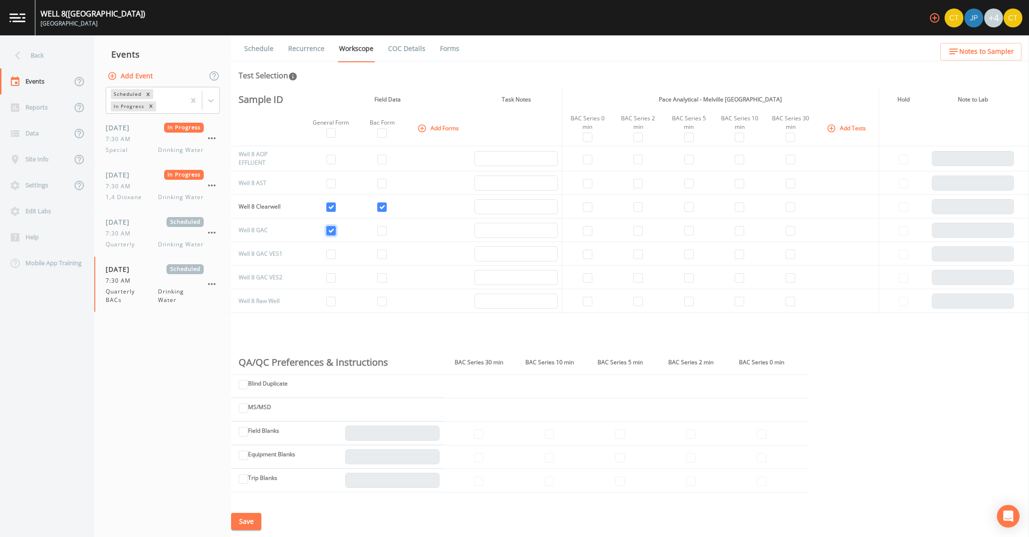
checkbox input "true"
click at [380, 234] on input "checkbox" at bounding box center [381, 230] width 9 height 9
checkbox input "true"
drag, startPoint x: 327, startPoint y: 300, endPoint x: 356, endPoint y: 303, distance: 28.9
click at [328, 300] on input "checkbox" at bounding box center [330, 301] width 9 height 9
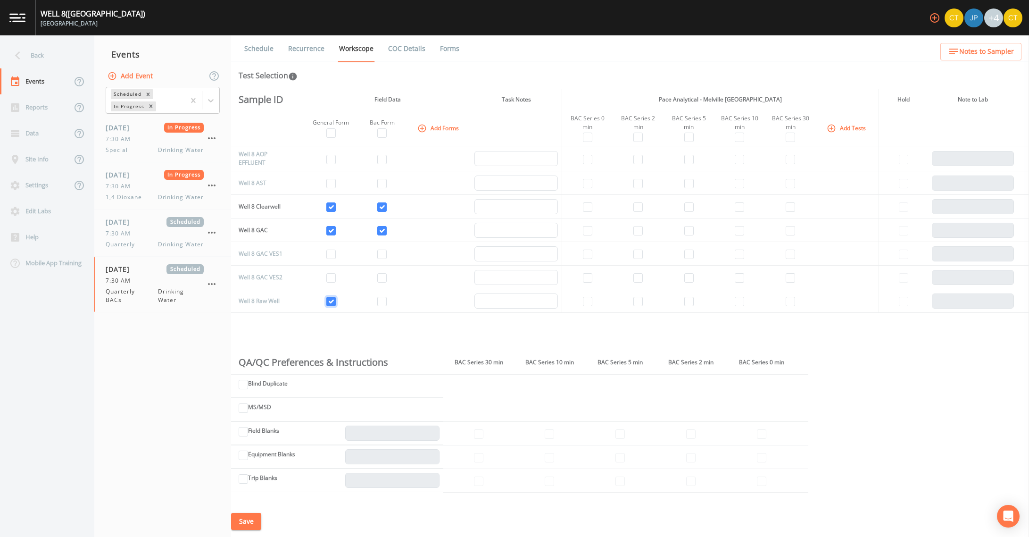
checkbox input "true"
click at [375, 302] on td at bounding box center [383, 301] width 50 height 24
click at [381, 304] on input "checkbox" at bounding box center [381, 301] width 9 height 9
checkbox input "true"
click at [588, 208] on input "checkbox" at bounding box center [587, 206] width 9 height 9
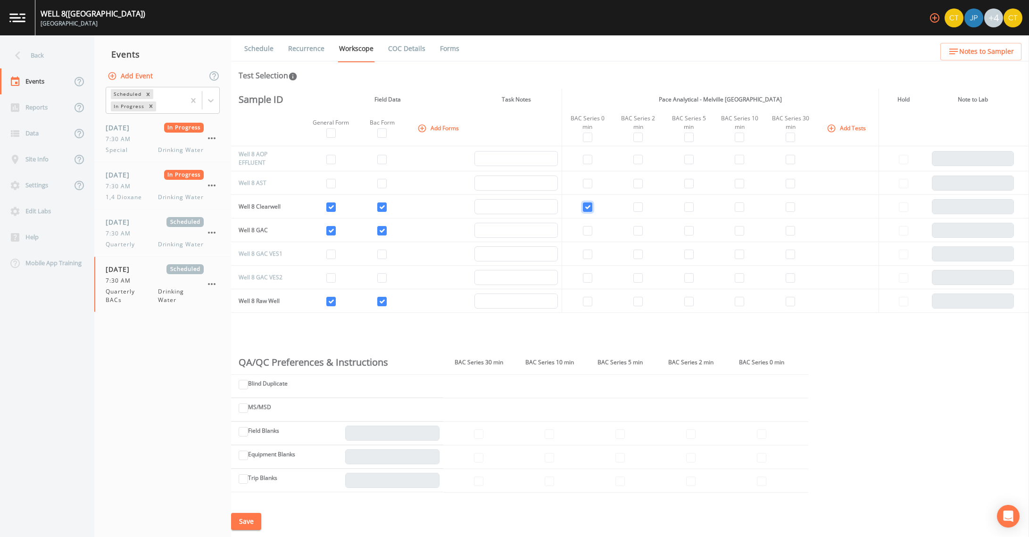
checkbox input "true"
click at [636, 206] on input "checkbox" at bounding box center [637, 206] width 9 height 9
checkbox input "true"
click at [685, 208] on input "checkbox" at bounding box center [688, 206] width 9 height 9
checkbox input "true"
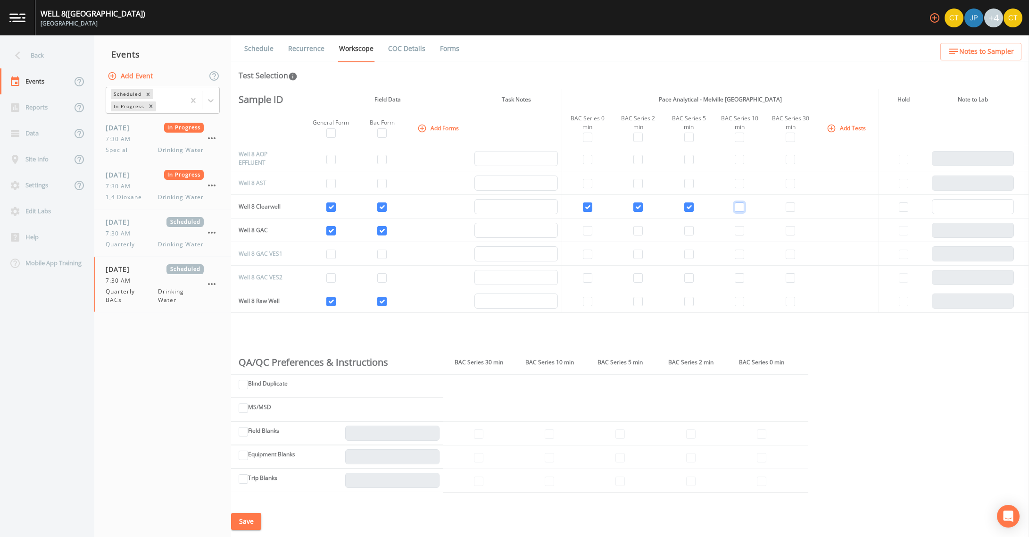
click at [737, 207] on input "checkbox" at bounding box center [739, 206] width 9 height 9
checkbox input "true"
click at [786, 207] on input "checkbox" at bounding box center [790, 206] width 9 height 9
checkbox input "true"
click at [786, 235] on input "checkbox" at bounding box center [790, 230] width 9 height 9
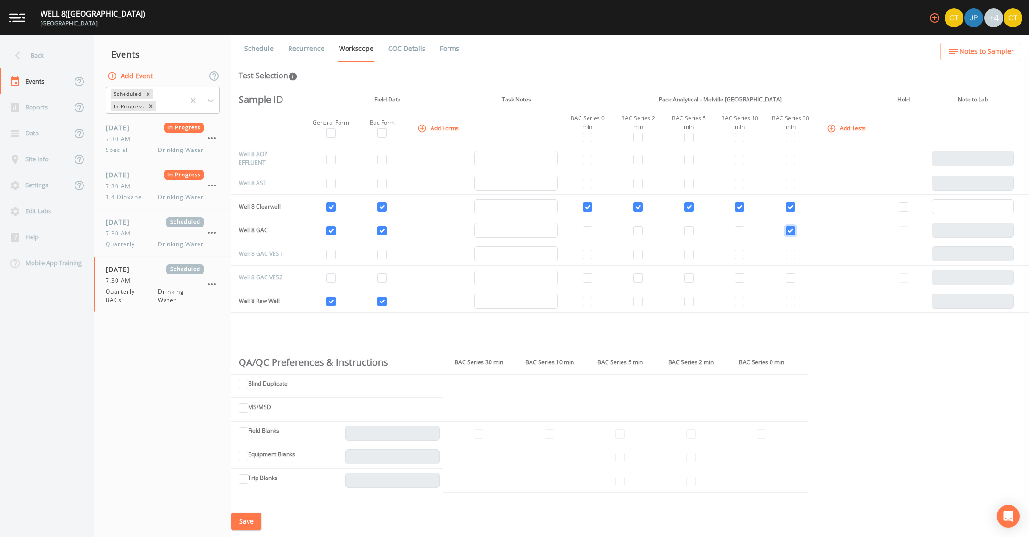
checkbox input "true"
click at [735, 232] on input "checkbox" at bounding box center [739, 230] width 9 height 9
checkbox input "true"
click at [685, 233] on input "checkbox" at bounding box center [688, 230] width 9 height 9
checkbox input "true"
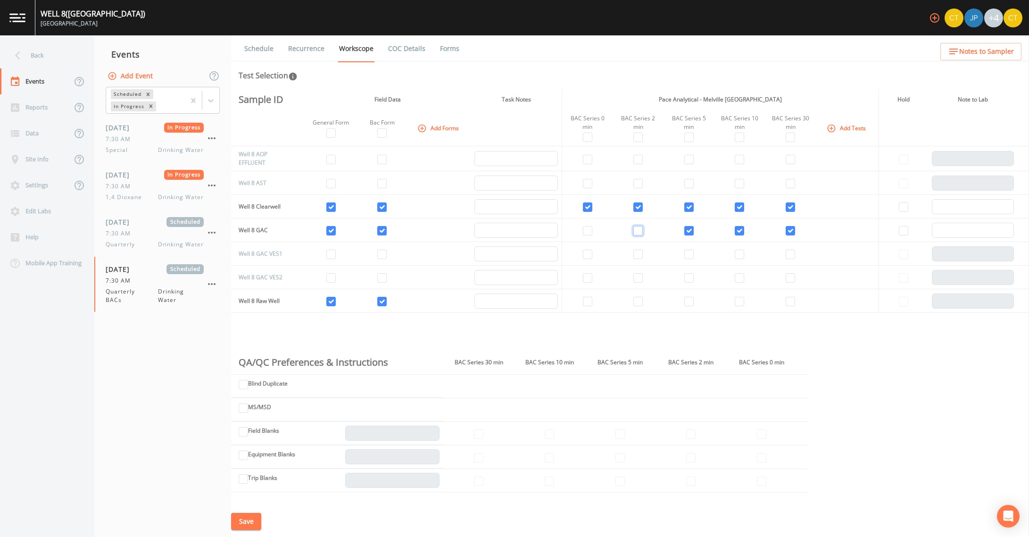
drag, startPoint x: 637, startPoint y: 233, endPoint x: 602, endPoint y: 233, distance: 35.4
click at [637, 233] on input "checkbox" at bounding box center [637, 230] width 9 height 9
checkbox input "true"
click at [588, 231] on input "checkbox" at bounding box center [587, 230] width 9 height 9
checkbox input "true"
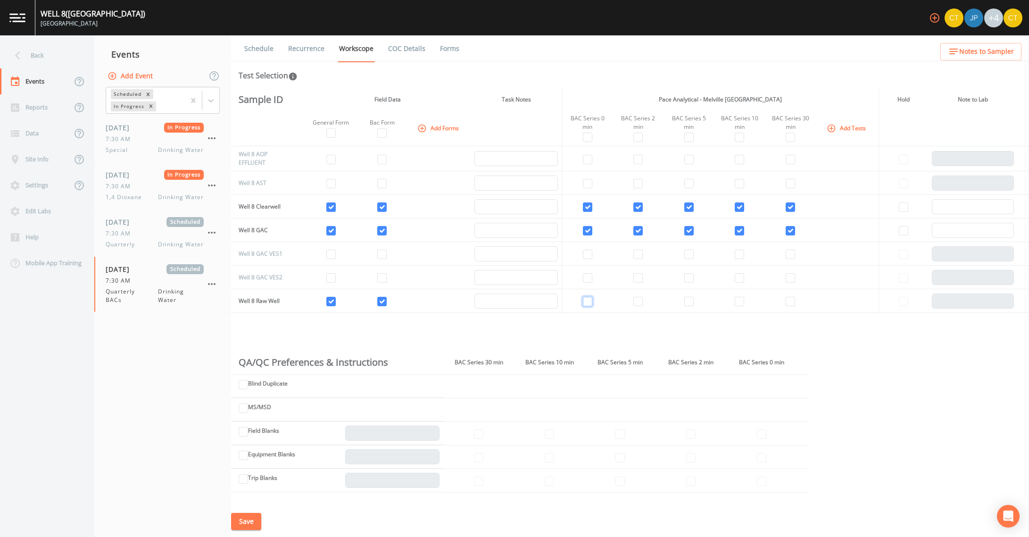
click at [588, 301] on input "checkbox" at bounding box center [587, 301] width 9 height 9
checkbox input "true"
drag, startPoint x: 637, startPoint y: 302, endPoint x: 653, endPoint y: 302, distance: 16.0
click at [638, 302] on input "checkbox" at bounding box center [637, 301] width 9 height 9
checkbox input "true"
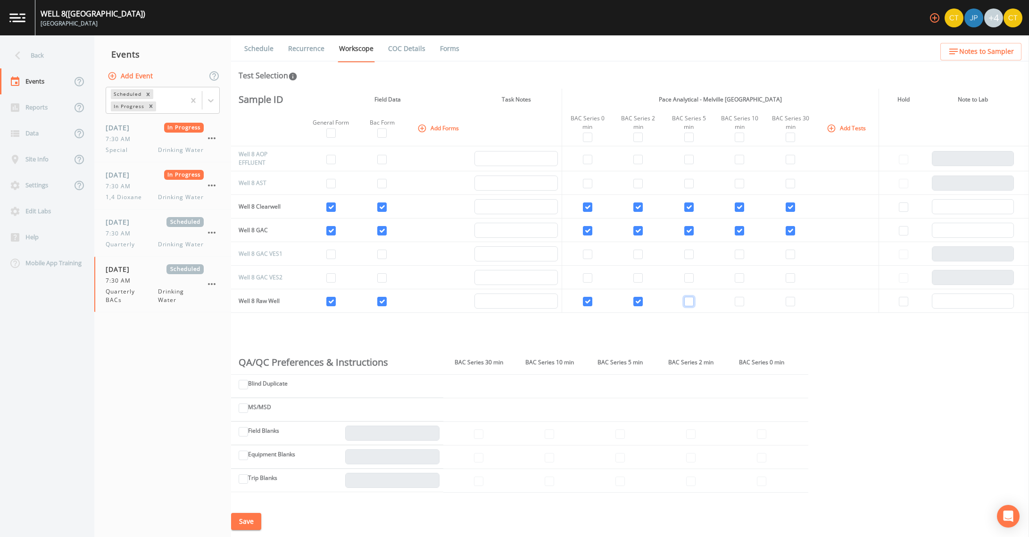
drag, startPoint x: 688, startPoint y: 301, endPoint x: 709, endPoint y: 298, distance: 21.4
click at [688, 300] on input "checkbox" at bounding box center [688, 301] width 9 height 9
checkbox input "true"
click at [735, 300] on input "checkbox" at bounding box center [739, 301] width 9 height 9
checkbox input "true"
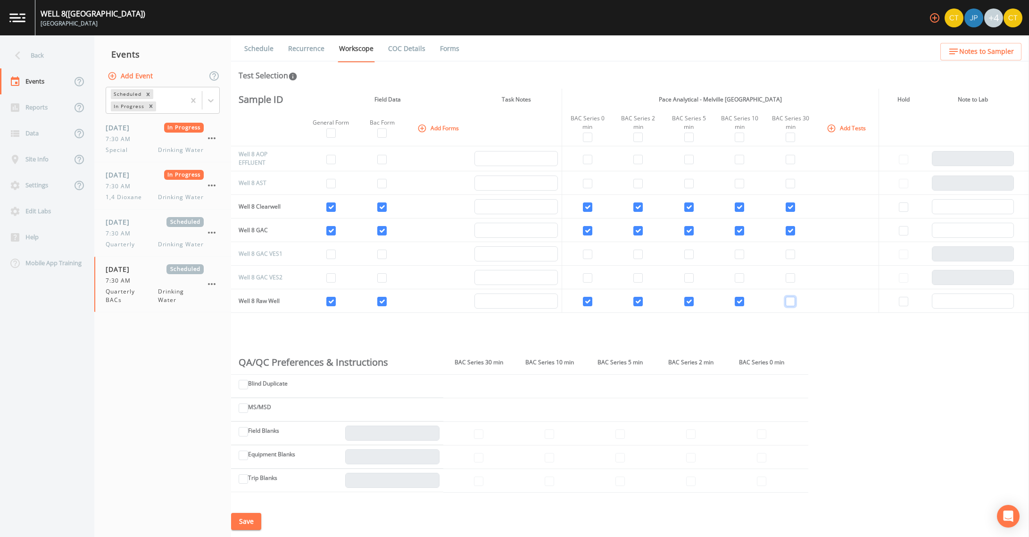
click at [791, 303] on input "checkbox" at bounding box center [790, 301] width 9 height 9
checkbox input "true"
click at [250, 523] on button "Save" at bounding box center [246, 521] width 30 height 17
